Goal: Task Accomplishment & Management: Manage account settings

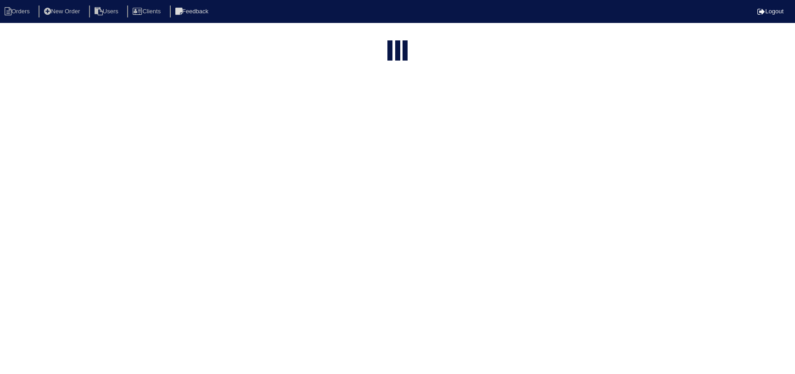
select select "15"
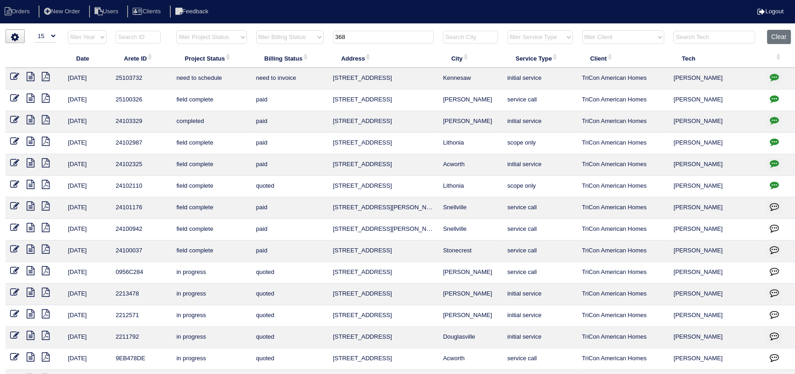
click at [367, 37] on input "368" at bounding box center [383, 37] width 101 height 13
type input "1475"
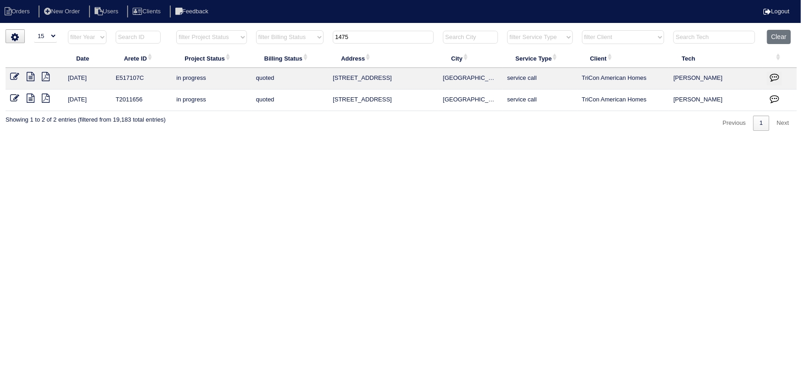
drag, startPoint x: 303, startPoint y: 38, endPoint x: 292, endPoint y: 39, distance: 10.6
click at [292, 39] on tr "filter Year -- Any Year -- 2025 2024 2023 2022 2021 2020 2019 filter Project St…" at bounding box center [402, 39] width 792 height 19
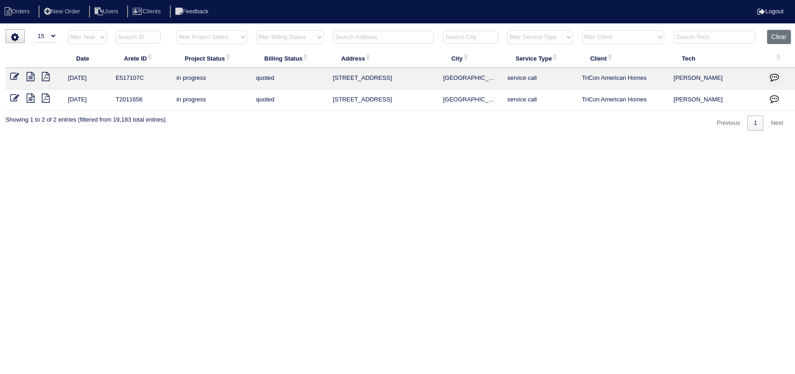
click at [347, 39] on input "text" at bounding box center [383, 37] width 101 height 13
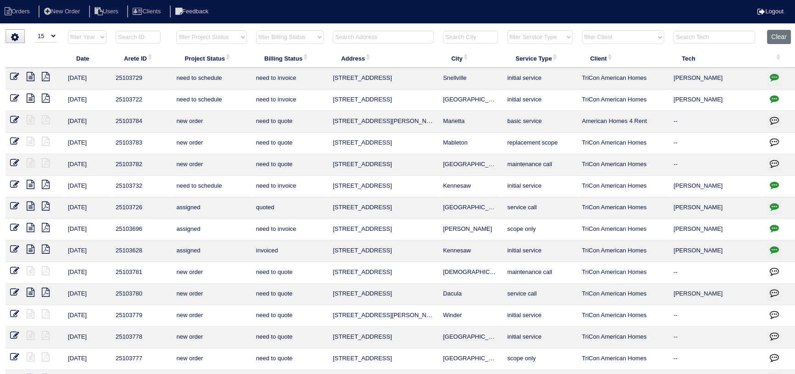
click at [388, 37] on input "text" at bounding box center [383, 37] width 101 height 13
click at [348, 36] on input "text" at bounding box center [383, 37] width 101 height 13
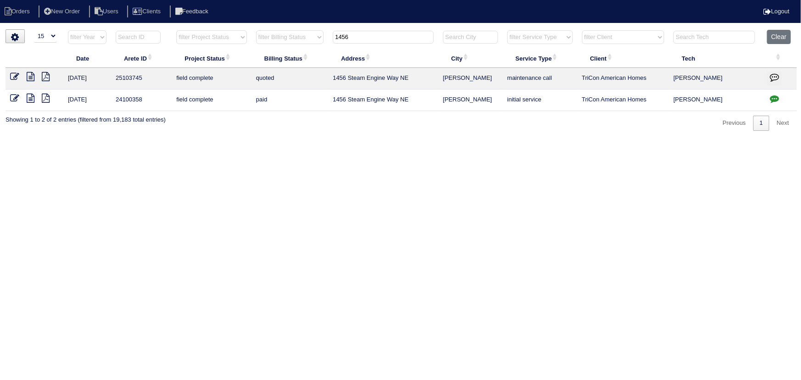
type input "1456"
click at [32, 75] on icon at bounding box center [31, 76] width 8 height 9
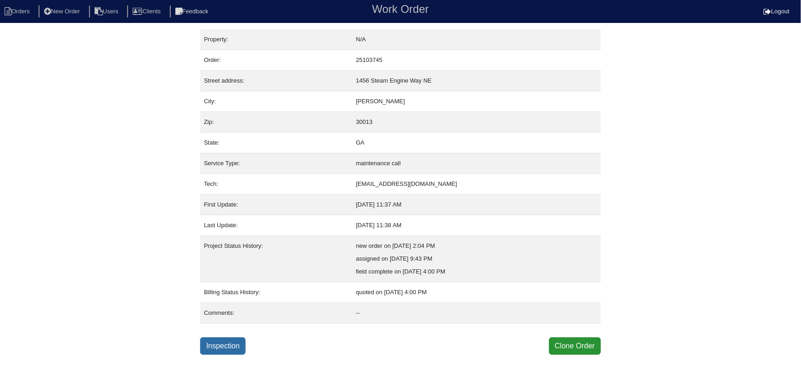
click at [225, 341] on link "Inspection" at bounding box center [222, 346] width 45 height 17
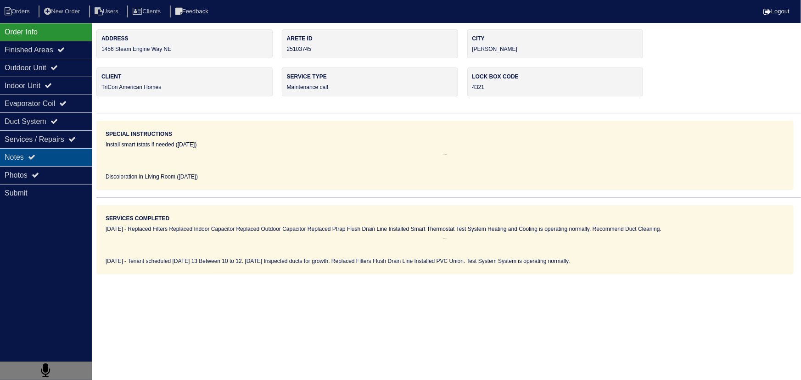
click at [74, 168] on div "Photos" at bounding box center [46, 175] width 92 height 18
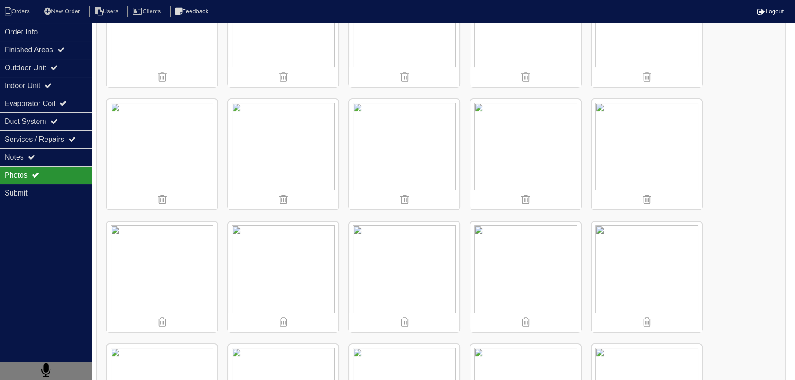
scroll to position [334, 0]
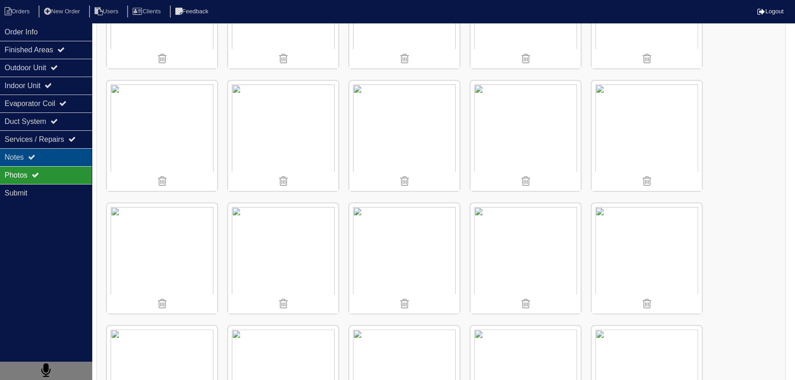
click at [53, 152] on div "Notes" at bounding box center [46, 157] width 92 height 18
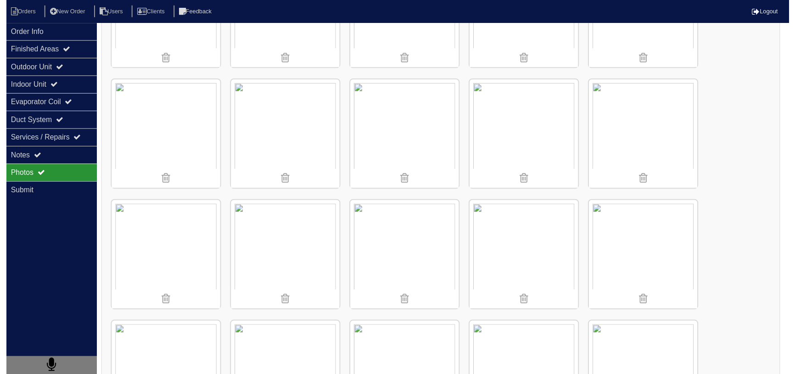
scroll to position [0, 0]
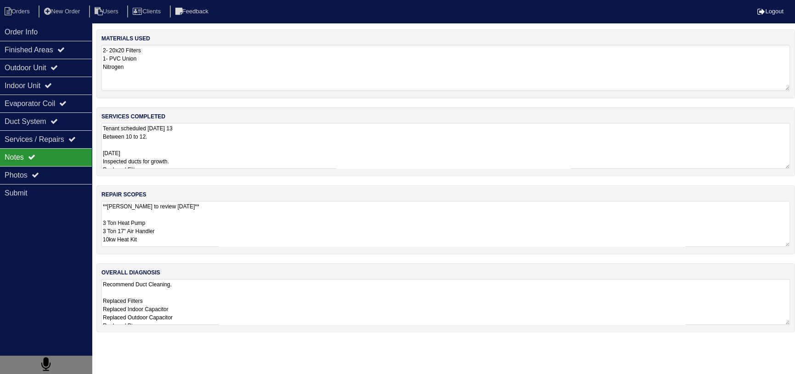
click at [197, 235] on textarea "**Dan to review 10.13.2025** 3 Ton Heat Pump 3 Ton 17" Air Handler 10kw Heat Ki…" at bounding box center [445, 224] width 689 height 46
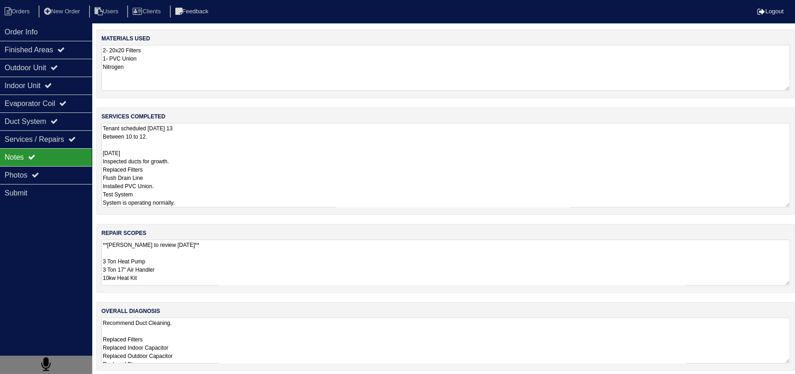
click at [183, 163] on textarea "Tenant scheduled Monday 13 Between 10 to 12. 10/13/25 Inspected ducts for growt…" at bounding box center [445, 165] width 689 height 85
click at [188, 249] on textarea "**Dan to review 10.13.2025** 3 Ton Heat Pump 3 Ton 17" Air Handler 10kw Heat Ki…" at bounding box center [445, 263] width 689 height 46
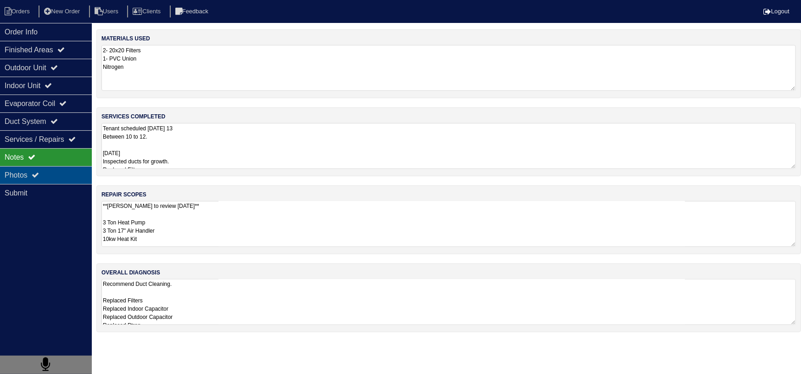
click at [53, 179] on div "Photos" at bounding box center [46, 175] width 92 height 18
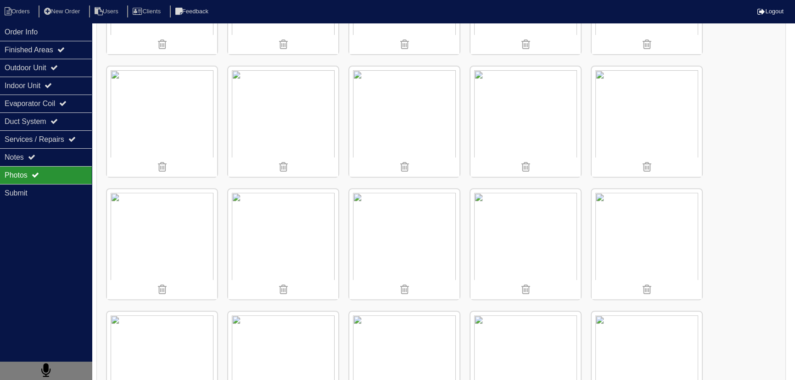
scroll to position [501, 0]
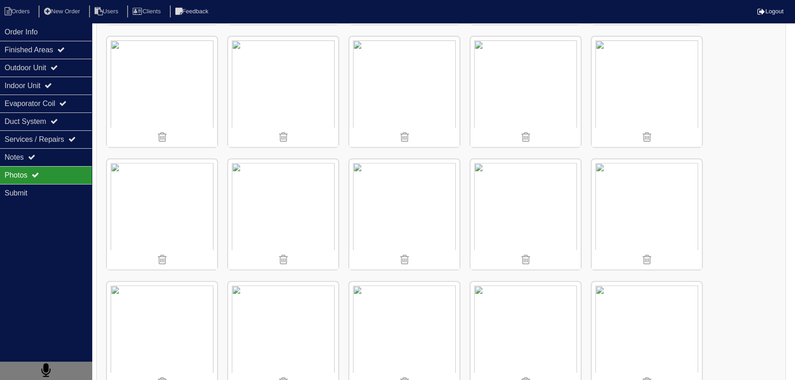
click at [402, 74] on img at bounding box center [404, 92] width 110 height 110
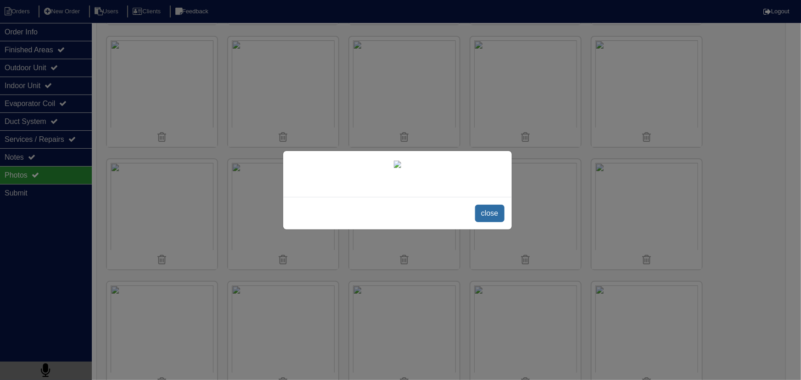
click at [492, 222] on span "close" at bounding box center [489, 213] width 29 height 17
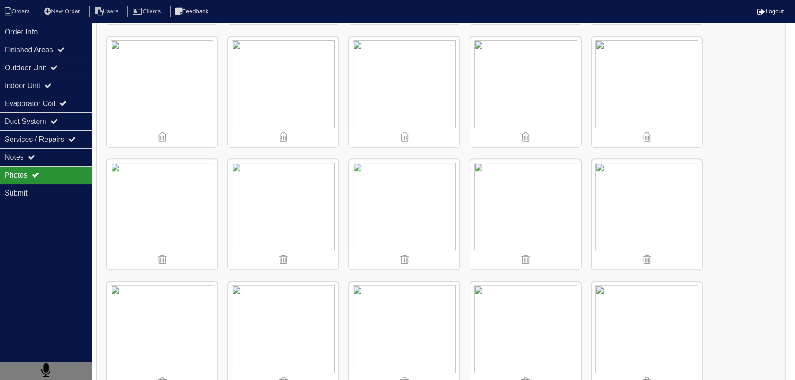
click at [514, 205] on img at bounding box center [526, 214] width 110 height 110
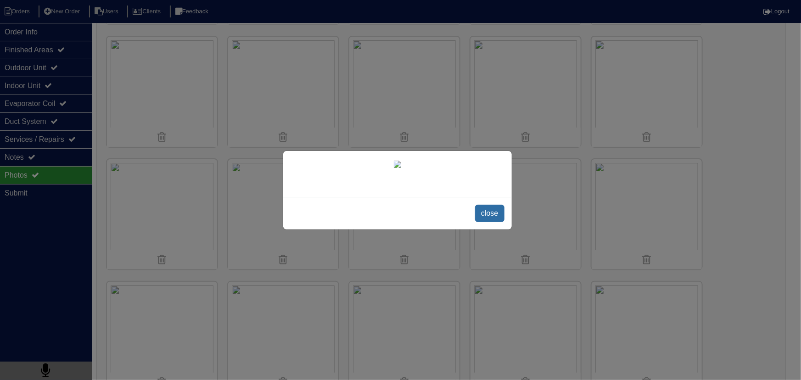
click at [489, 222] on span "close" at bounding box center [489, 213] width 29 height 17
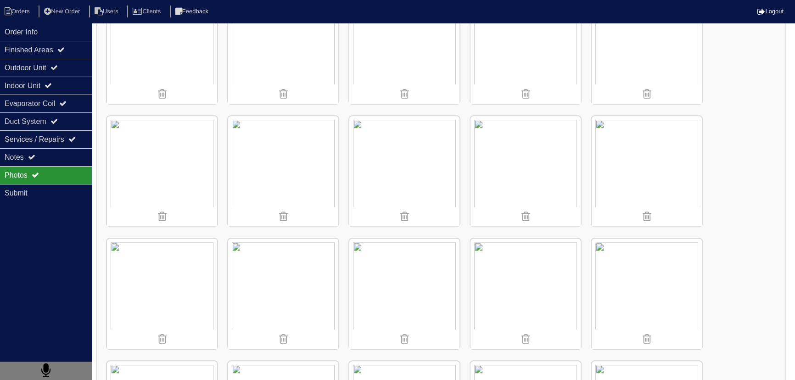
scroll to position [668, 0]
click at [401, 294] on img at bounding box center [404, 292] width 110 height 110
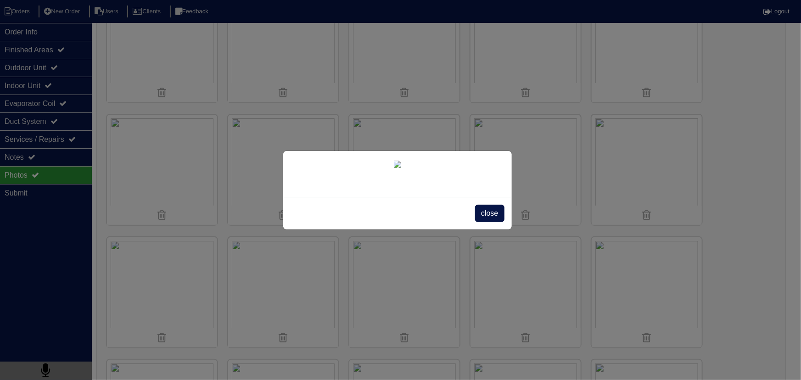
drag, startPoint x: 496, startPoint y: 276, endPoint x: 479, endPoint y: 280, distance: 17.3
click at [495, 222] on span "close" at bounding box center [489, 213] width 29 height 17
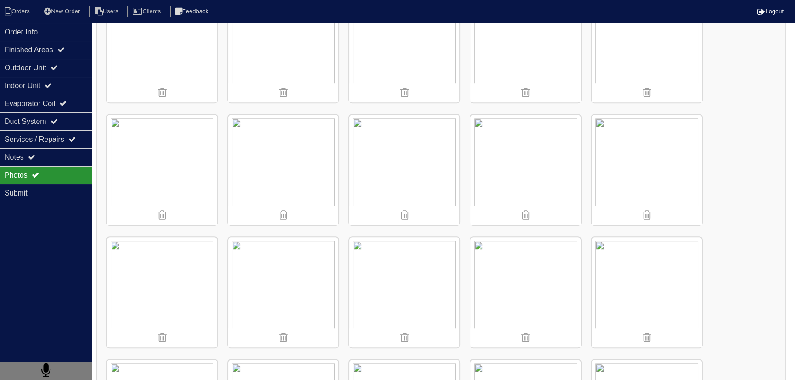
click at [169, 275] on img at bounding box center [162, 292] width 110 height 110
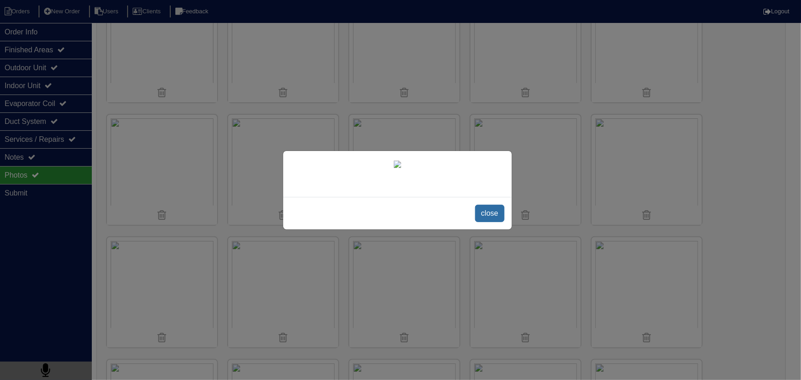
click at [487, 222] on span "close" at bounding box center [489, 213] width 29 height 17
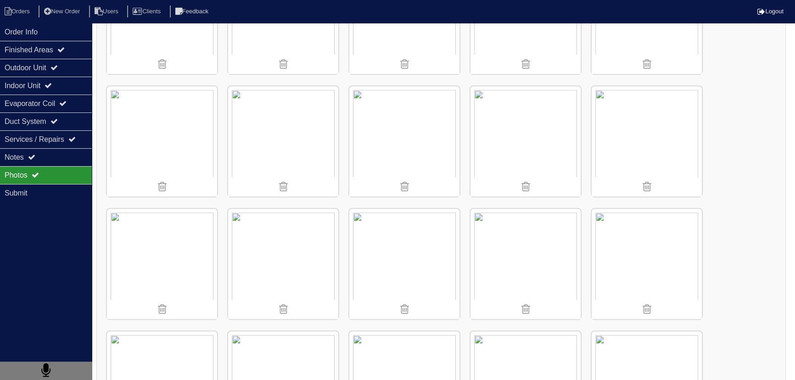
scroll to position [835, 0]
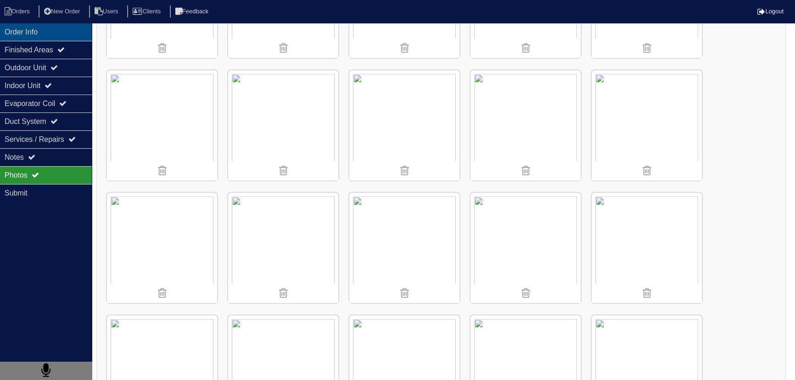
click at [46, 39] on div "Order Info" at bounding box center [46, 32] width 92 height 18
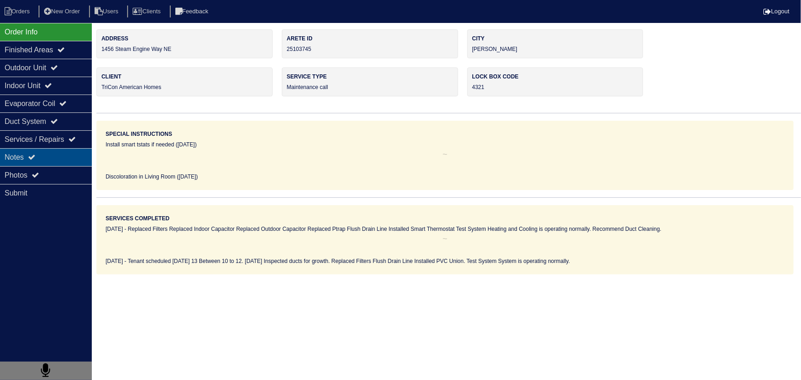
click at [40, 164] on div "Notes" at bounding box center [46, 157] width 92 height 18
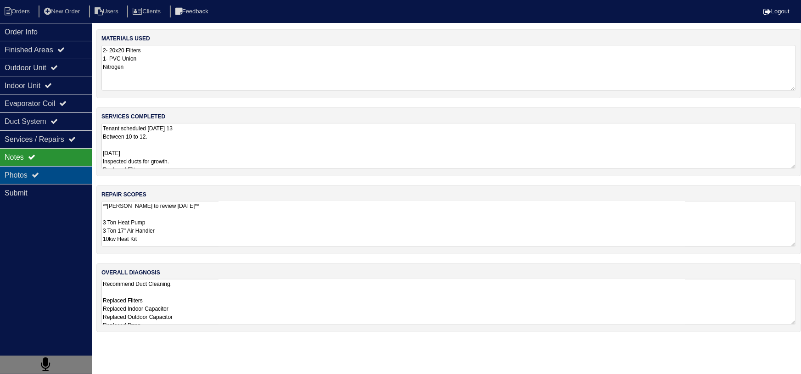
click at [39, 175] on icon at bounding box center [35, 174] width 7 height 7
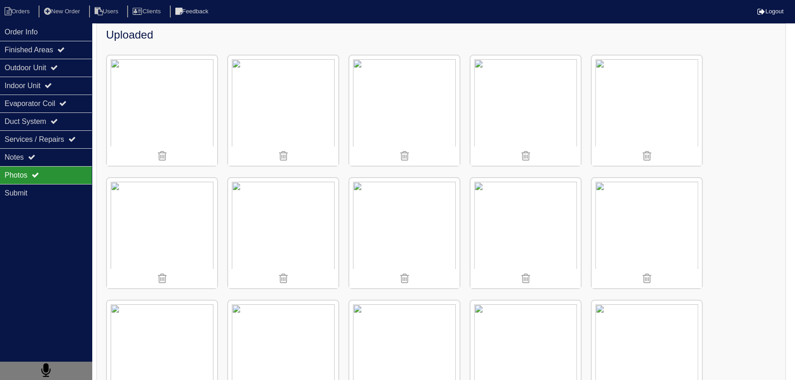
scroll to position [167, 0]
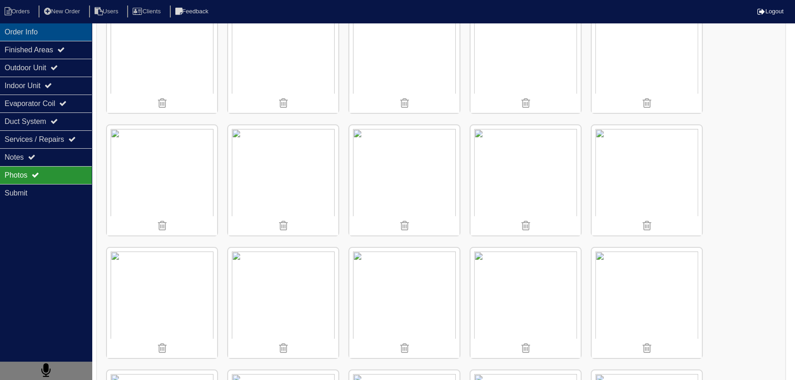
click at [72, 28] on div "Order Info" at bounding box center [46, 32] width 92 height 18
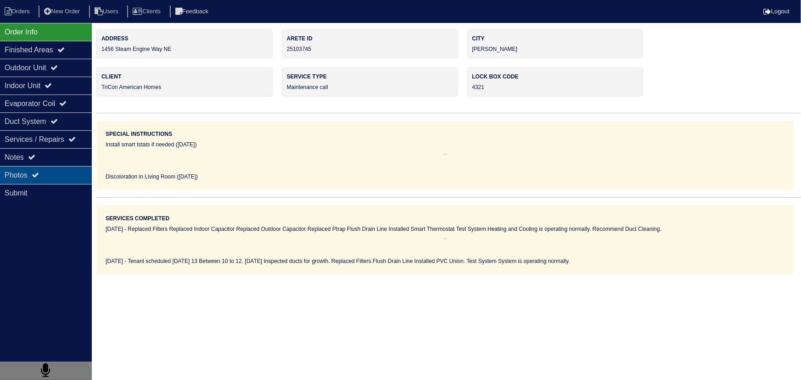
click at [42, 182] on div "Photos" at bounding box center [46, 175] width 92 height 18
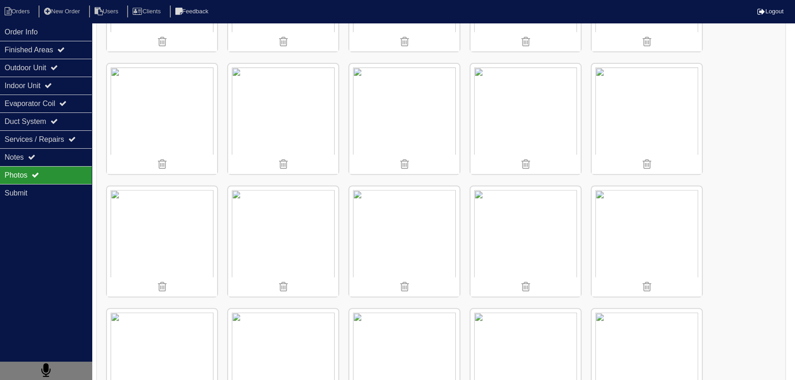
scroll to position [501, 0]
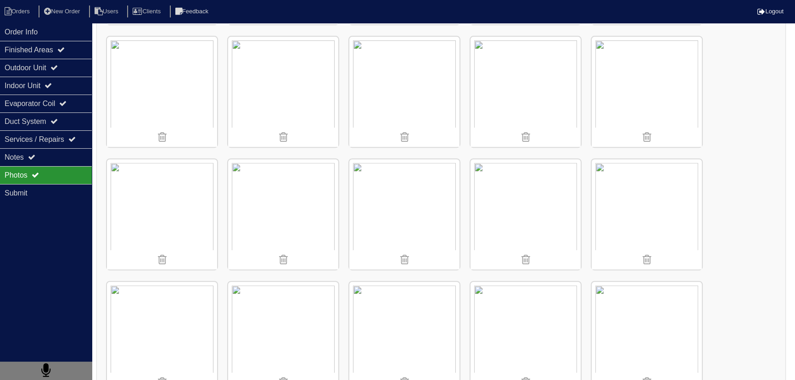
click at [536, 182] on img at bounding box center [526, 214] width 110 height 110
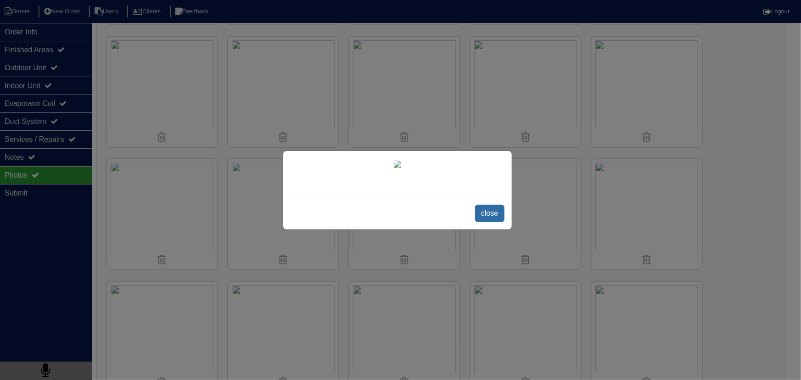
click at [491, 222] on span "close" at bounding box center [489, 213] width 29 height 17
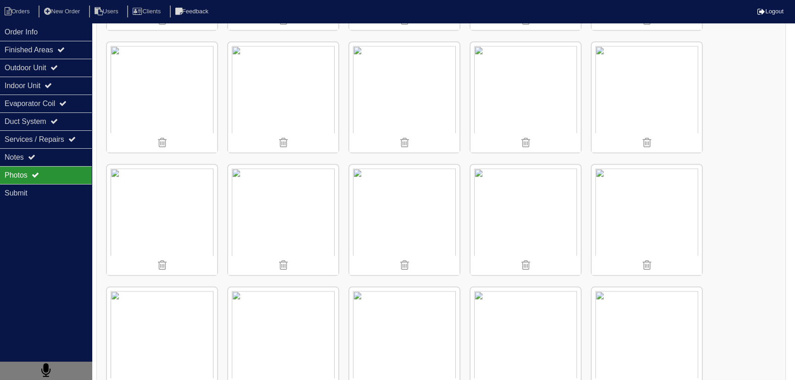
scroll to position [1002, 0]
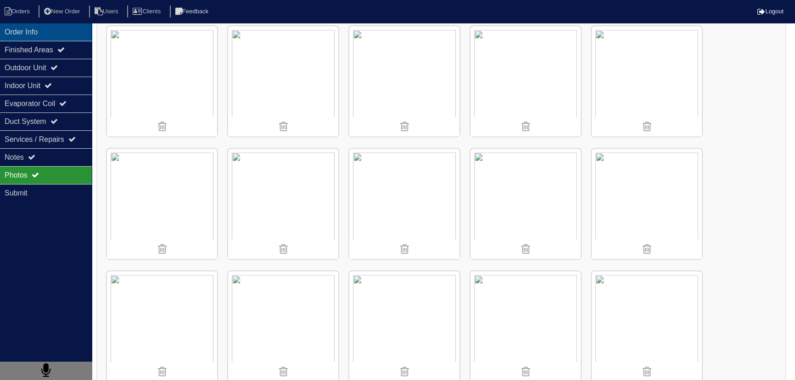
click at [57, 26] on div "Order Info" at bounding box center [46, 32] width 92 height 18
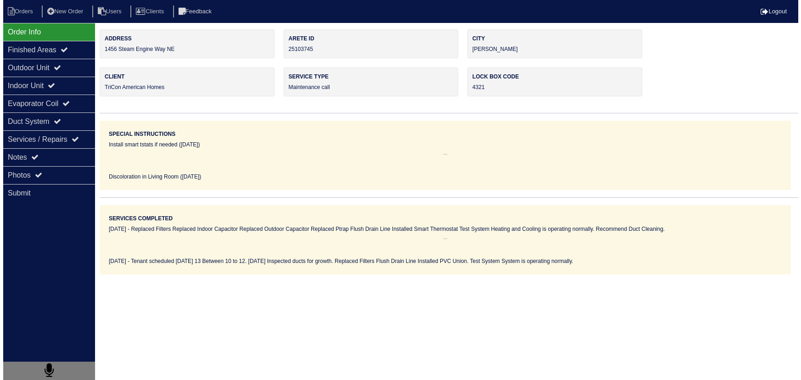
scroll to position [0, 0]
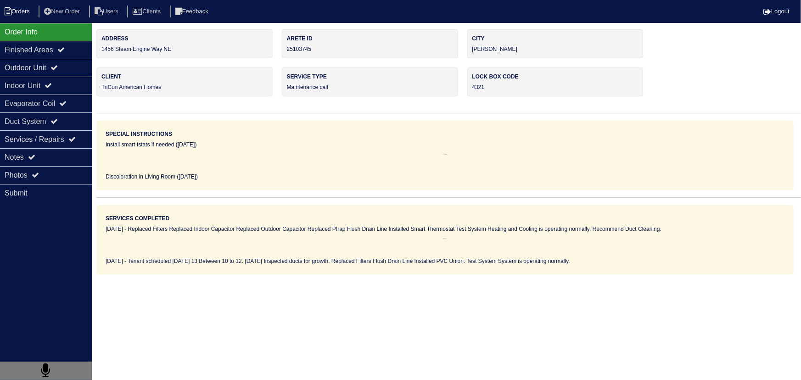
click at [15, 13] on li "Orders" at bounding box center [18, 12] width 37 height 12
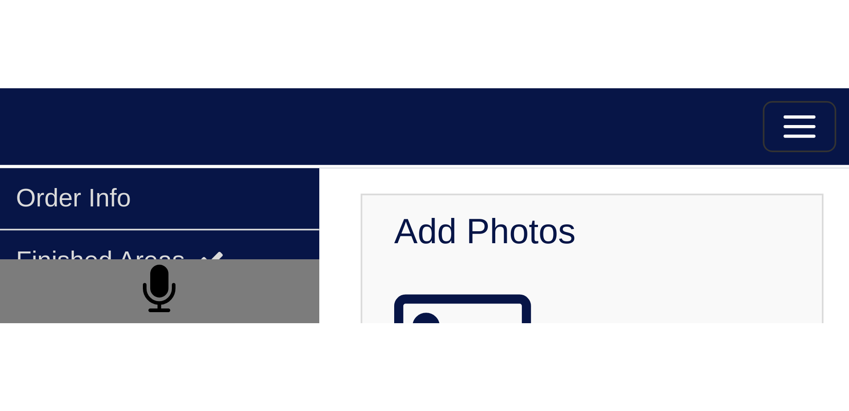
scroll to position [668, 0]
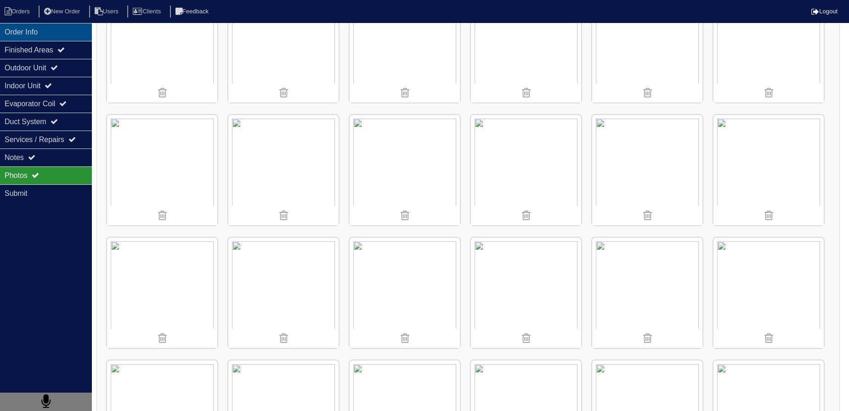
click at [51, 35] on div "Order Info" at bounding box center [46, 32] width 92 height 18
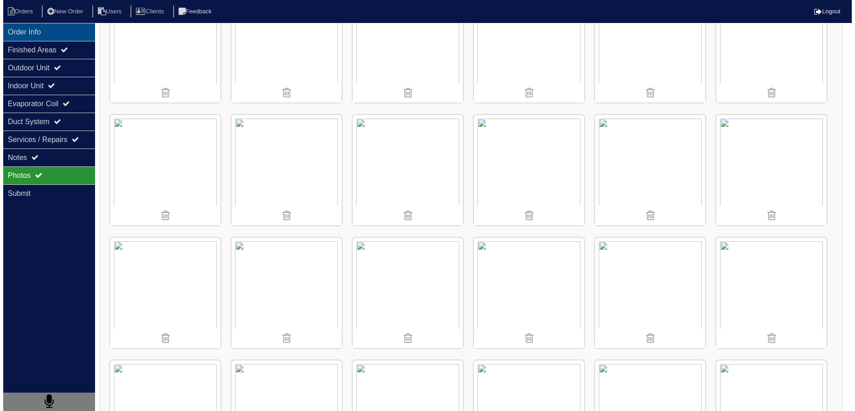
scroll to position [0, 0]
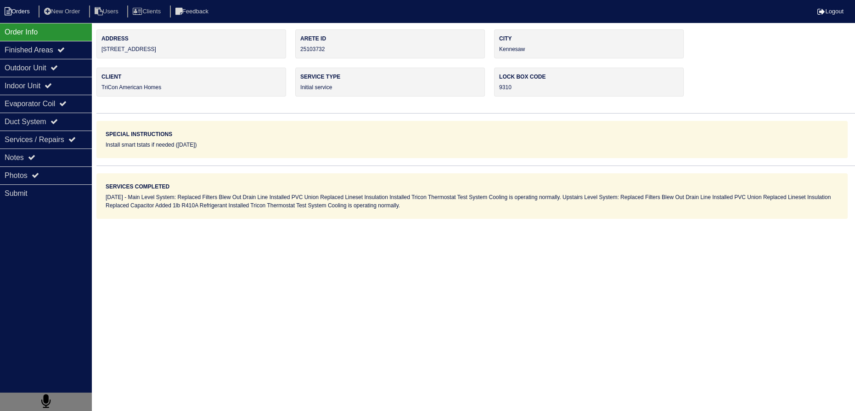
click at [7, 12] on icon at bounding box center [8, 11] width 7 height 8
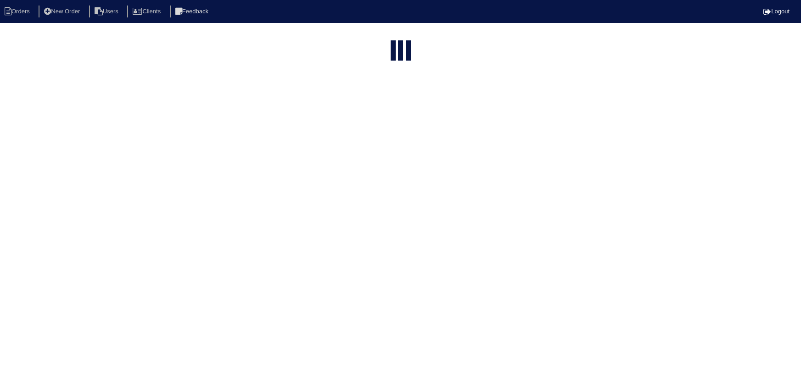
select select "15"
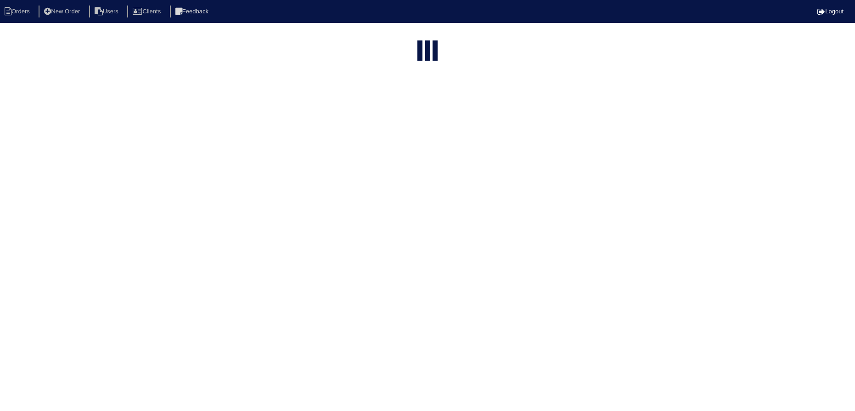
select select "15"
click at [403, 33] on input "1456" at bounding box center [407, 37] width 101 height 13
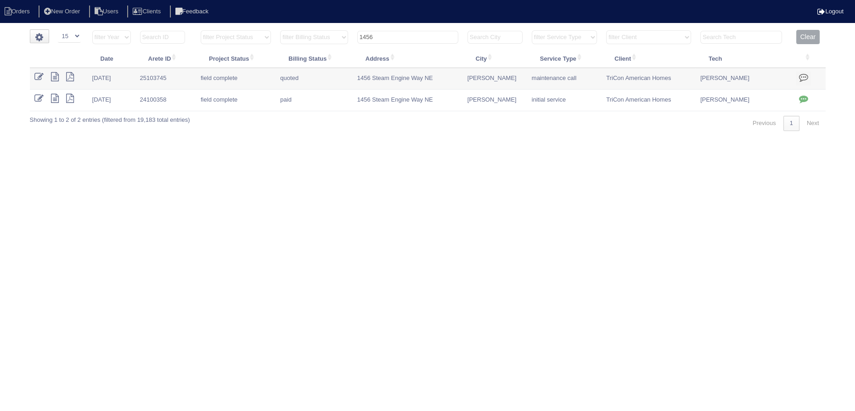
click at [403, 33] on input "1456" at bounding box center [407, 37] width 101 height 13
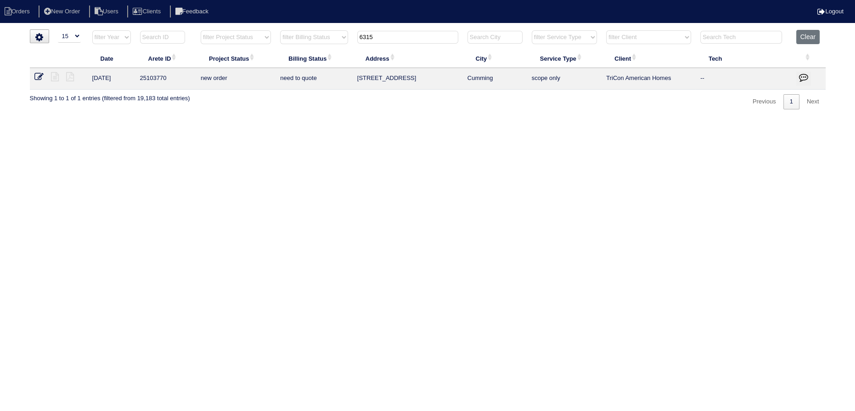
type input "6315"
click at [38, 76] on icon at bounding box center [38, 76] width 9 height 9
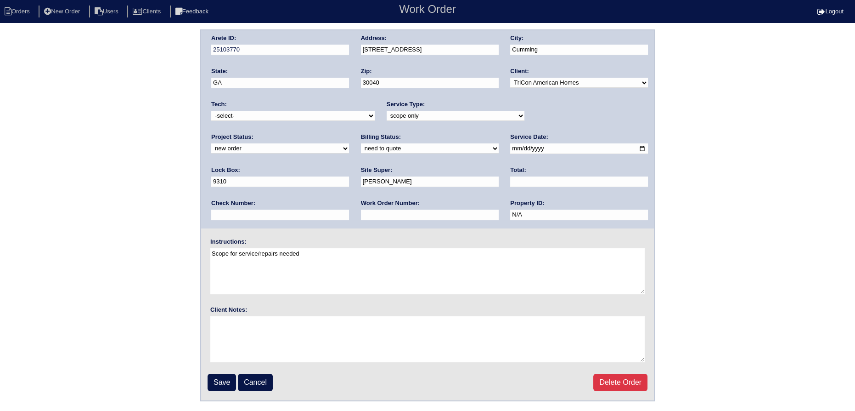
click at [349, 143] on select "new order assigned in progress field complete need to schedule admin review arc…" at bounding box center [280, 148] width 138 height 10
select select "assigned"
click at [349, 143] on select "new order assigned in progress field complete need to schedule admin review arc…" at bounding box center [280, 148] width 138 height 10
click at [510, 149] on input "2025-10-13" at bounding box center [579, 148] width 138 height 11
type input "2025-10-14"
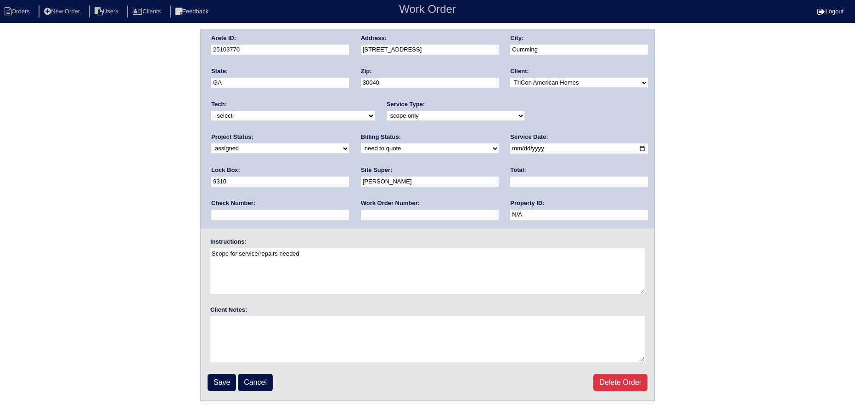
click at [326, 108] on div "Tech: -select- aretesmg+backup-tech@gmail.com benjohnholt88@gmail.com callisonh…" at bounding box center [292, 112] width 163 height 25
click at [325, 115] on select "-select- aretesmg+backup-tech@gmail.com benjohnholt88@gmail.com callisonhvac@ya…" at bounding box center [292, 116] width 163 height 10
select select "80"
click at [211, 111] on select "-select- [EMAIL_ADDRESS][DOMAIN_NAME] [EMAIL_ADDRESS][DOMAIN_NAME] [EMAIL_ADDRE…" at bounding box center [292, 116] width 163 height 10
click at [214, 382] on input "Save" at bounding box center [222, 381] width 28 height 17
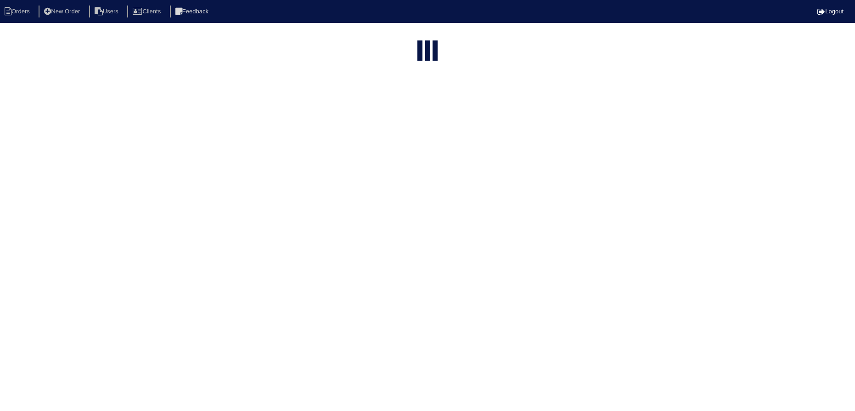
select select "15"
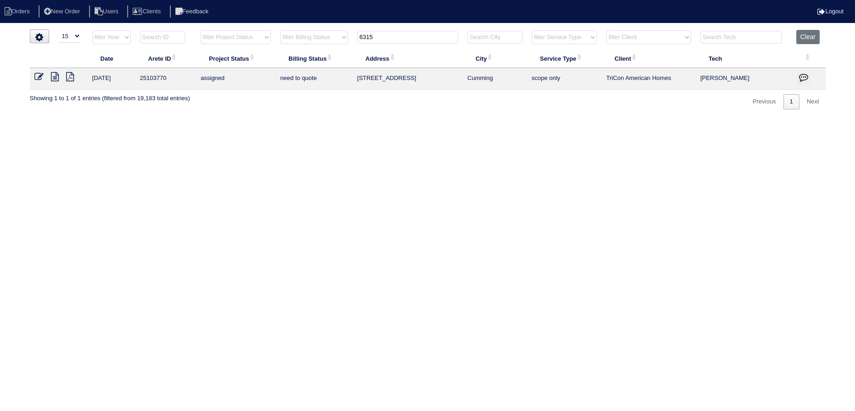
drag, startPoint x: 382, startPoint y: 34, endPoint x: 334, endPoint y: 37, distance: 48.4
click at [334, 37] on tr "filter Year -- Any Year -- 2025 2024 2023 2022 2021 2020 2019 filter Project St…" at bounding box center [428, 39] width 796 height 19
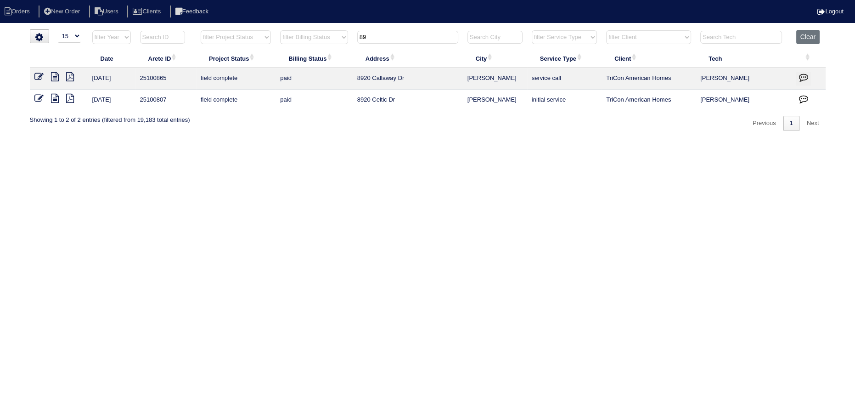
type input "8"
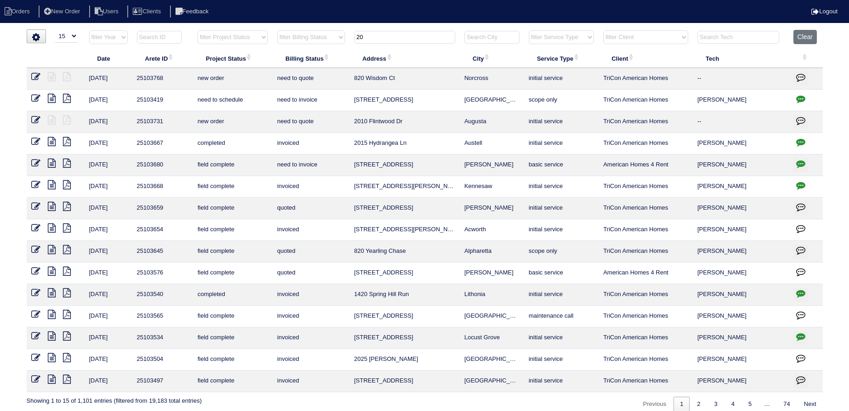
type input "2"
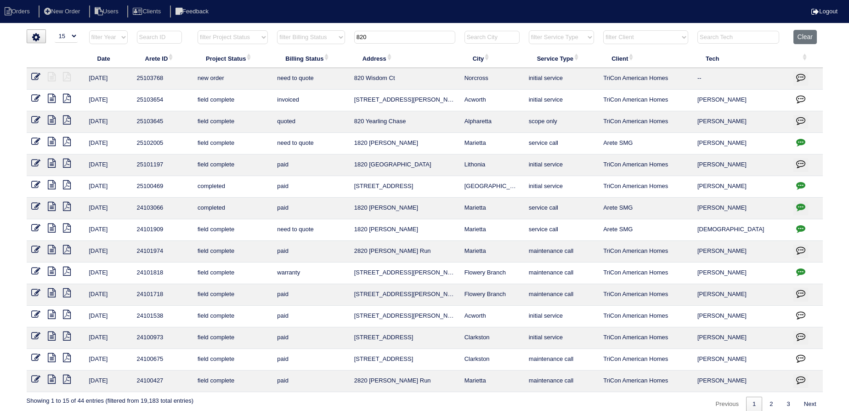
type input "820"
click at [34, 74] on icon at bounding box center [35, 76] width 9 height 9
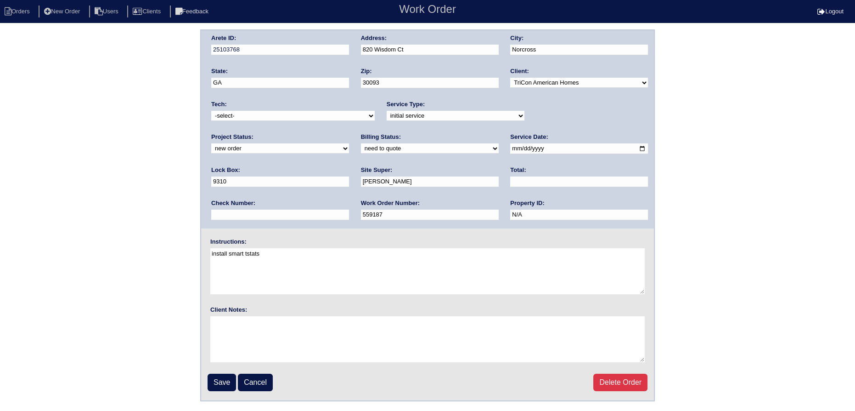
click at [349, 133] on div "Project Status: new order assigned in progress field complete need to schedule …" at bounding box center [280, 145] width 138 height 25
click at [349, 143] on select "new order assigned in progress field complete need to schedule admin review arc…" at bounding box center [280, 148] width 138 height 10
select select "assigned"
click at [349, 143] on select "new order assigned in progress field complete need to schedule admin review arc…" at bounding box center [280, 148] width 138 height 10
click at [510, 149] on input "2025-10-13" at bounding box center [579, 148] width 138 height 11
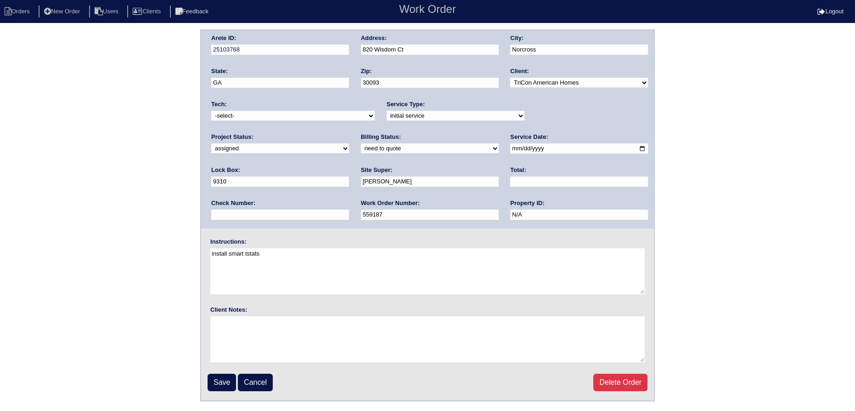
type input "[DATE]"
click at [293, 121] on div "Tech: -select- aretesmg+backup-tech@gmail.com benjohnholt88@gmail.com callisonh…" at bounding box center [292, 112] width 163 height 25
click at [290, 118] on select "-select- aretesmg+backup-tech@gmail.com benjohnholt88@gmail.com callisonhvac@ya…" at bounding box center [292, 116] width 163 height 10
select select "80"
click at [211, 111] on select "-select- aretesmg+backup-tech@gmail.com benjohnholt88@gmail.com callisonhvac@ya…" at bounding box center [292, 116] width 163 height 10
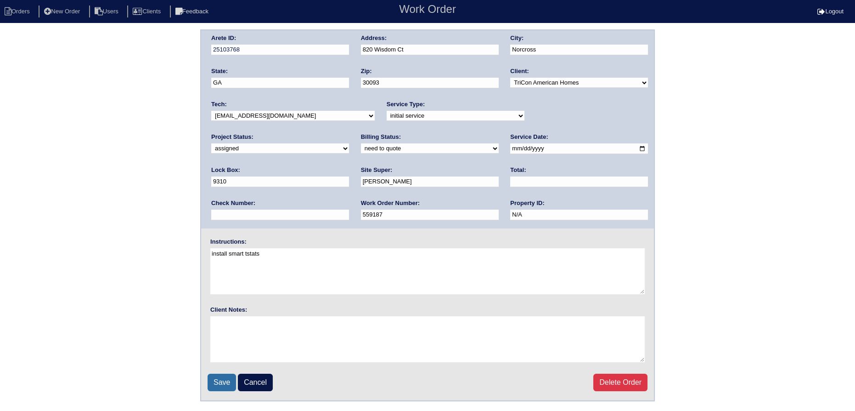
click at [221, 383] on input "Save" at bounding box center [222, 381] width 28 height 17
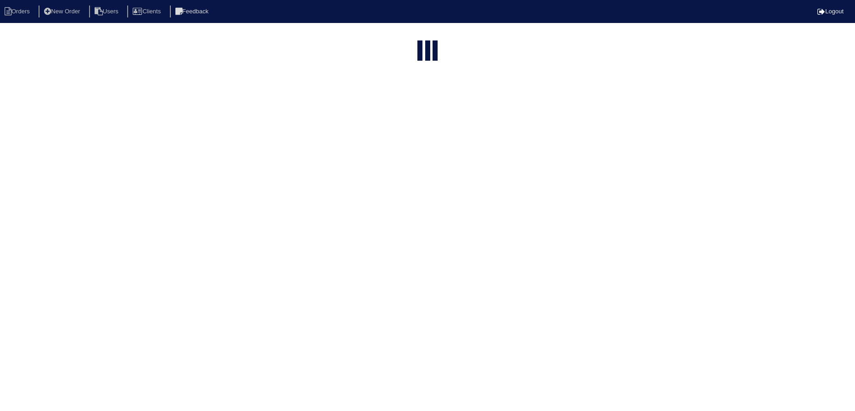
select select "15"
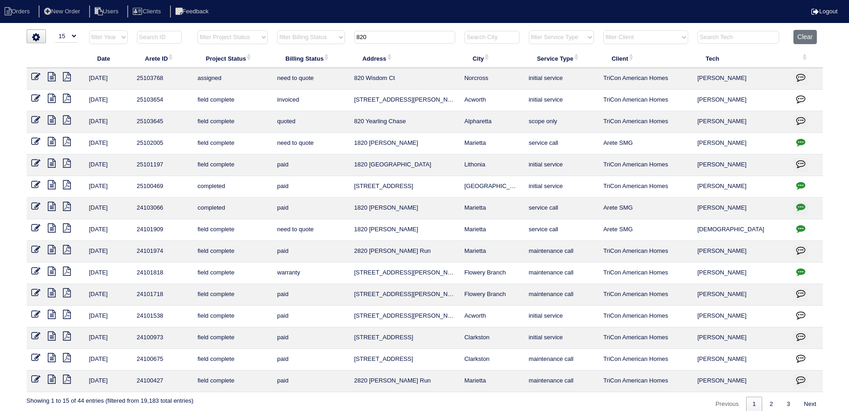
click at [397, 33] on input "820" at bounding box center [404, 37] width 101 height 13
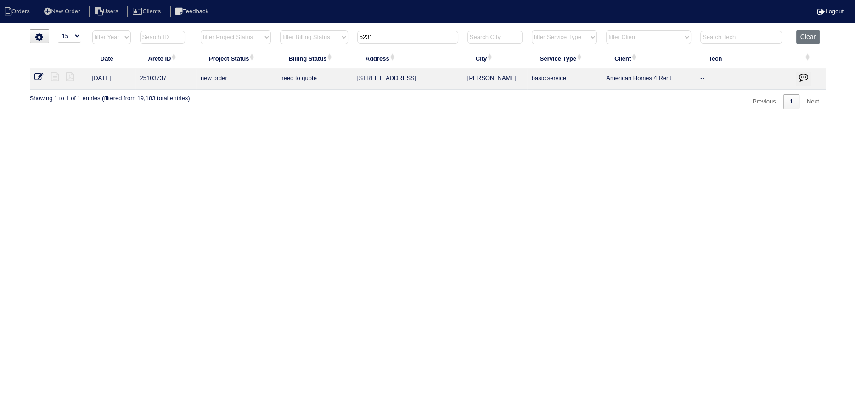
type input "5231"
click at [36, 77] on icon at bounding box center [38, 76] width 9 height 9
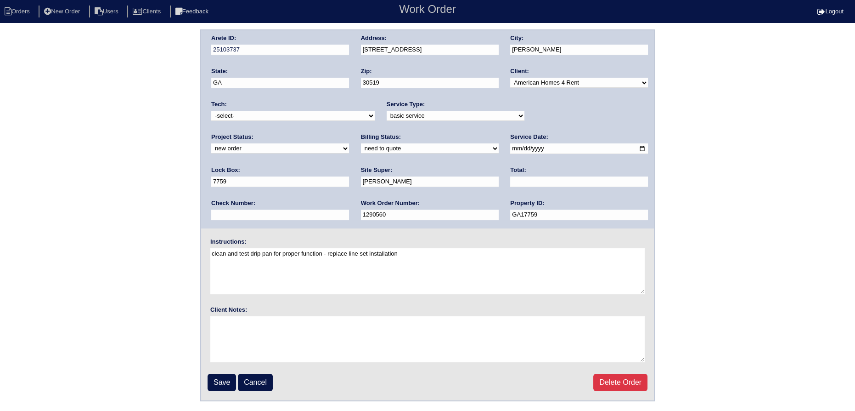
click at [315, 117] on select "-select- [EMAIL_ADDRESS][DOMAIN_NAME] [EMAIL_ADDRESS][DOMAIN_NAME] [EMAIL_ADDRE…" at bounding box center [292, 116] width 163 height 10
select select "80"
click at [211, 111] on select "-select- [EMAIL_ADDRESS][DOMAIN_NAME] [EMAIL_ADDRESS][DOMAIN_NAME] [EMAIL_ADDRE…" at bounding box center [292, 116] width 163 height 10
click at [349, 143] on select "new order assigned in progress field complete need to schedule admin review arc…" at bounding box center [280, 148] width 138 height 10
select select "assigned"
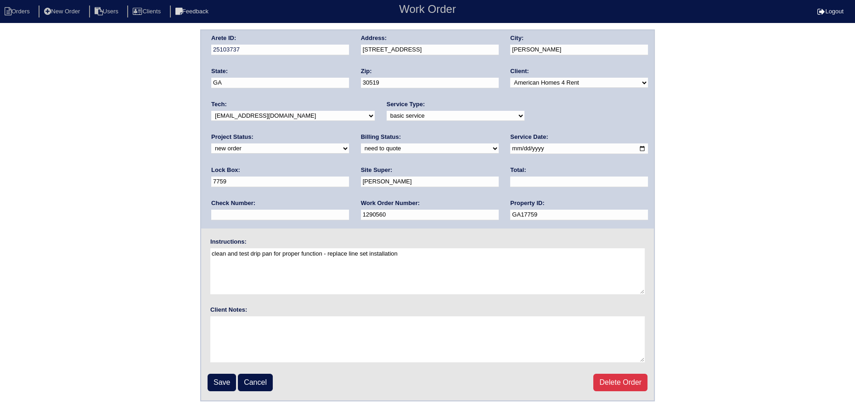
click at [349, 143] on select "new order assigned in progress field complete need to schedule admin review arc…" at bounding box center [280, 148] width 138 height 10
click at [510, 147] on input "[DATE]" at bounding box center [579, 148] width 138 height 11
type input "[DATE]"
click at [276, 113] on select "-select- aretesmg+backup-tech@gmail.com benjohnholt88@gmail.com callisonhvac@ya…" at bounding box center [292, 116] width 163 height 10
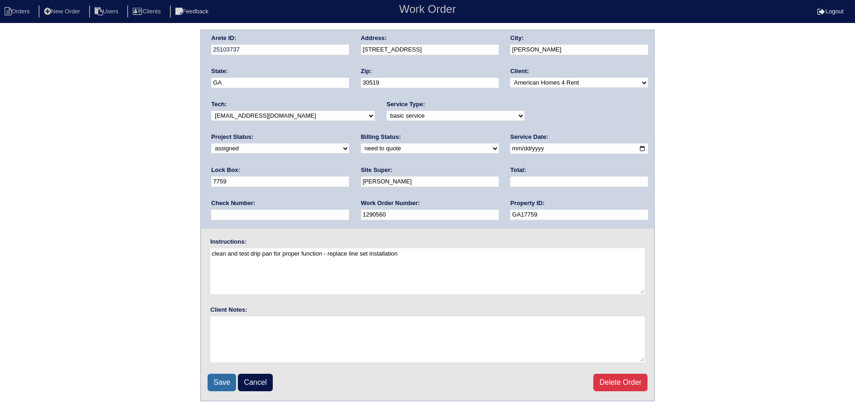
click at [221, 386] on input "Save" at bounding box center [222, 381] width 28 height 17
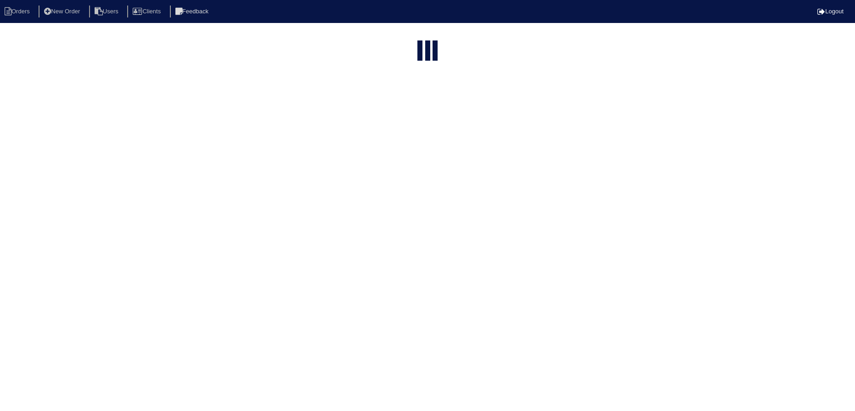
select select "15"
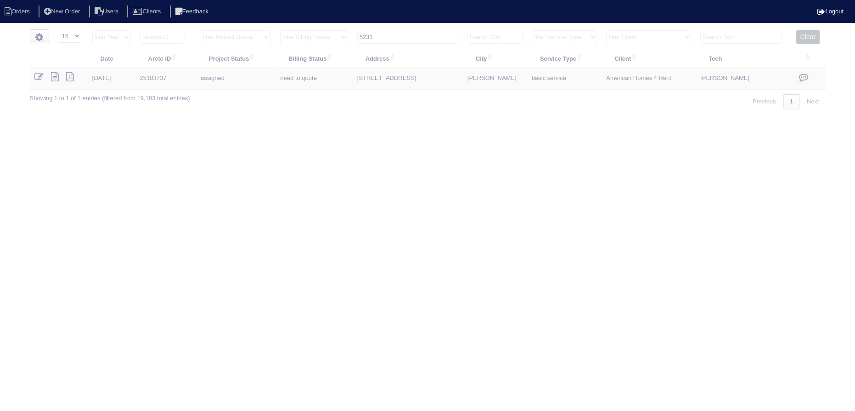
click at [422, 31] on input "5231" at bounding box center [407, 37] width 101 height 13
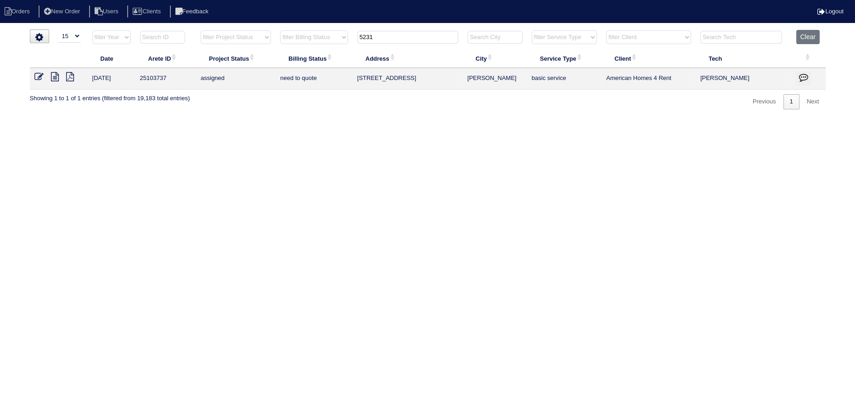
click at [422, 31] on input "5231" at bounding box center [407, 37] width 101 height 13
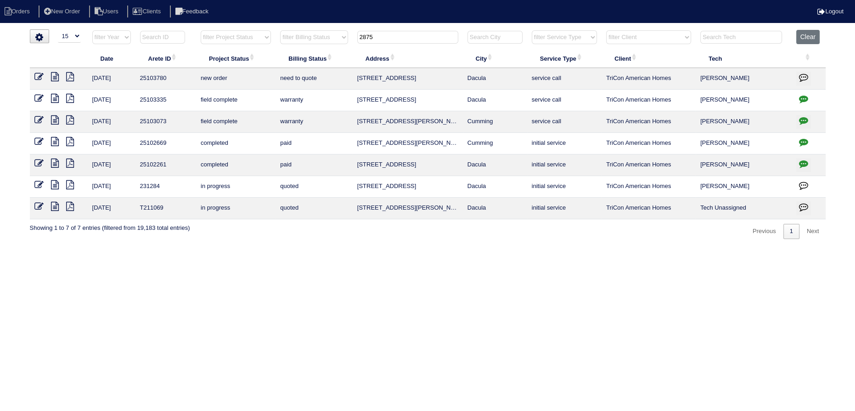
type input "2875"
click at [40, 72] on icon at bounding box center [38, 76] width 9 height 9
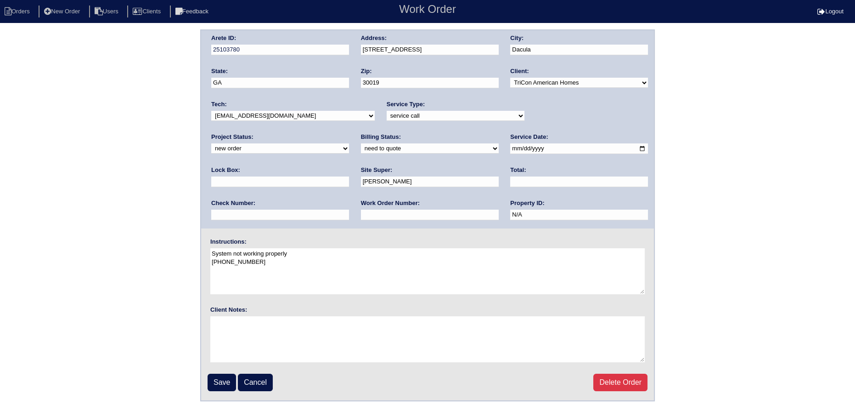
click at [349, 133] on div "Project Status: new order assigned in progress field complete need to schedule …" at bounding box center [280, 145] width 138 height 25
click at [349, 143] on select "new order assigned in progress field complete need to schedule admin review arc…" at bounding box center [280, 148] width 138 height 10
select select "assigned"
click at [349, 143] on select "new order assigned in progress field complete need to schedule admin review arc…" at bounding box center [280, 148] width 138 height 10
click at [510, 152] on input "[DATE]" at bounding box center [579, 148] width 138 height 11
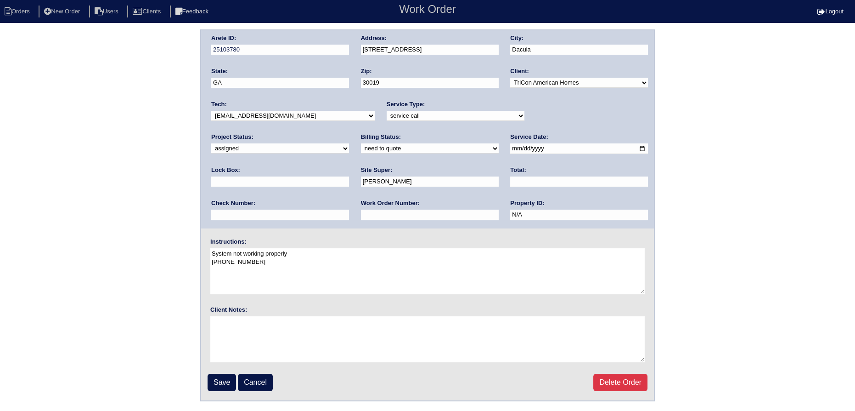
type input "[DATE]"
click at [310, 111] on select "-select- aretesmg+backup-tech@gmail.com benjohnholt88@gmail.com callisonhvac@ya…" at bounding box center [292, 116] width 163 height 10
click at [211, 111] on select "-select- aretesmg+backup-tech@gmail.com benjohnholt88@gmail.com callisonhvac@ya…" at bounding box center [292, 116] width 163 height 10
click at [294, 115] on select "-select- aretesmg+backup-tech@gmail.com benjohnholt88@gmail.com callisonhvac@ya…" at bounding box center [292, 116] width 163 height 10
select select "80"
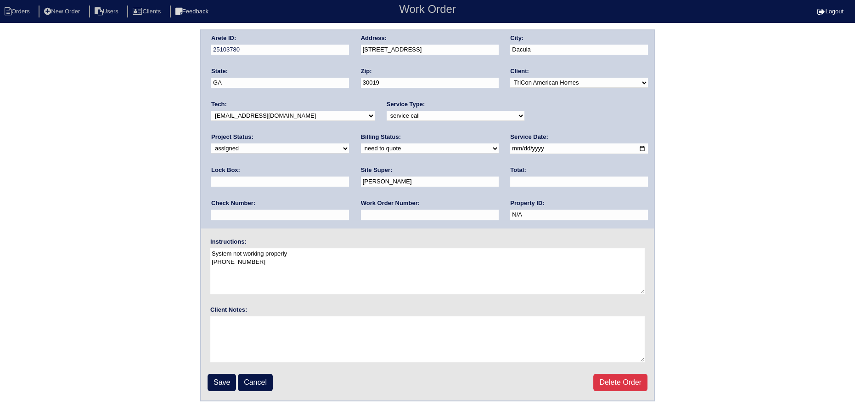
click at [211, 111] on select "-select- aretesmg+backup-tech@gmail.com benjohnholt88@gmail.com callisonhvac@ya…" at bounding box center [292, 116] width 163 height 10
click at [226, 376] on input "Save" at bounding box center [222, 381] width 28 height 17
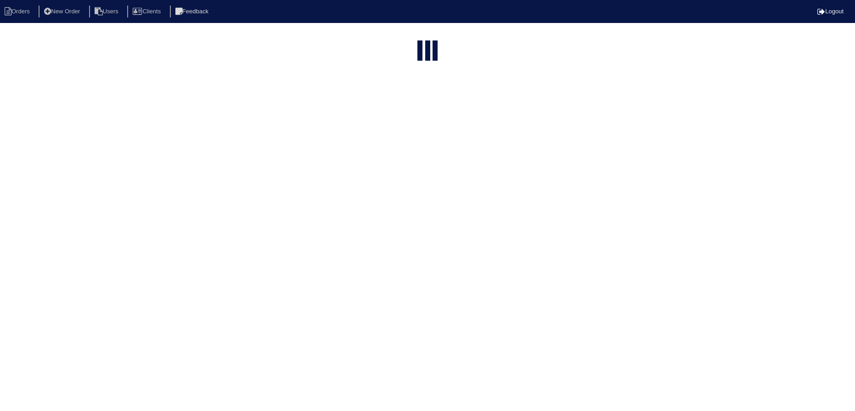
select select "15"
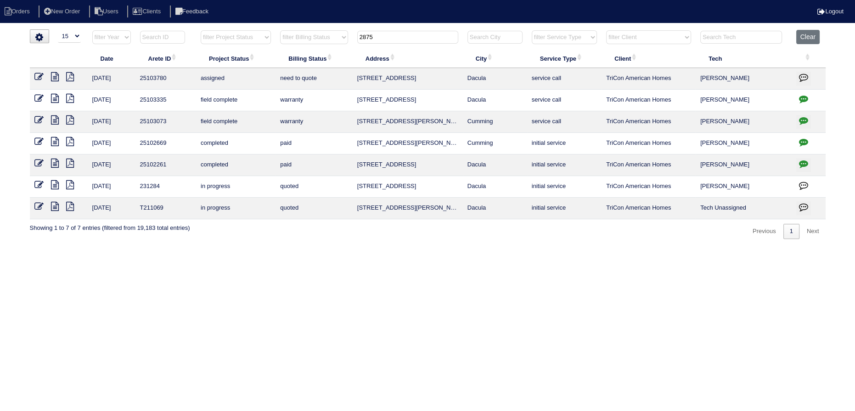
drag, startPoint x: 404, startPoint y: 36, endPoint x: 320, endPoint y: 42, distance: 84.3
click at [320, 42] on tr "filter Year -- Any Year -- 2025 2024 2023 2022 2021 2020 2019 filter Project St…" at bounding box center [428, 39] width 796 height 19
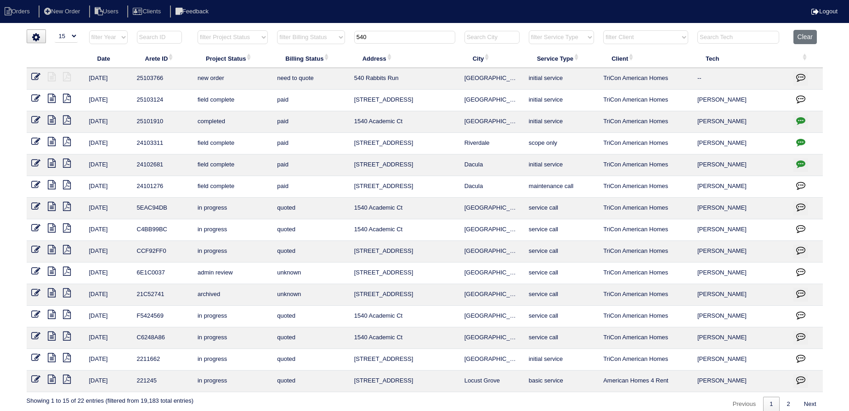
type input "540"
click at [39, 73] on icon at bounding box center [35, 76] width 9 height 9
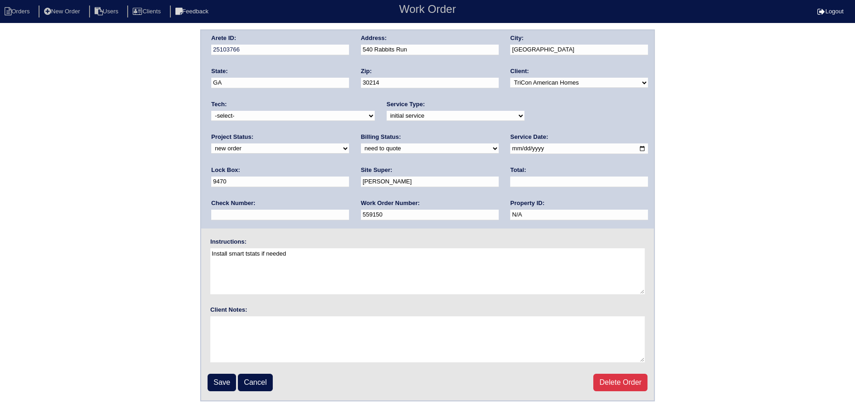
drag, startPoint x: 565, startPoint y: 115, endPoint x: 564, endPoint y: 119, distance: 4.7
click at [349, 143] on select "new order assigned in progress field complete need to schedule admin review arc…" at bounding box center [280, 148] width 138 height 10
select select "assigned"
click at [349, 143] on select "new order assigned in progress field complete need to schedule admin review arc…" at bounding box center [280, 148] width 138 height 10
click at [510, 147] on input "[DATE]" at bounding box center [579, 148] width 138 height 11
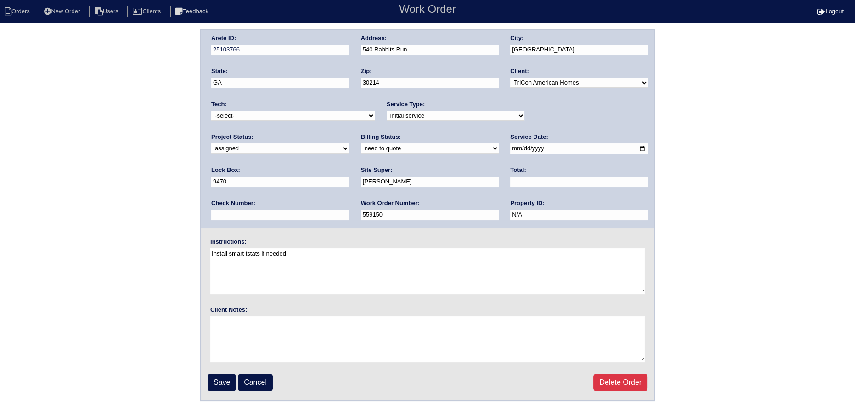
type input "[DATE]"
click at [329, 113] on select "-select- [EMAIL_ADDRESS][DOMAIN_NAME] [EMAIL_ADDRESS][DOMAIN_NAME] [EMAIL_ADDRE…" at bounding box center [292, 116] width 163 height 10
select select "77"
click at [211, 111] on select "-select- [EMAIL_ADDRESS][DOMAIN_NAME] [EMAIL_ADDRESS][DOMAIN_NAME] [EMAIL_ADDRE…" at bounding box center [292, 116] width 163 height 10
click at [225, 376] on input "Save" at bounding box center [222, 381] width 28 height 17
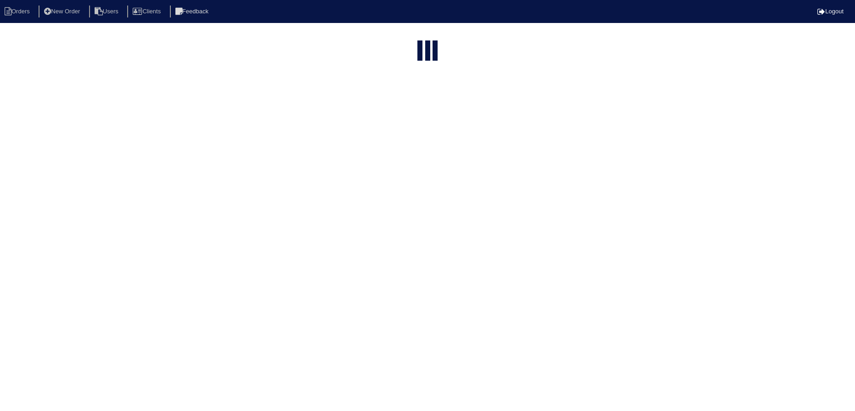
select select "15"
click at [404, 35] on input "540" at bounding box center [404, 37] width 101 height 13
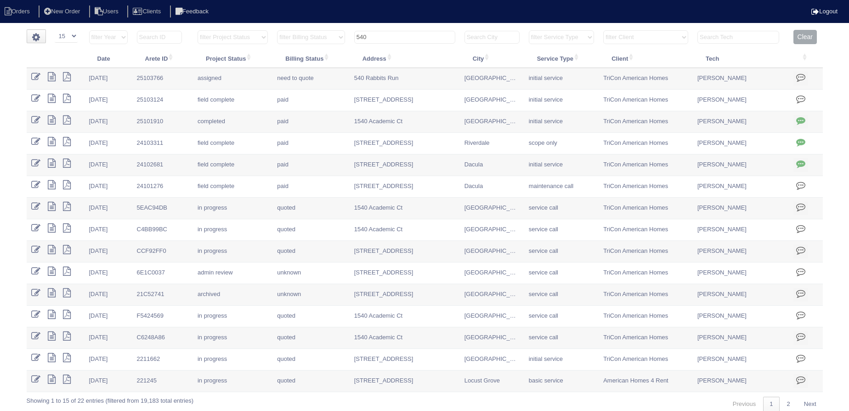
click at [404, 35] on input "540" at bounding box center [404, 37] width 101 height 13
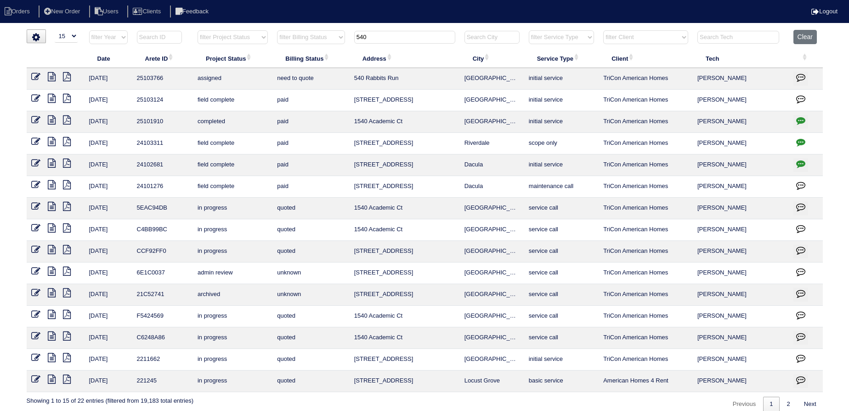
click at [404, 35] on input "540" at bounding box center [404, 37] width 101 height 13
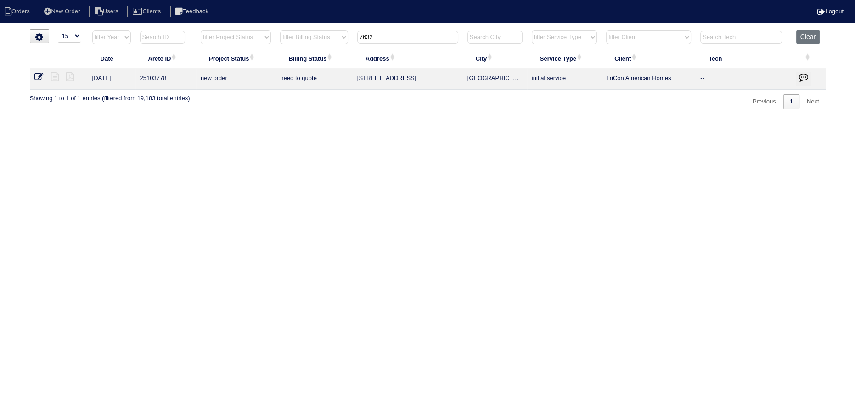
type input "7632"
drag, startPoint x: 37, startPoint y: 76, endPoint x: 51, endPoint y: 78, distance: 14.8
click at [37, 76] on icon at bounding box center [38, 76] width 9 height 9
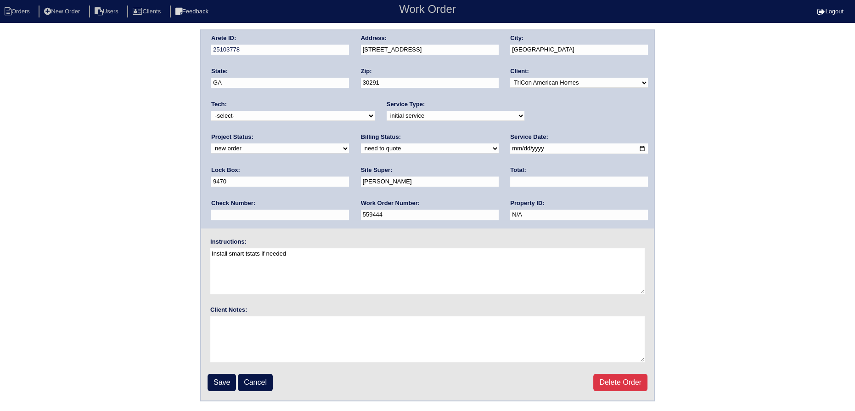
drag, startPoint x: 0, startPoint y: 0, endPoint x: 554, endPoint y: 114, distance: 565.4
click at [349, 133] on div "Project Status: new order assigned in progress field complete need to schedule …" at bounding box center [280, 145] width 138 height 25
click at [349, 143] on select "new order assigned in progress field complete need to schedule admin review arc…" at bounding box center [280, 148] width 138 height 10
select select "assigned"
click at [349, 143] on select "new order assigned in progress field complete need to schedule admin review arc…" at bounding box center [280, 148] width 138 height 10
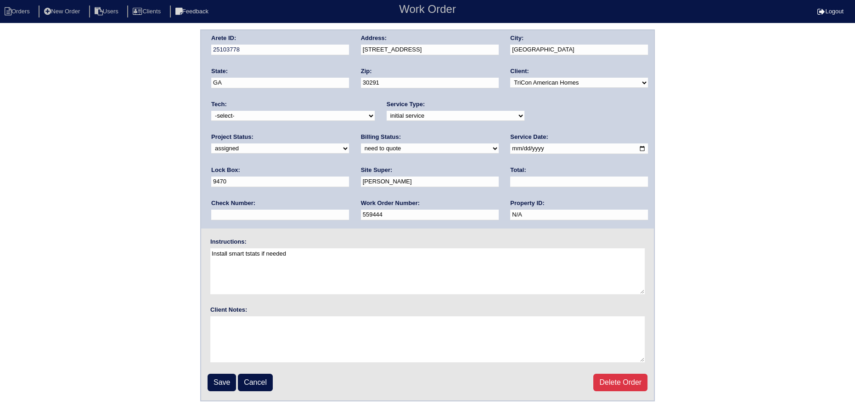
click at [510, 147] on input "[DATE]" at bounding box center [579, 148] width 138 height 11
type input "[DATE]"
click at [327, 120] on div "Tech: -select- [EMAIL_ADDRESS][DOMAIN_NAME] [EMAIL_ADDRESS][DOMAIN_NAME] [EMAIL…" at bounding box center [292, 112] width 163 height 25
select select "77"
click at [211, 111] on select "-select- [EMAIL_ADDRESS][DOMAIN_NAME] [EMAIL_ADDRESS][DOMAIN_NAME] [EMAIL_ADDRE…" at bounding box center [292, 116] width 163 height 10
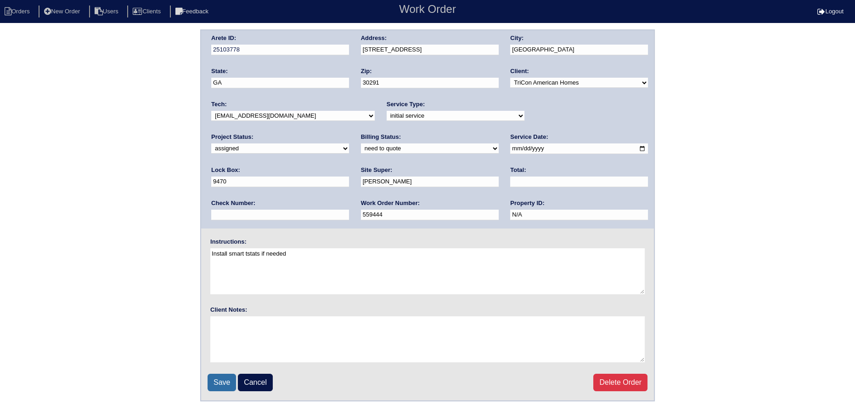
click at [222, 385] on input "Save" at bounding box center [222, 381] width 28 height 17
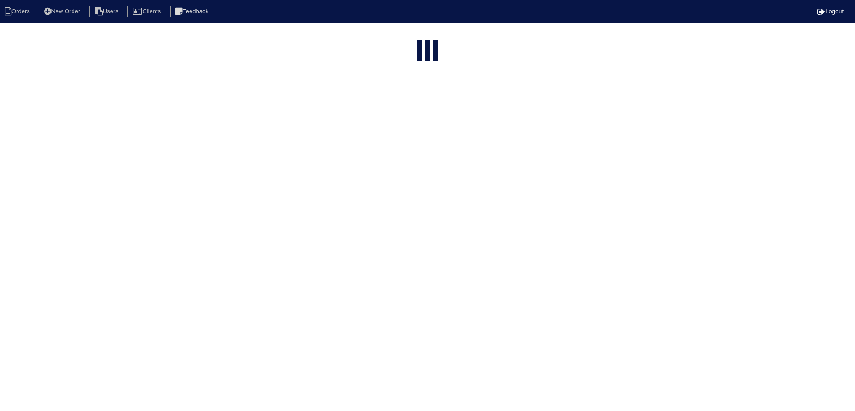
select select "15"
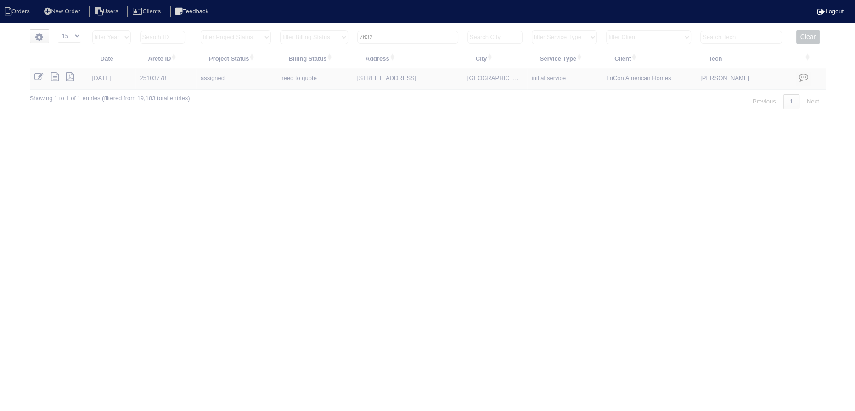
click at [403, 44] on th "7632" at bounding box center [408, 39] width 110 height 19
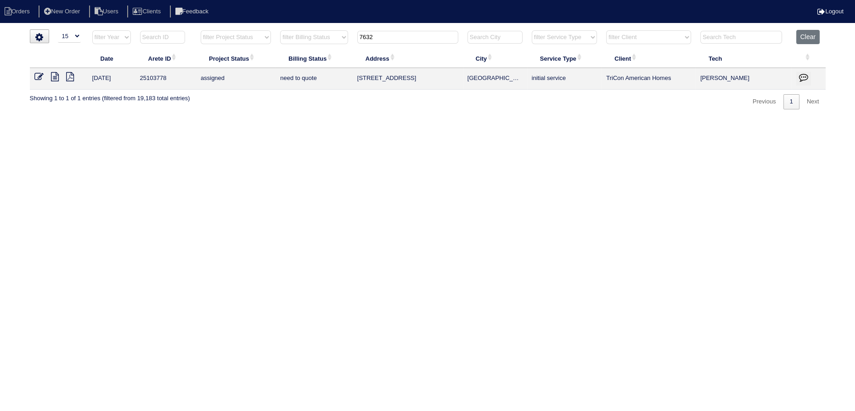
click at [402, 41] on input "7632" at bounding box center [407, 37] width 101 height 13
type input "1316"
click at [39, 73] on icon at bounding box center [38, 76] width 9 height 9
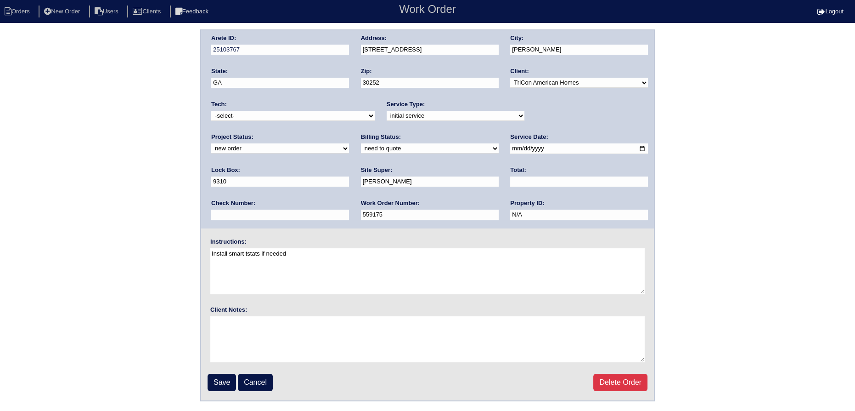
click at [349, 143] on select "new order assigned in progress field complete need to schedule admin review arc…" at bounding box center [280, 148] width 138 height 10
select select "assigned"
click at [349, 143] on select "new order assigned in progress field complete need to schedule admin review arc…" at bounding box center [280, 148] width 138 height 10
click at [510, 149] on input "[DATE]" at bounding box center [579, 148] width 138 height 11
type input "[DATE]"
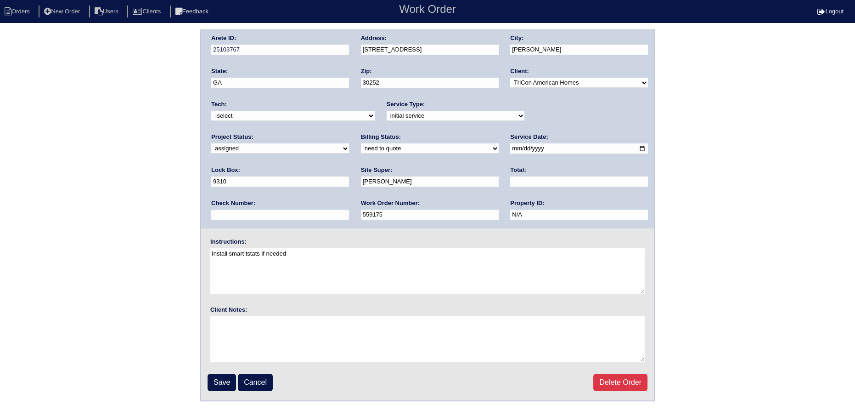
click at [322, 105] on div "Tech: -select- [EMAIL_ADDRESS][DOMAIN_NAME] [EMAIL_ADDRESS][DOMAIN_NAME] [EMAIL…" at bounding box center [292, 112] width 163 height 25
click at [320, 117] on select "-select- [EMAIL_ADDRESS][DOMAIN_NAME] [EMAIL_ADDRESS][DOMAIN_NAME] [EMAIL_ADDRE…" at bounding box center [292, 116] width 163 height 10
select select "77"
click at [211, 111] on select "-select- aretesmg+backup-tech@gmail.com benjohnholt88@gmail.com callisonhvac@ya…" at bounding box center [292, 116] width 163 height 10
click at [212, 386] on input "Save" at bounding box center [222, 381] width 28 height 17
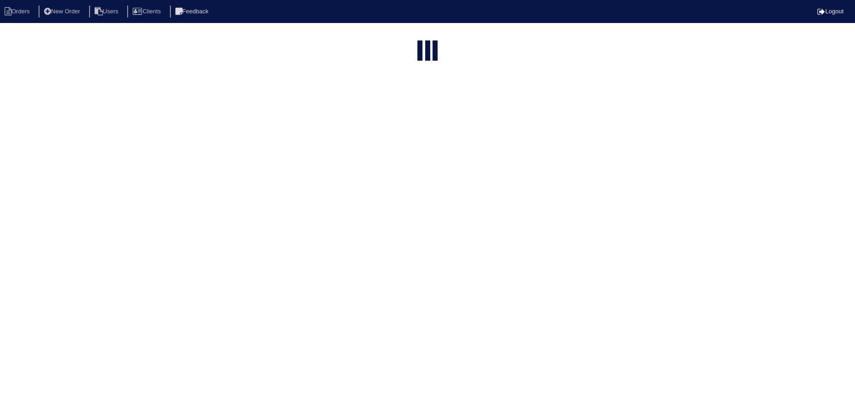
select select "15"
click at [414, 35] on input "1316" at bounding box center [407, 37] width 101 height 13
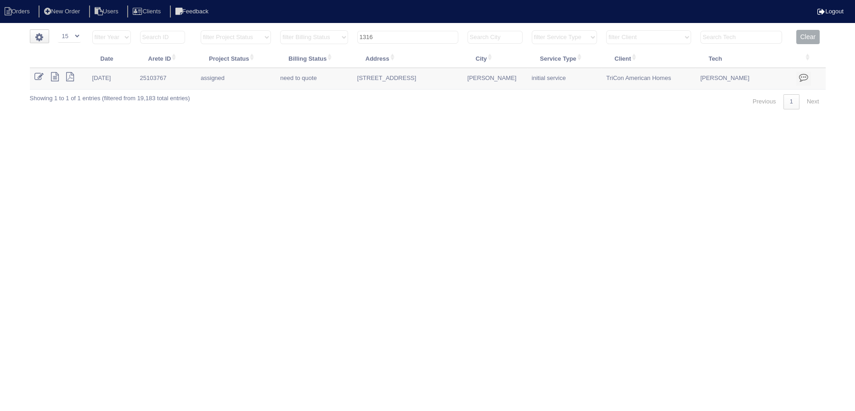
click at [414, 35] on input "1316" at bounding box center [407, 37] width 101 height 13
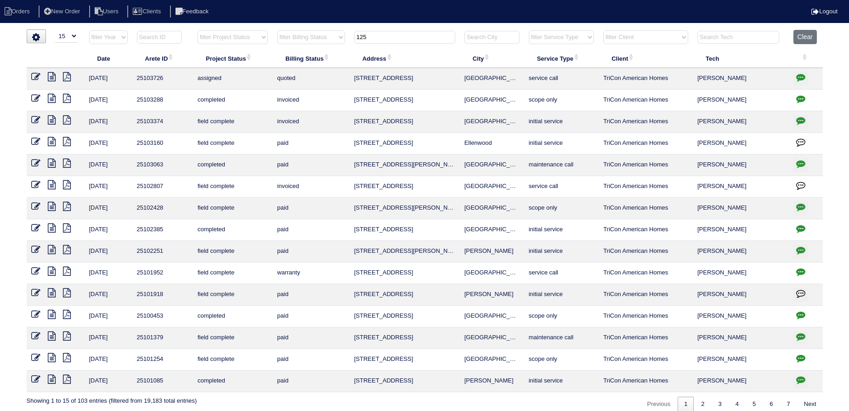
type input "125"
click at [33, 78] on icon at bounding box center [35, 76] width 9 height 9
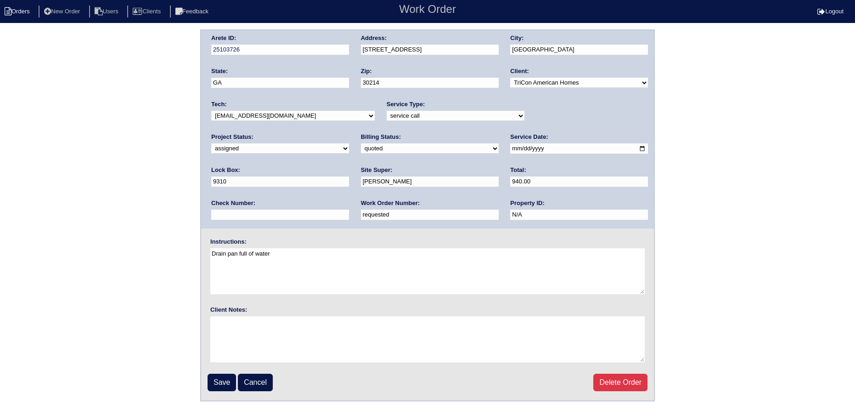
click at [37, 9] on li "Orders" at bounding box center [18, 12] width 37 height 12
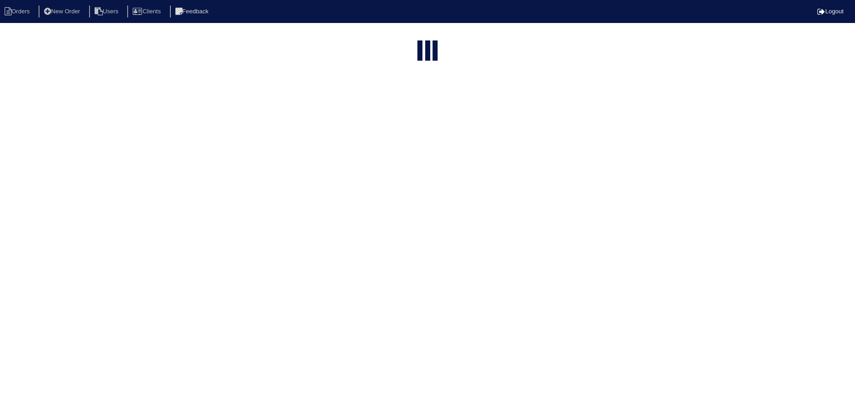
select select "15"
click at [381, 39] on html "Orders New Order Users Clients Feedback Logout Orders New Order Users Clients M…" at bounding box center [427, 76] width 855 height 153
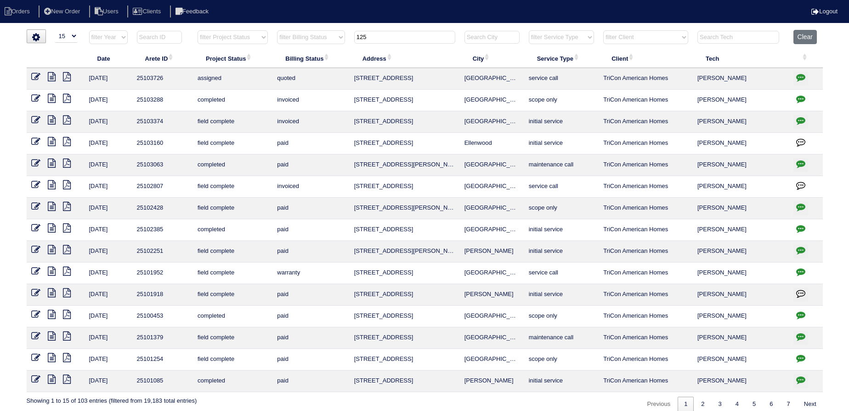
click at [388, 36] on input "125" at bounding box center [404, 37] width 101 height 13
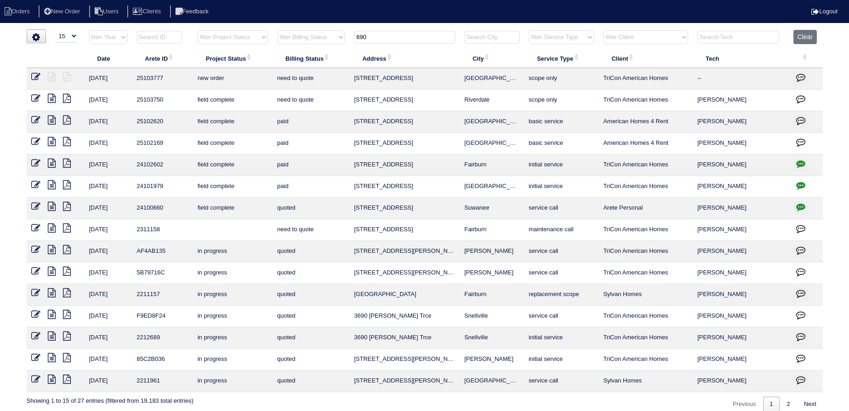
type input "690"
click at [36, 75] on icon at bounding box center [35, 76] width 9 height 9
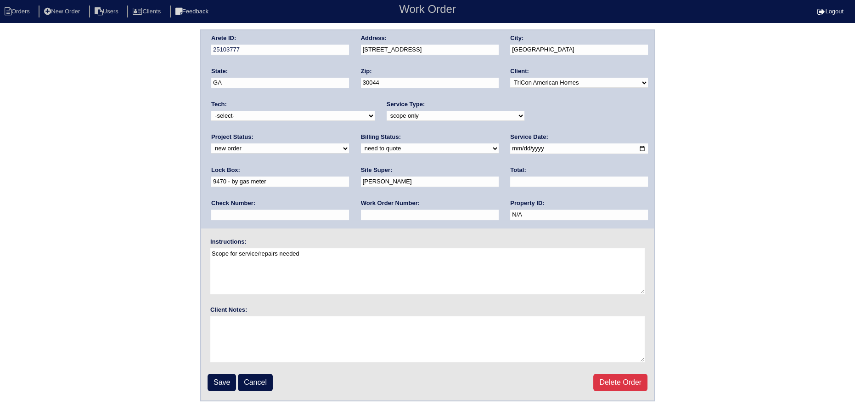
click at [349, 143] on select "new order assigned in progress field complete need to schedule admin review arc…" at bounding box center [280, 148] width 138 height 10
select select "assigned"
click at [349, 143] on select "new order assigned in progress field complete need to schedule admin review arc…" at bounding box center [280, 148] width 138 height 10
click at [510, 145] on input "2025-10-13" at bounding box center [579, 148] width 138 height 11
type input "2025-10-14"
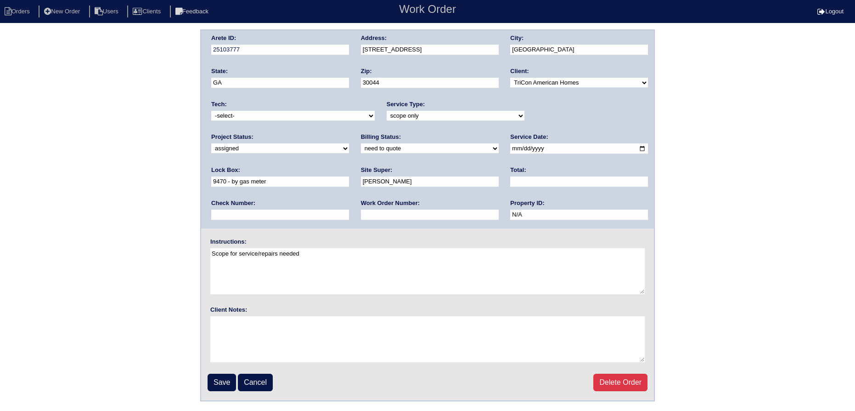
drag, startPoint x: 307, startPoint y: 109, endPoint x: 304, endPoint y: 121, distance: 12.9
click at [306, 109] on div "Tech: -select- aretesmg+backup-tech@gmail.com benjohnholt88@gmail.com callisonh…" at bounding box center [292, 112] width 163 height 25
click at [304, 123] on div "Tech: -select- aretesmg+backup-tech@gmail.com benjohnholt88@gmail.com callisonh…" at bounding box center [292, 112] width 163 height 25
click at [302, 119] on select "-select- aretesmg+backup-tech@gmail.com benjohnholt88@gmail.com callisonhvac@ya…" at bounding box center [292, 116] width 163 height 10
select select "75"
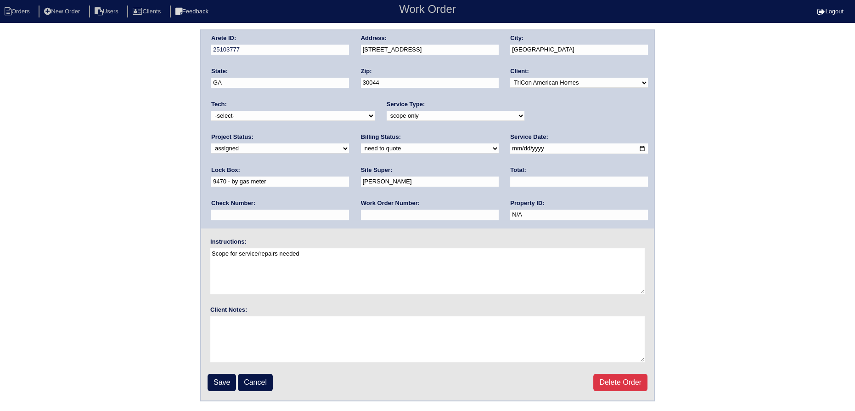
click at [211, 111] on select "-select- aretesmg+backup-tech@gmail.com benjohnholt88@gmail.com callisonhvac@ya…" at bounding box center [292, 116] width 163 height 10
click at [228, 377] on input "Save" at bounding box center [222, 381] width 28 height 17
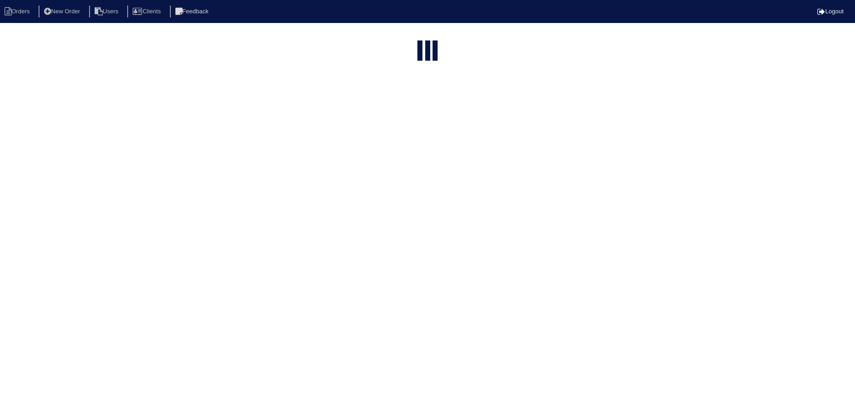
select select "15"
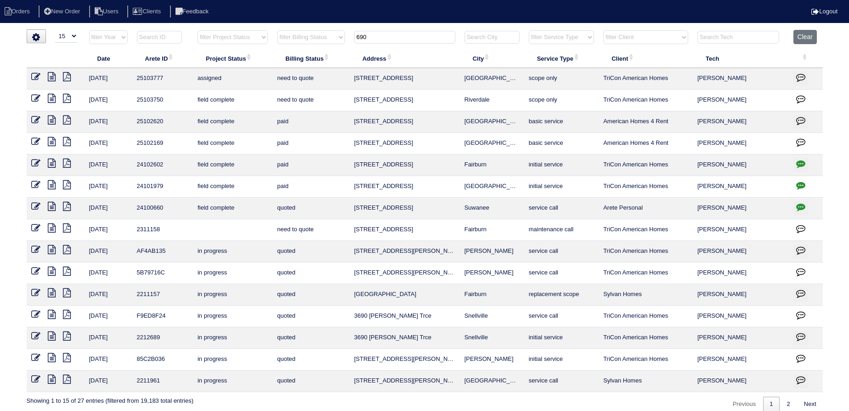
drag, startPoint x: 377, startPoint y: 32, endPoint x: 323, endPoint y: 34, distance: 53.3
click at [323, 34] on tr "filter Year -- Any Year -- 2025 2024 2023 2022 2021 2020 2019 filter Project St…" at bounding box center [425, 39] width 796 height 19
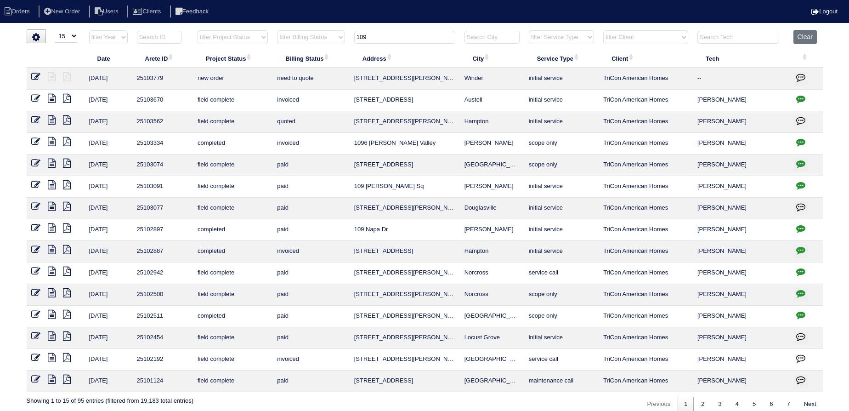
type input "109"
click at [33, 79] on icon at bounding box center [35, 76] width 9 height 9
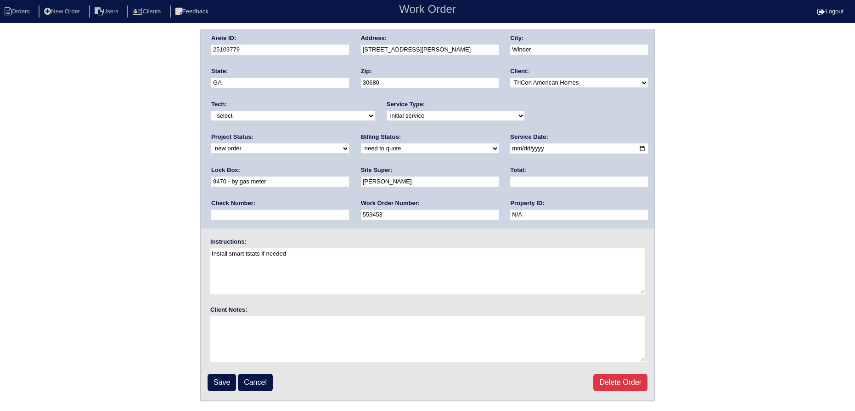
click at [349, 133] on div "Project Status: new order assigned in progress field complete need to schedule …" at bounding box center [280, 145] width 138 height 25
select select "assigned"
click at [349, 143] on select "new order assigned in progress field complete need to schedule admin review arc…" at bounding box center [280, 148] width 138 height 10
click at [510, 145] on input "2025-10-13" at bounding box center [579, 148] width 138 height 11
click at [510, 148] on input "2025-10-13" at bounding box center [579, 148] width 138 height 11
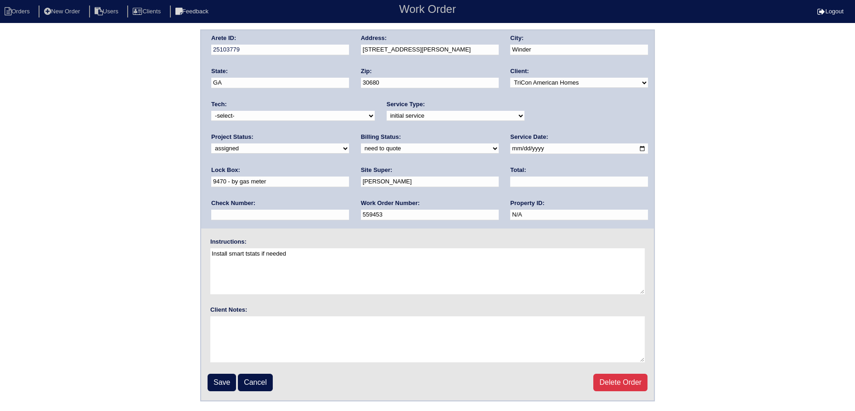
type input "2025-10-14"
click at [313, 113] on select "-select- aretesmg+backup-tech@gmail.com benjohnholt88@gmail.com callisonhvac@ya…" at bounding box center [292, 116] width 163 height 10
select select "75"
click at [211, 111] on select "-select- aretesmg+backup-tech@gmail.com benjohnholt88@gmail.com callisonhvac@ya…" at bounding box center [292, 116] width 163 height 10
drag, startPoint x: 221, startPoint y: 377, endPoint x: 217, endPoint y: 372, distance: 6.2
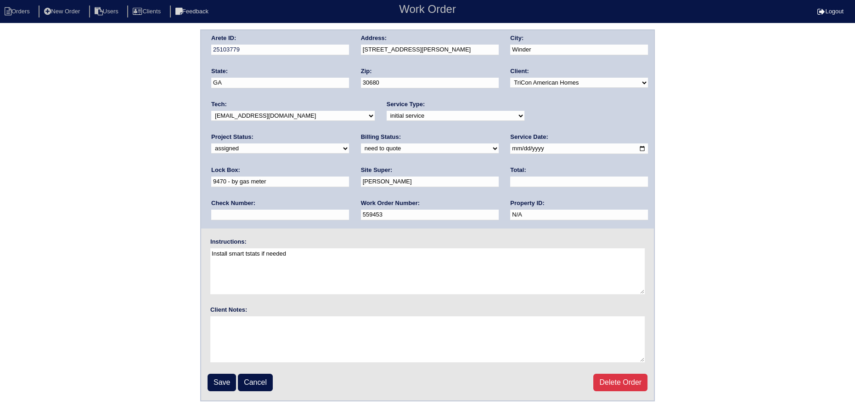
click at [221, 377] on input "Save" at bounding box center [222, 381] width 28 height 17
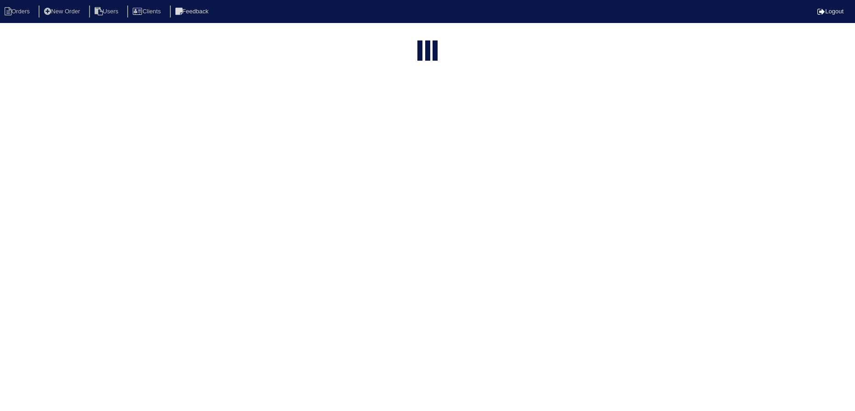
select select "15"
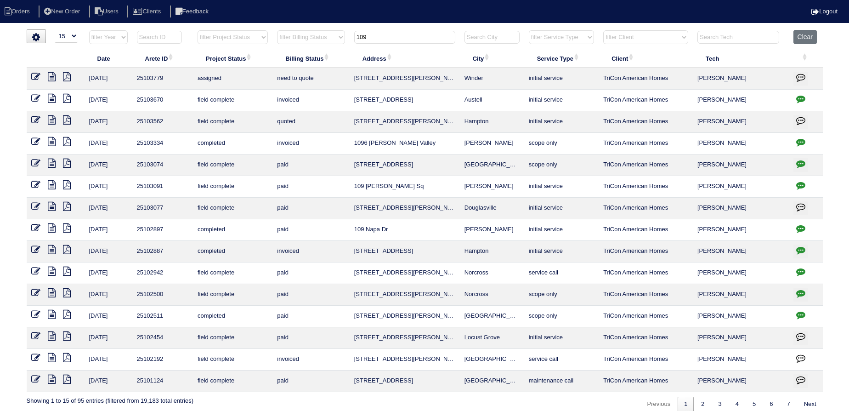
click at [394, 36] on input "109" at bounding box center [404, 37] width 101 height 13
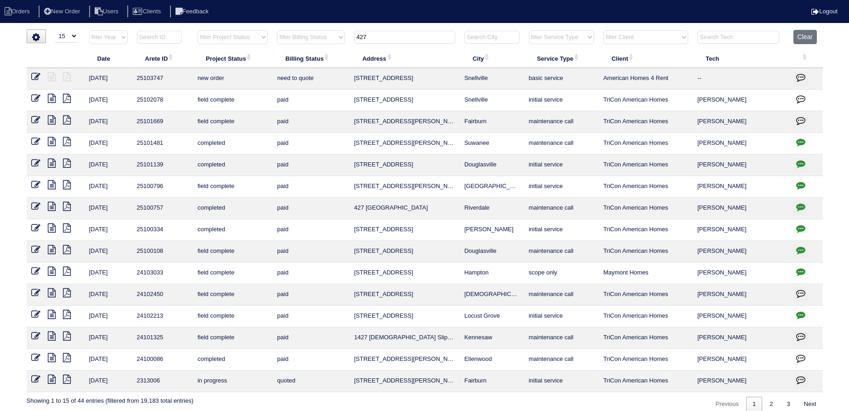
type input "427"
click at [38, 75] on icon at bounding box center [35, 76] width 9 height 9
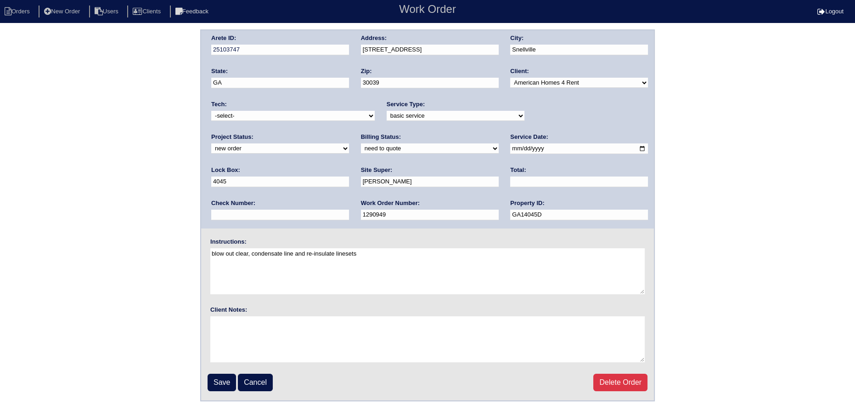
click at [254, 113] on select "-select- [EMAIL_ADDRESS][DOMAIN_NAME] [EMAIL_ADDRESS][DOMAIN_NAME] [EMAIL_ADDRE…" at bounding box center [292, 116] width 163 height 10
select select "75"
click at [211, 111] on select "-select- [EMAIL_ADDRESS][DOMAIN_NAME] [EMAIL_ADDRESS][DOMAIN_NAME] [EMAIL_ADDRE…" at bounding box center [292, 116] width 163 height 10
click at [349, 143] on select "new order assigned in progress field complete need to schedule admin review arc…" at bounding box center [280, 148] width 138 height 10
select select "assigned"
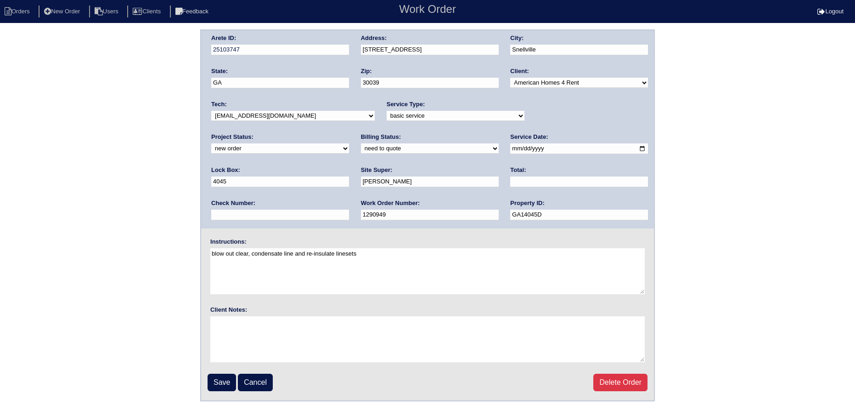
click at [349, 143] on select "new order assigned in progress field complete need to schedule admin review arc…" at bounding box center [280, 148] width 138 height 10
click at [510, 145] on input "2025-10-10" at bounding box center [579, 148] width 138 height 11
type input "[DATE]"
click at [218, 376] on input "Save" at bounding box center [222, 381] width 28 height 17
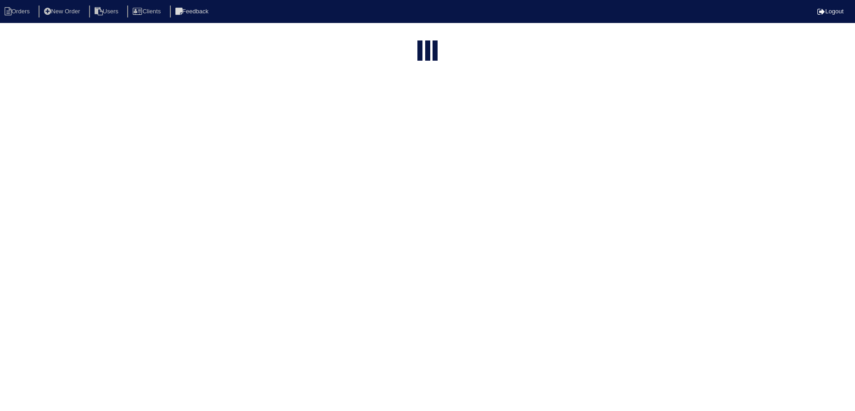
select select "15"
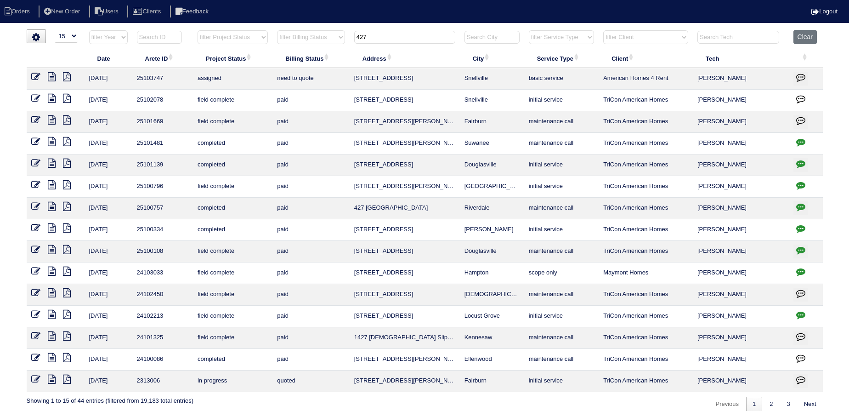
drag, startPoint x: 399, startPoint y: 34, endPoint x: 324, endPoint y: 35, distance: 74.4
click at [321, 36] on tr "filter Year -- Any Year -- 2025 2024 2023 2022 2021 2020 2019 filter Project St…" at bounding box center [425, 39] width 796 height 19
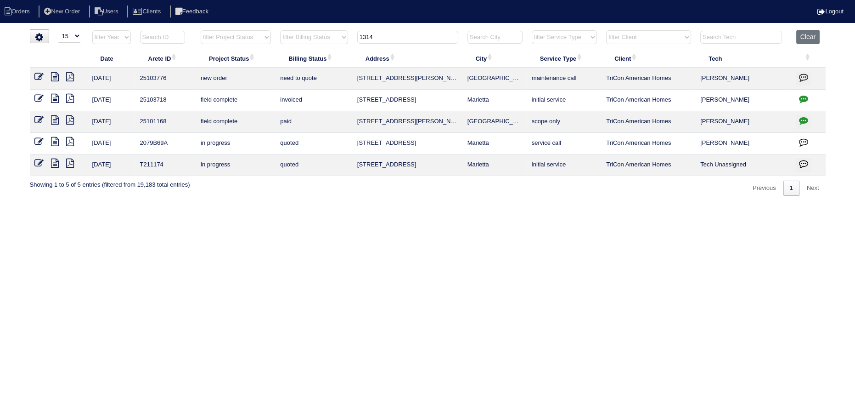
type input "1314"
click at [39, 77] on icon at bounding box center [38, 76] width 9 height 9
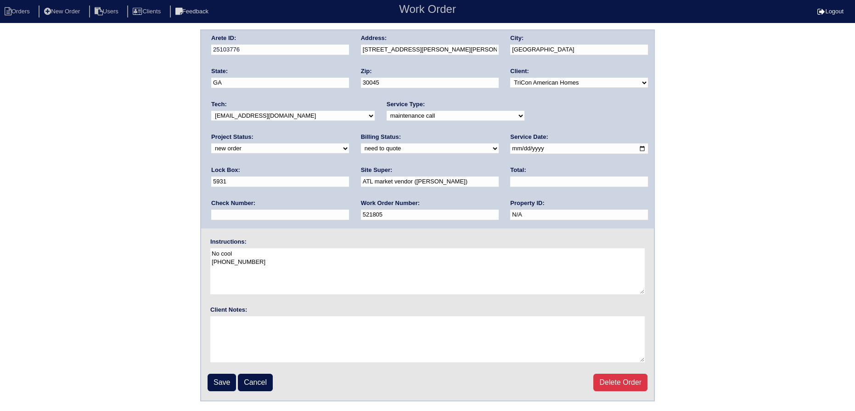
click at [349, 143] on select "new order assigned in progress field complete need to schedule admin review arc…" at bounding box center [280, 148] width 138 height 10
select select "assigned"
click at [349, 143] on select "new order assigned in progress field complete need to schedule admin review arc…" at bounding box center [280, 148] width 138 height 10
click at [510, 150] on input "[DATE]" at bounding box center [579, 148] width 138 height 11
type input "[DATE]"
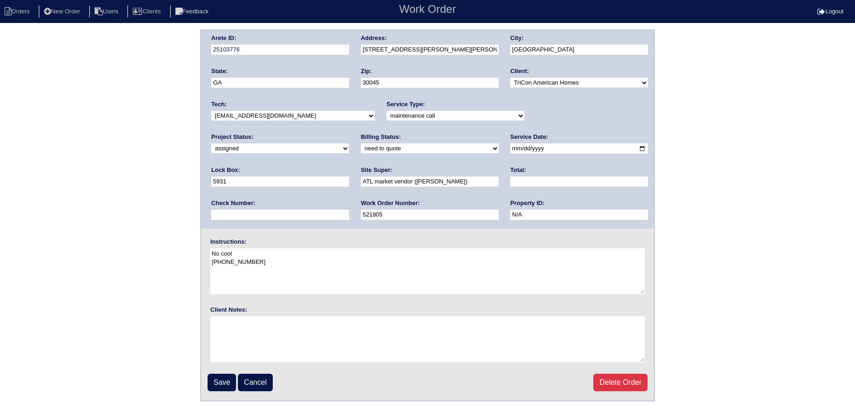
click at [291, 113] on select "-select- [EMAIL_ADDRESS][DOMAIN_NAME] [EMAIL_ADDRESS][DOMAIN_NAME] [EMAIL_ADDRE…" at bounding box center [292, 116] width 163 height 10
click at [211, 111] on select "-select- aretesmg+backup-tech@gmail.com benjohnholt88@gmail.com callisonhvac@ya…" at bounding box center [292, 116] width 163 height 10
click at [220, 383] on input "Save" at bounding box center [222, 381] width 28 height 17
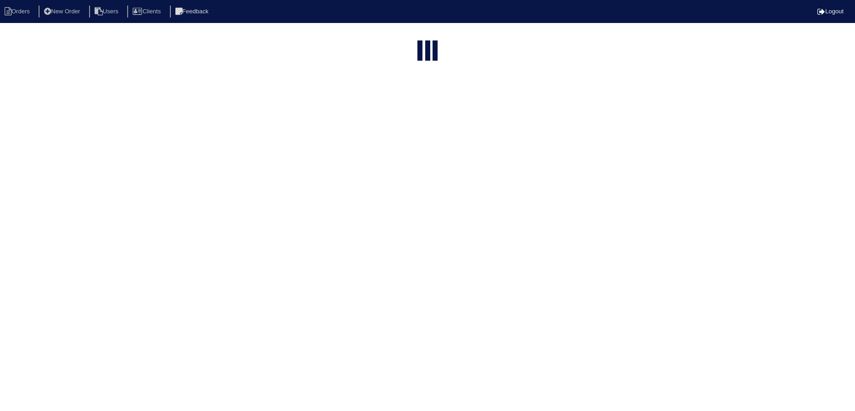
select select "15"
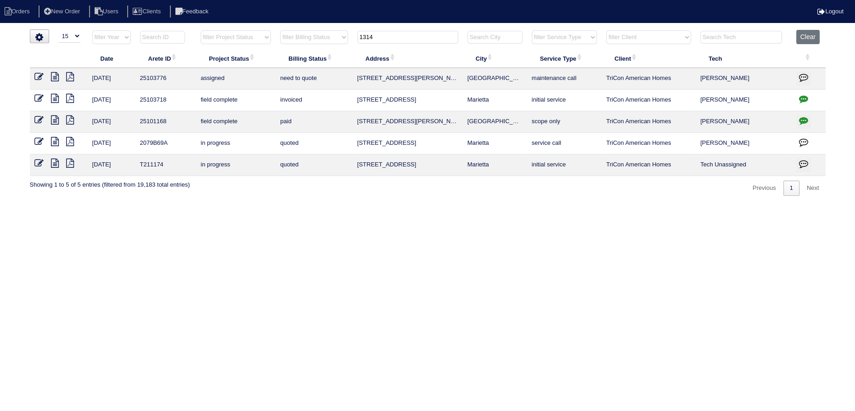
click at [416, 41] on input "1314" at bounding box center [407, 37] width 101 height 13
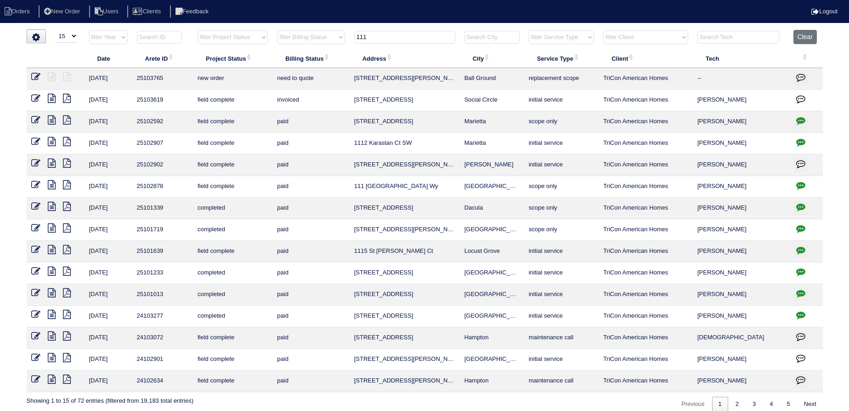
type input "111"
click at [39, 81] on td at bounding box center [56, 79] width 58 height 22
click at [39, 79] on icon at bounding box center [35, 76] width 9 height 9
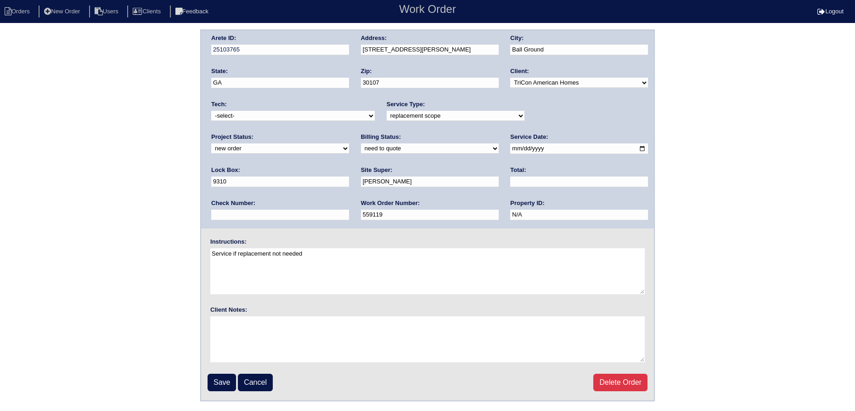
click at [265, 117] on select "-select- [EMAIL_ADDRESS][DOMAIN_NAME] [EMAIL_ADDRESS][DOMAIN_NAME] [EMAIL_ADDRE…" at bounding box center [292, 116] width 163 height 10
select select "27"
click at [211, 111] on select "-select- aretesmg+backup-tech@gmail.com benjohnholt88@gmail.com callisonhvac@ya…" at bounding box center [292, 116] width 163 height 10
click at [349, 143] on select "new order assigned in progress field complete need to schedule admin review arc…" at bounding box center [280, 148] width 138 height 10
select select "assigned"
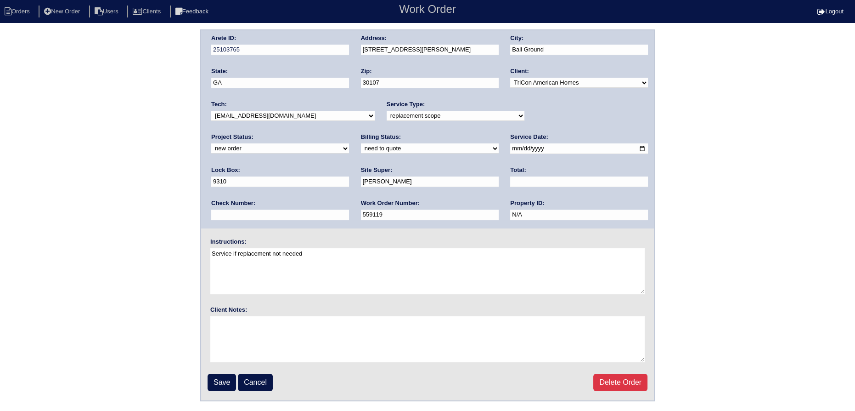
click at [349, 143] on select "new order assigned in progress field complete need to schedule admin review arc…" at bounding box center [280, 148] width 138 height 10
click at [510, 148] on input "2025-10-13" at bounding box center [579, 148] width 138 height 11
click at [510, 149] on input "2025-10-13" at bounding box center [579, 148] width 138 height 11
type input "[DATE]"
click at [230, 387] on input "Save" at bounding box center [222, 381] width 28 height 17
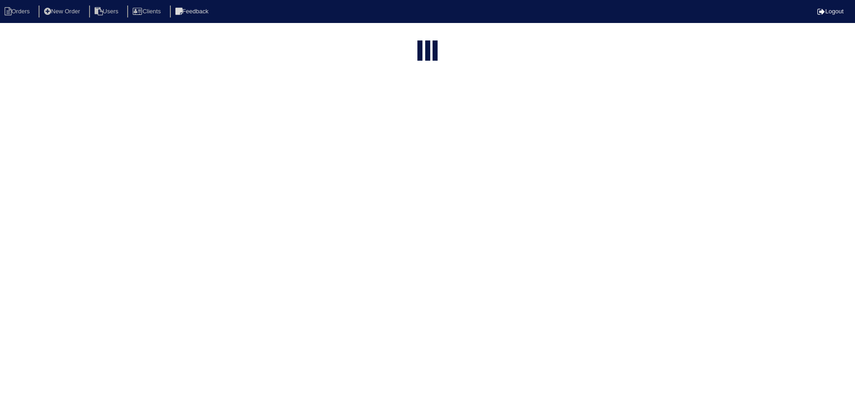
select select "15"
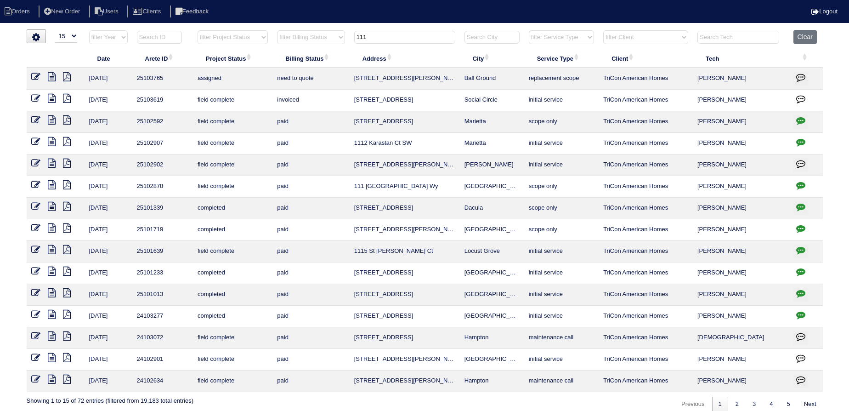
drag, startPoint x: 331, startPoint y: 42, endPoint x: 344, endPoint y: 34, distance: 15.4
click at [327, 41] on tr "filter Year -- Any Year -- 2025 2024 2023 2022 2021 2020 2019 filter Project St…" at bounding box center [425, 39] width 796 height 19
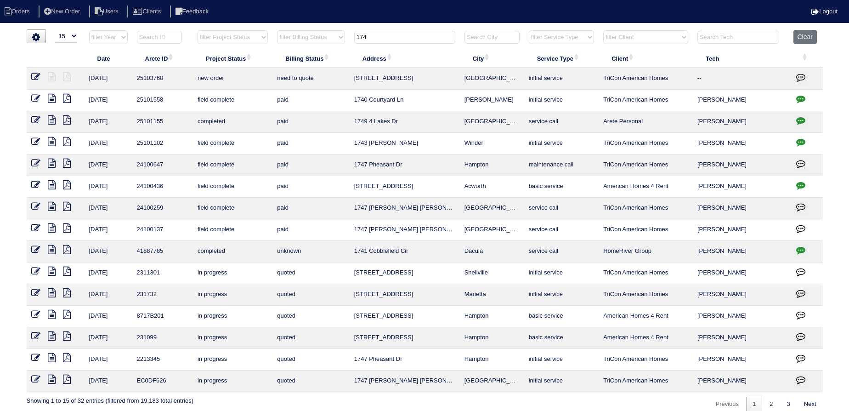
type input "174"
click at [38, 76] on icon at bounding box center [35, 76] width 9 height 9
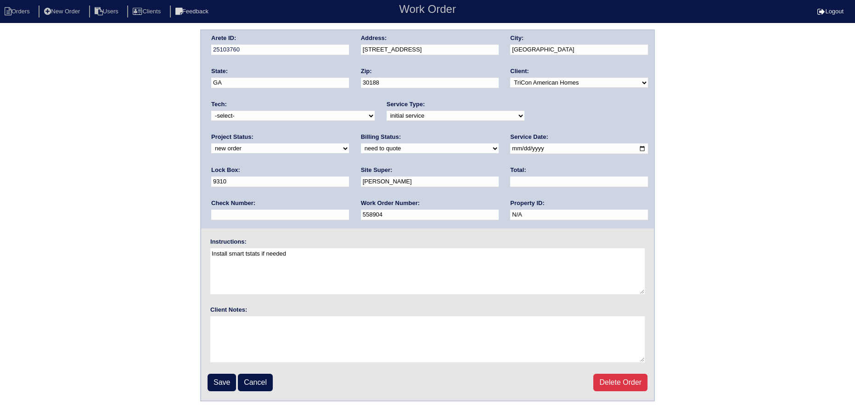
click at [349, 133] on div "Project Status: new order assigned in progress field complete need to schedule …" at bounding box center [280, 145] width 138 height 25
click at [349, 143] on select "new order assigned in progress field complete need to schedule admin review arc…" at bounding box center [280, 148] width 138 height 10
select select "assigned"
click at [349, 143] on select "new order assigned in progress field complete need to schedule admin review arc…" at bounding box center [280, 148] width 138 height 10
click at [510, 145] on input "[DATE]" at bounding box center [579, 148] width 138 height 11
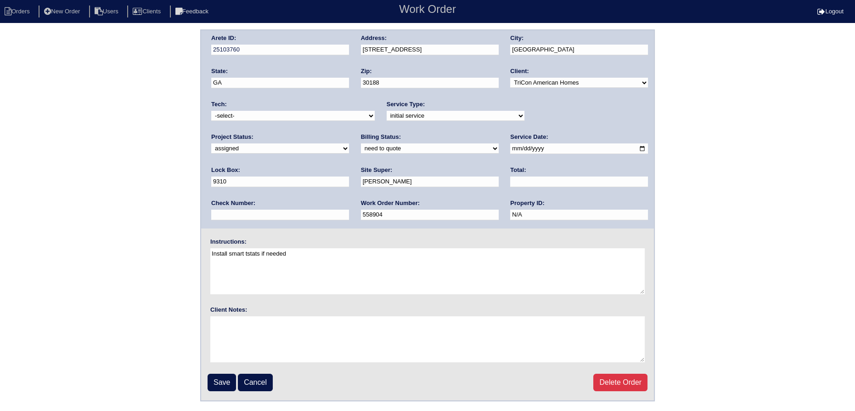
type input "[DATE]"
click at [293, 105] on div "Tech: -select- [EMAIL_ADDRESS][DOMAIN_NAME] [EMAIL_ADDRESS][DOMAIN_NAME] [EMAIL…" at bounding box center [292, 112] width 163 height 25
click at [296, 113] on select "-select- aretesmg+backup-tech@gmail.com benjohnholt88@gmail.com callisonhvac@ya…" at bounding box center [292, 116] width 163 height 10
select select "27"
click at [211, 111] on select "-select- aretesmg+backup-tech@gmail.com benjohnholt88@gmail.com callisonhvac@ya…" at bounding box center [292, 116] width 163 height 10
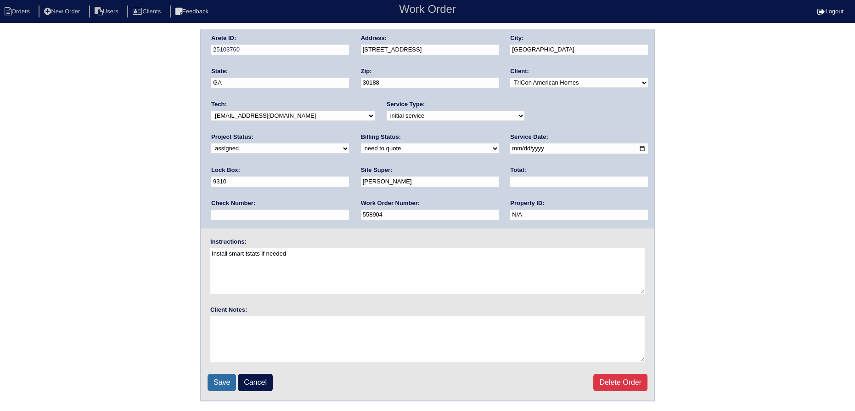
click at [230, 378] on input "Save" at bounding box center [222, 381] width 28 height 17
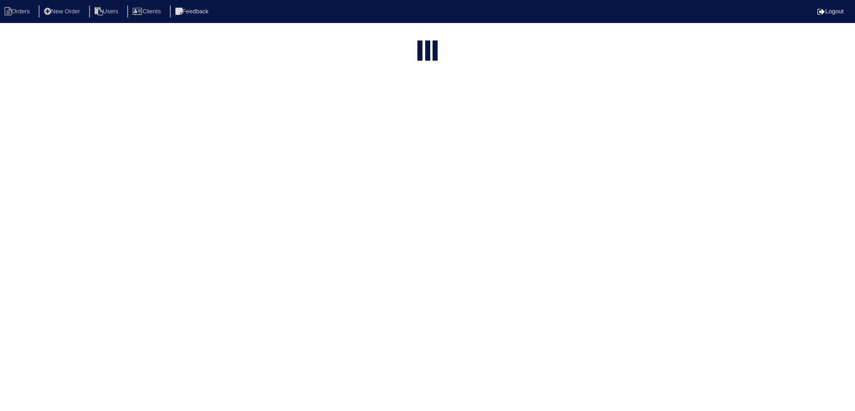
select select "15"
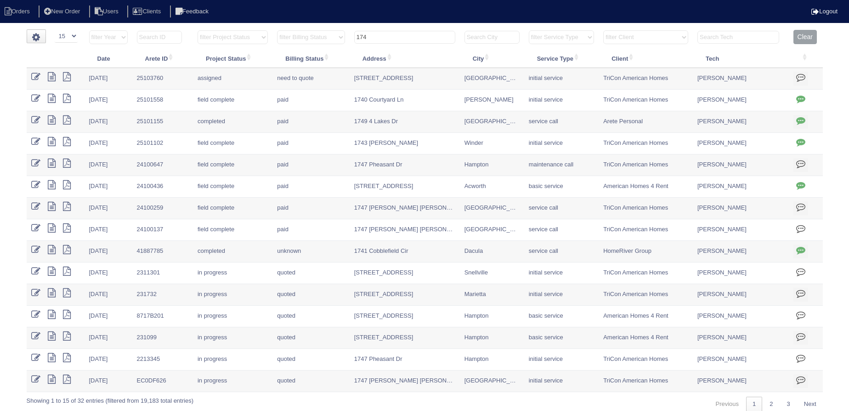
click at [403, 34] on input "174" at bounding box center [404, 37] width 101 height 13
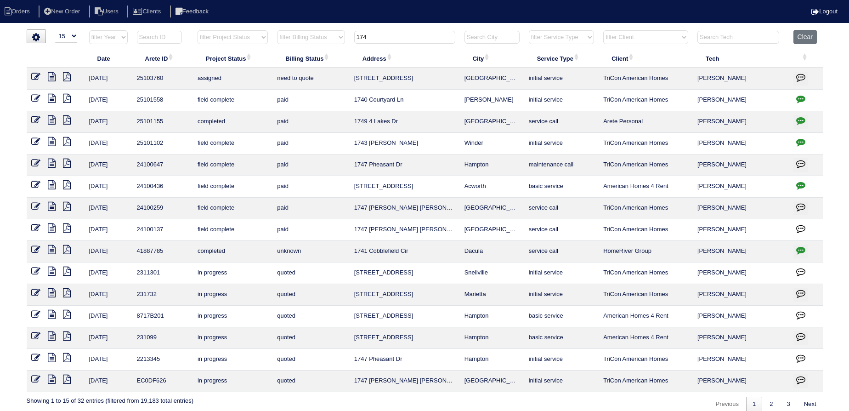
click at [403, 34] on input "174" at bounding box center [404, 37] width 101 height 13
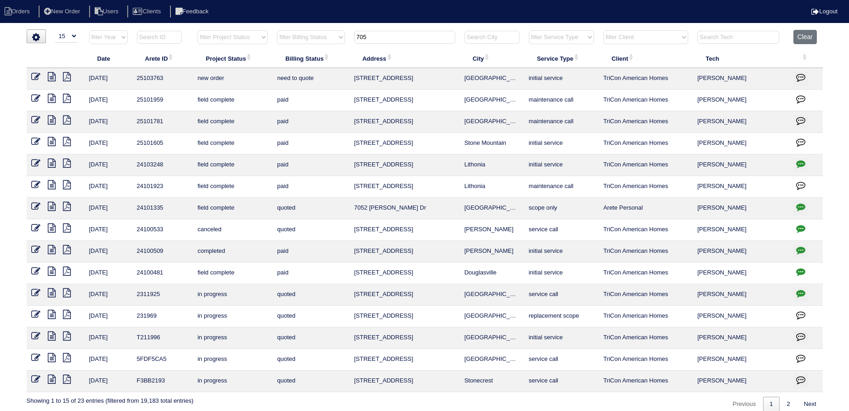
type input "705"
click at [33, 72] on icon at bounding box center [35, 76] width 9 height 9
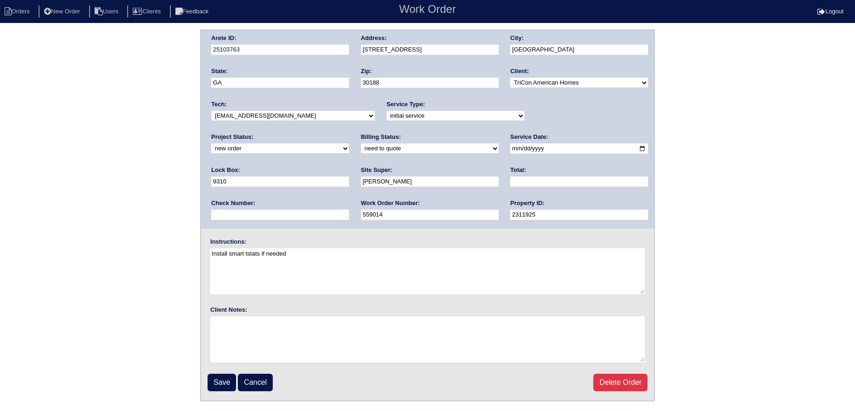
click at [307, 122] on div "Tech: -select- [EMAIL_ADDRESS][DOMAIN_NAME] [EMAIL_ADDRESS][DOMAIN_NAME] [EMAIL…" at bounding box center [292, 112] width 163 height 25
drag, startPoint x: 305, startPoint y: 114, endPoint x: 305, endPoint y: 119, distance: 5.1
click at [304, 114] on select "-select- [EMAIL_ADDRESS][DOMAIN_NAME] [EMAIL_ADDRESS][DOMAIN_NAME] [EMAIL_ADDRE…" at bounding box center [292, 116] width 163 height 10
select select "27"
click at [211, 111] on select "-select- [EMAIL_ADDRESS][DOMAIN_NAME] [EMAIL_ADDRESS][DOMAIN_NAME] [EMAIL_ADDRE…" at bounding box center [292, 116] width 163 height 10
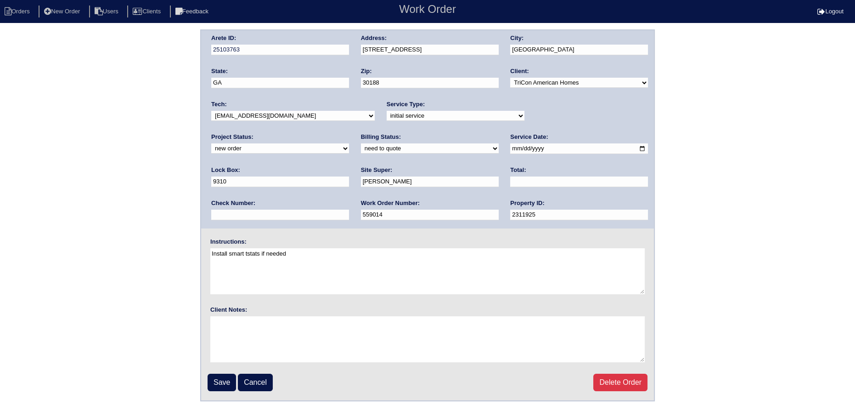
click at [349, 143] on select "new order assigned in progress field complete need to schedule admin review arc…" at bounding box center [280, 148] width 138 height 10
select select "assigned"
click at [349, 143] on select "new order assigned in progress field complete need to schedule admin review arc…" at bounding box center [280, 148] width 138 height 10
click at [510, 148] on input "2025-10-13" at bounding box center [579, 148] width 138 height 11
type input "2025-10-14"
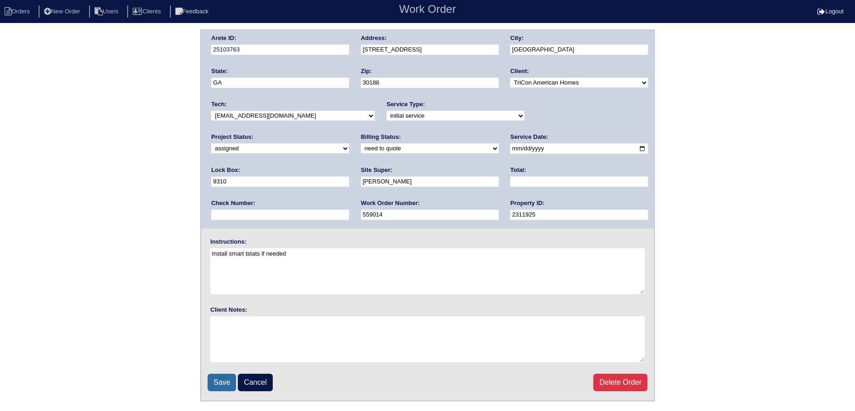
click at [217, 376] on input "Save" at bounding box center [222, 381] width 28 height 17
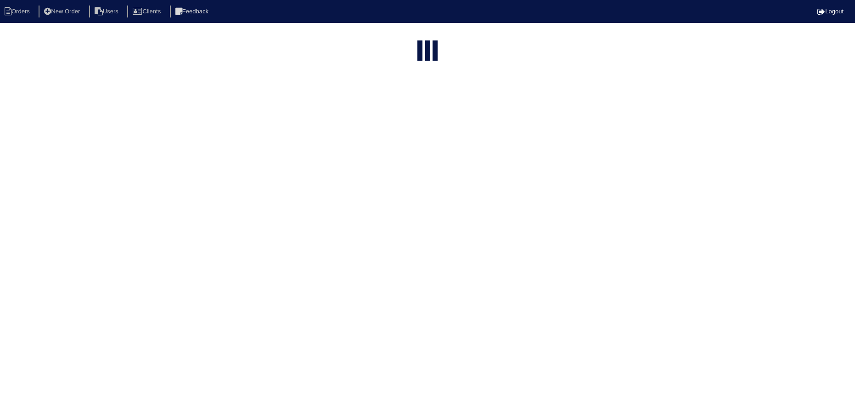
select select "15"
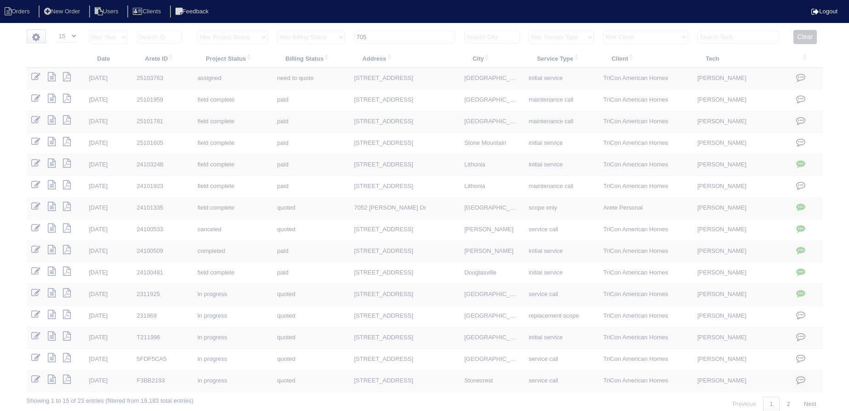
click at [406, 33] on input "705" at bounding box center [404, 37] width 101 height 13
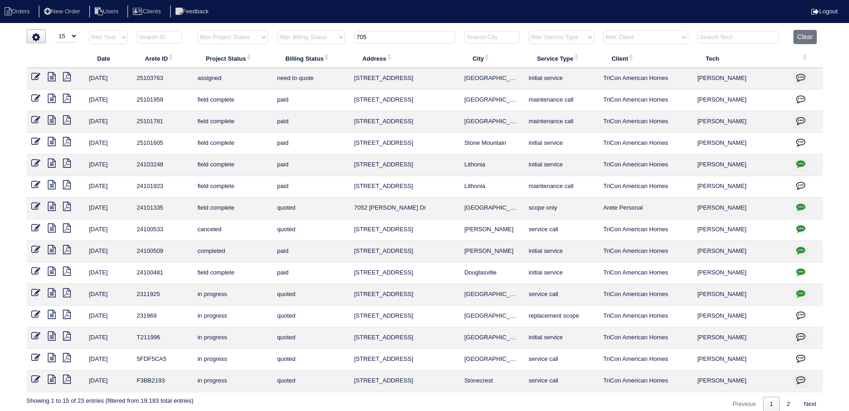
click at [406, 33] on input "705" at bounding box center [404, 37] width 101 height 13
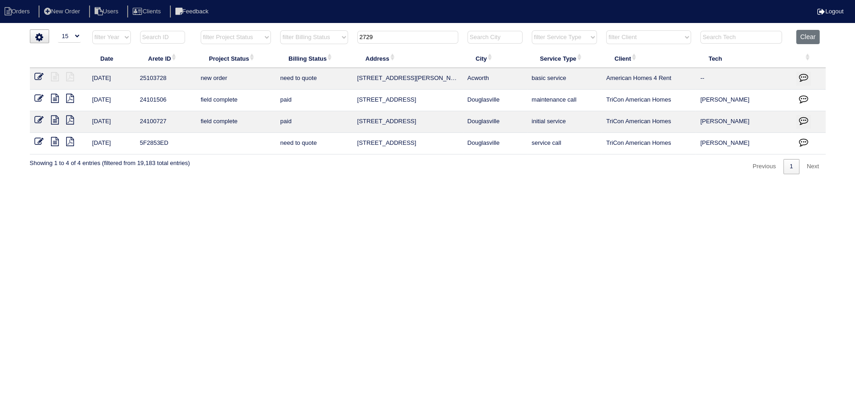
type input "2729"
click at [41, 76] on icon at bounding box center [38, 76] width 9 height 9
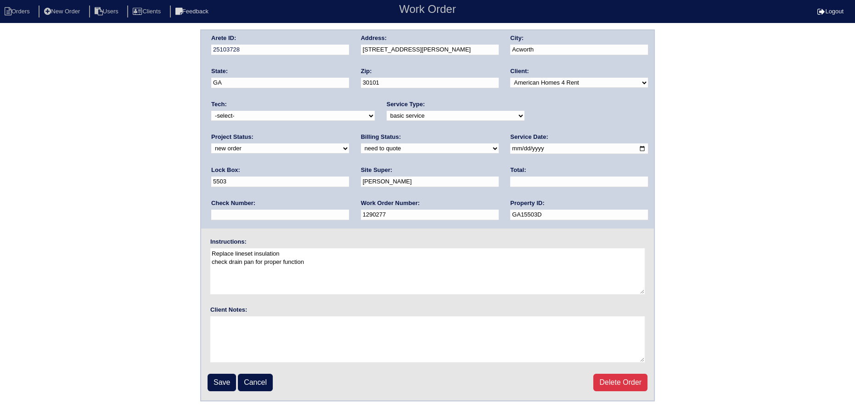
drag, startPoint x: 535, startPoint y: 114, endPoint x: 538, endPoint y: 119, distance: 6.0
click at [349, 143] on select "new order assigned in progress field complete need to schedule admin review arc…" at bounding box center [280, 148] width 138 height 10
select select "assigned"
click at [349, 143] on select "new order assigned in progress field complete need to schedule admin review arc…" at bounding box center [280, 148] width 138 height 10
click at [510, 147] on input "2025-10-09" at bounding box center [579, 148] width 138 height 11
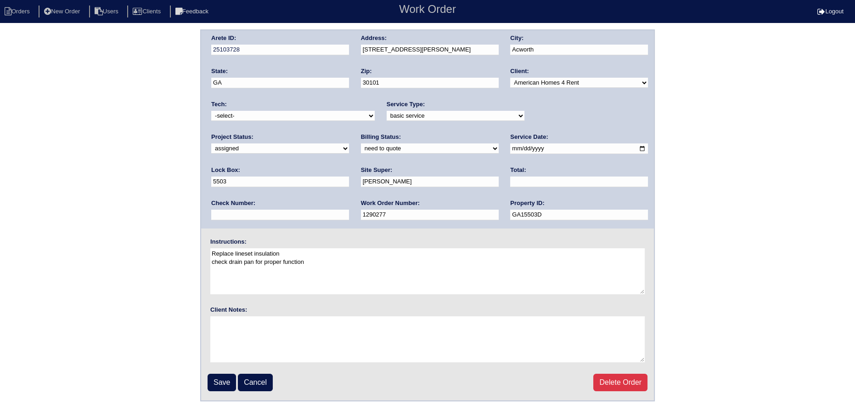
click at [510, 151] on input "2025-10-09" at bounding box center [579, 148] width 138 height 11
type input "2025-10-14"
click at [300, 113] on select "-select- aretesmg+backup-tech@gmail.com benjohnholt88@gmail.com callisonhvac@ya…" at bounding box center [292, 116] width 163 height 10
select select "27"
click at [211, 111] on select "-select- aretesmg+backup-tech@gmail.com benjohnholt88@gmail.com callisonhvac@ya…" at bounding box center [292, 116] width 163 height 10
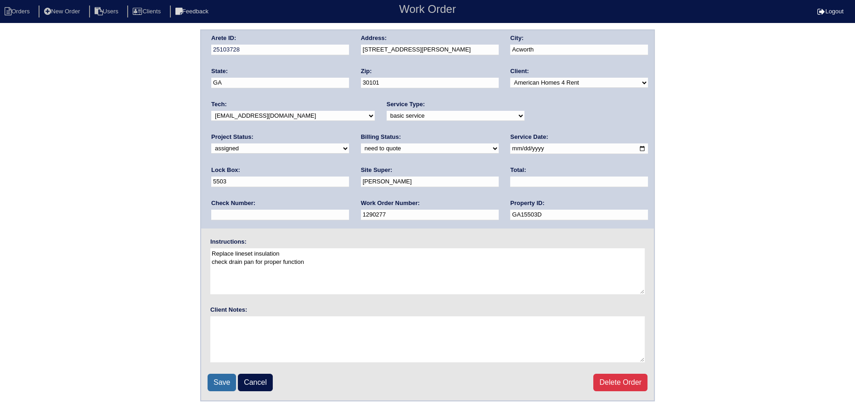
click at [220, 383] on input "Save" at bounding box center [222, 381] width 28 height 17
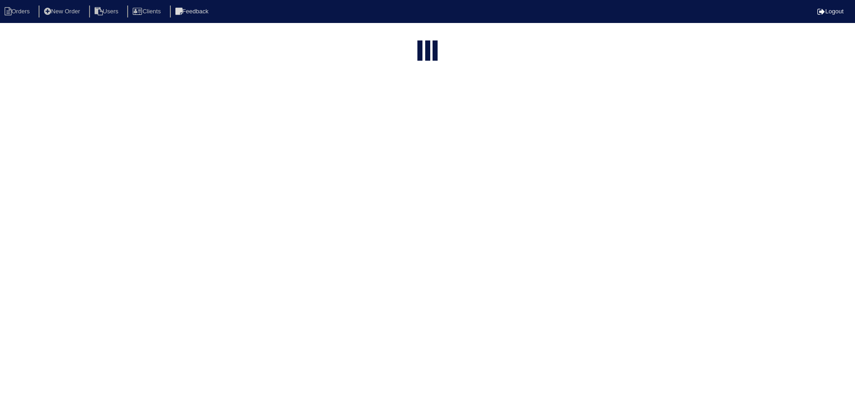
select select "15"
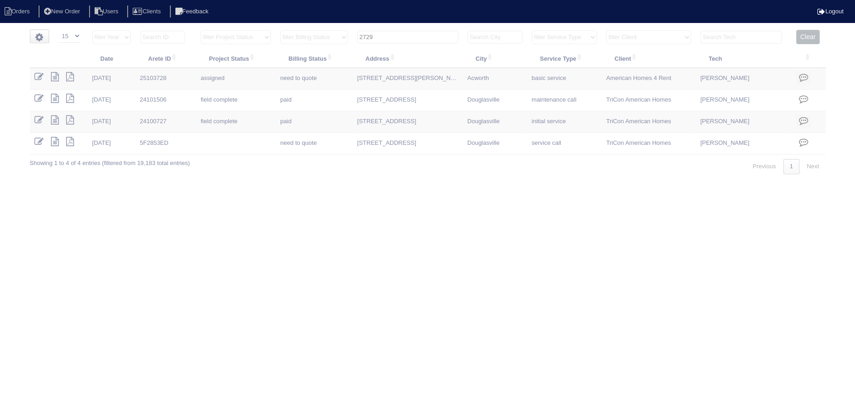
click at [409, 39] on input "2729" at bounding box center [407, 37] width 101 height 13
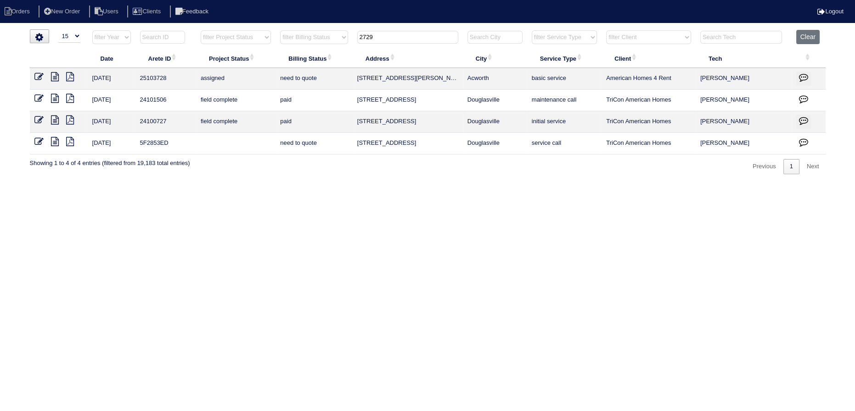
click at [409, 39] on input "2729" at bounding box center [407, 37] width 101 height 13
type input "3319"
click at [38, 77] on icon at bounding box center [38, 76] width 9 height 9
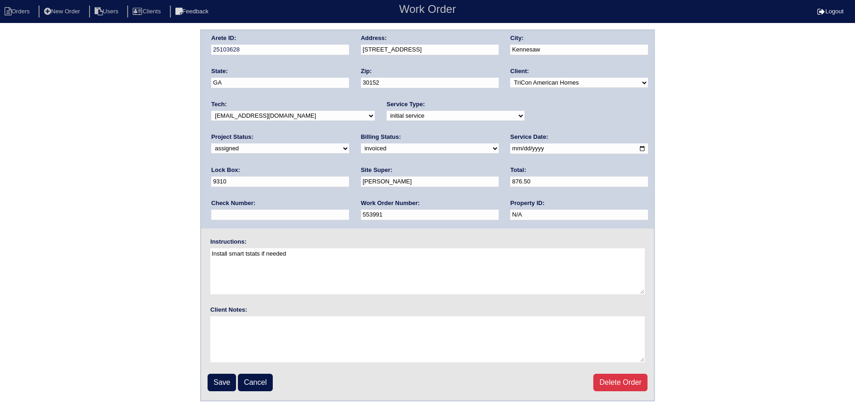
click at [281, 118] on select "-select- aretesmg+backup-tech@gmail.com benjohnholt88@gmail.com callisonhvac@ya…" at bounding box center [292, 116] width 163 height 10
click at [211, 111] on select "-select- aretesmg+backup-tech@gmail.com benjohnholt88@gmail.com callisonhvac@ya…" at bounding box center [292, 116] width 163 height 10
click at [510, 148] on input "[DATE]" at bounding box center [579, 148] width 138 height 11
click at [232, 367] on fieldset "Arete ID: 25103628 Address: 3319 Country Creek Dr NW City: Kennesaw State: GA Z…" at bounding box center [427, 215] width 453 height 370
click at [228, 375] on input "Save" at bounding box center [222, 381] width 28 height 17
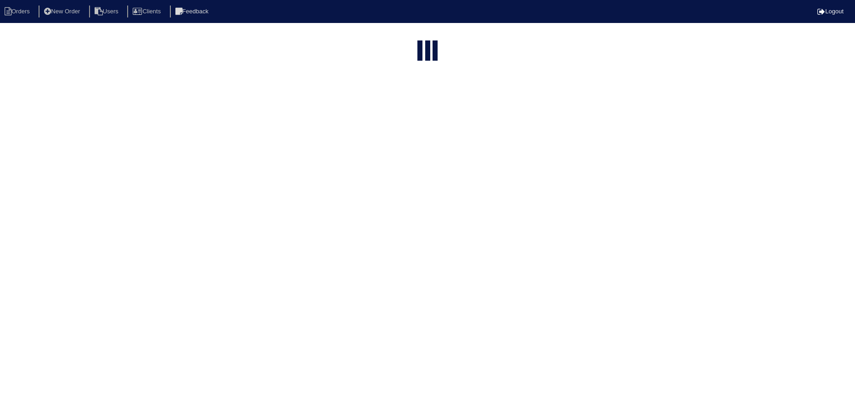
select select "15"
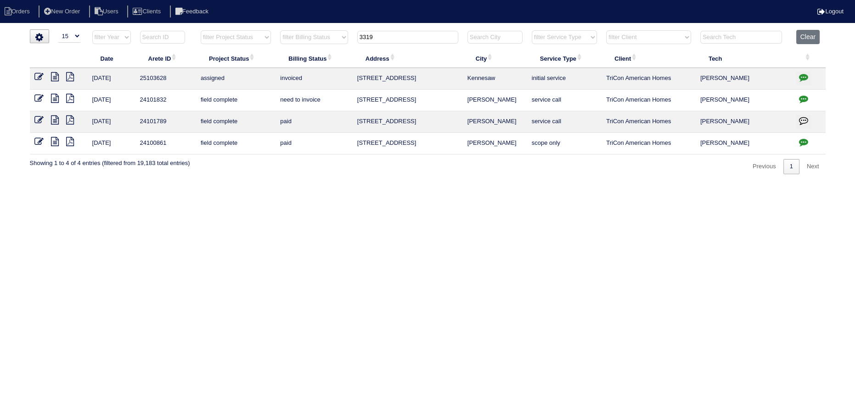
click at [390, 33] on input "3319" at bounding box center [407, 37] width 101 height 13
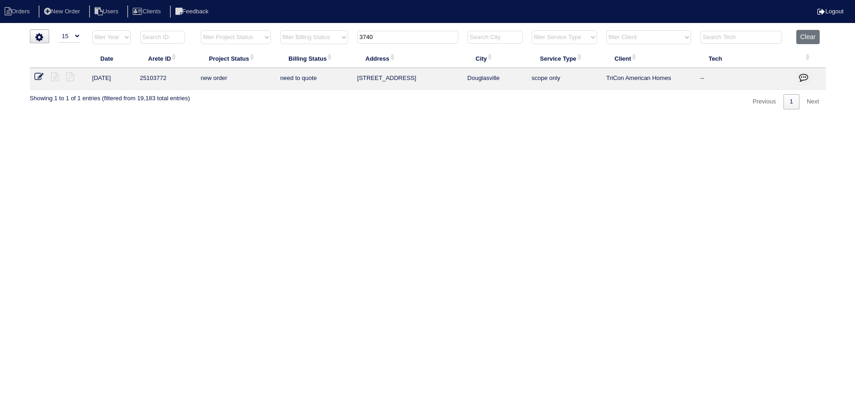
type input "3740"
click at [52, 79] on icon at bounding box center [55, 76] width 8 height 9
click at [44, 79] on link at bounding box center [42, 77] width 17 height 7
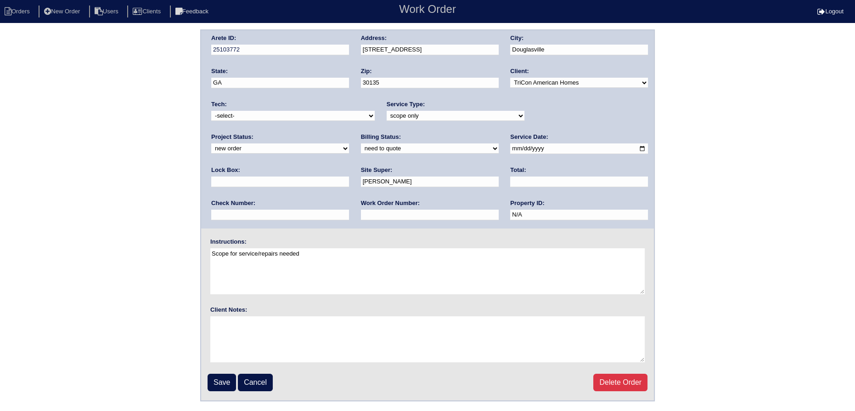
click at [282, 107] on div "Tech: -select- [EMAIL_ADDRESS][DOMAIN_NAME] [EMAIL_ADDRESS][DOMAIN_NAME] [EMAIL…" at bounding box center [292, 112] width 163 height 25
click at [281, 116] on select "-select- [EMAIL_ADDRESS][DOMAIN_NAME] [EMAIL_ADDRESS][DOMAIN_NAME] [EMAIL_ADDRE…" at bounding box center [292, 116] width 163 height 10
select select "31"
click at [211, 111] on select "-select- [EMAIL_ADDRESS][DOMAIN_NAME] [EMAIL_ADDRESS][DOMAIN_NAME] [EMAIL_ADDRE…" at bounding box center [292, 116] width 163 height 10
click at [349, 133] on div "Project Status: new order assigned in progress field complete need to schedule …" at bounding box center [280, 145] width 138 height 25
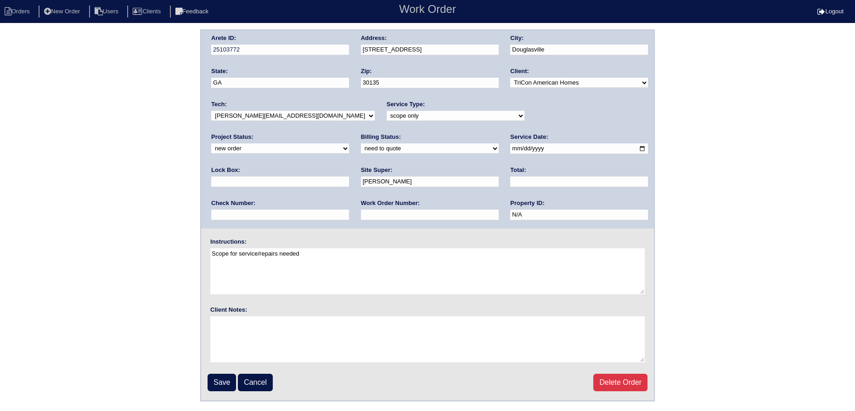
click at [349, 143] on select "new order assigned in progress field complete need to schedule admin review arc…" at bounding box center [280, 148] width 138 height 10
select select "assigned"
click at [349, 143] on select "new order assigned in progress field complete need to schedule admin review arc…" at bounding box center [280, 148] width 138 height 10
drag, startPoint x: 492, startPoint y: 148, endPoint x: 481, endPoint y: 166, distance: 21.4
click at [510, 148] on input "2025-10-13" at bounding box center [579, 148] width 138 height 11
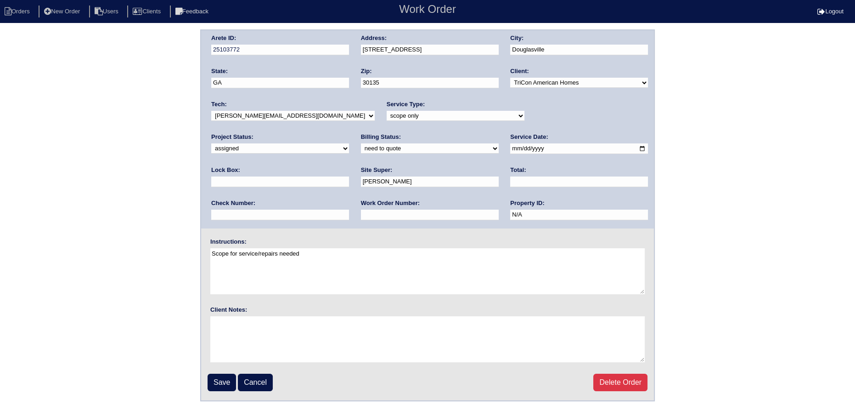
type input "[DATE]"
click at [216, 378] on input "Save" at bounding box center [222, 381] width 28 height 17
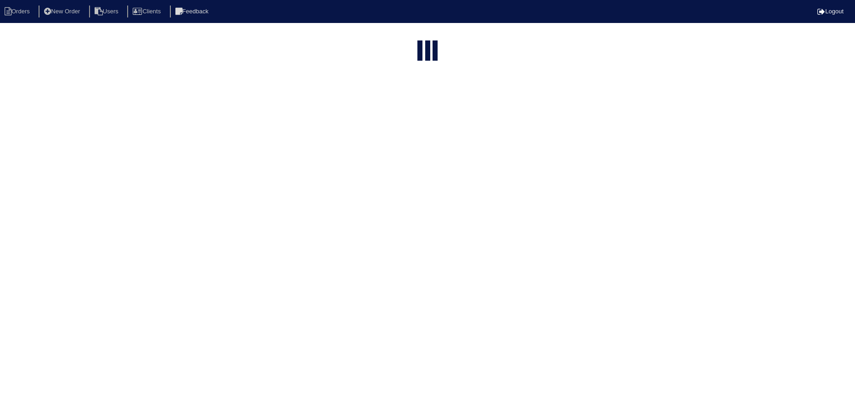
select select "15"
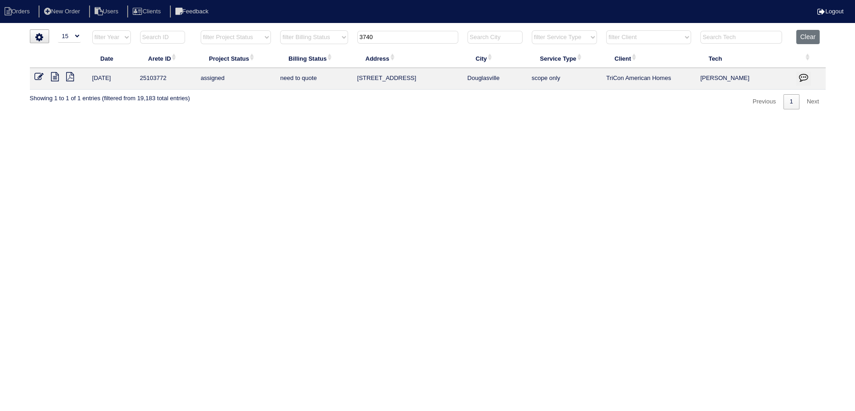
click at [41, 75] on icon at bounding box center [38, 76] width 9 height 9
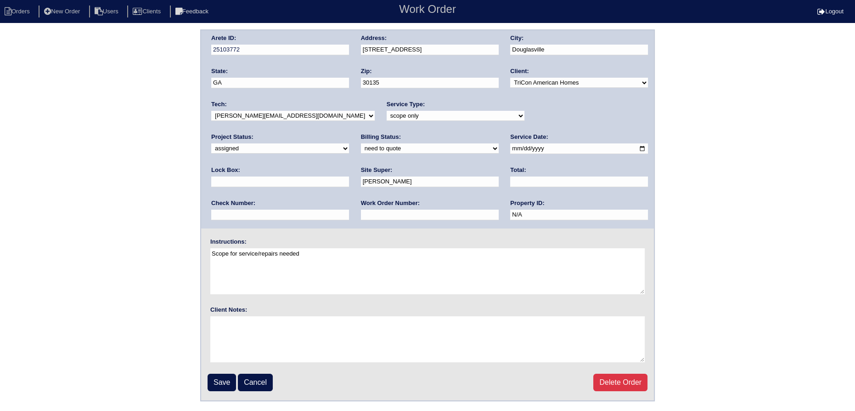
click at [288, 118] on select "-select- [EMAIL_ADDRESS][DOMAIN_NAME] [EMAIL_ADDRESS][DOMAIN_NAME] [EMAIL_ADDRE…" at bounding box center [292, 116] width 163 height 10
select select "151"
click at [211, 111] on select "-select- aretesmg+backup-tech@gmail.com benjohnholt88@gmail.com callisonhvac@ya…" at bounding box center [292, 116] width 163 height 10
click at [218, 381] on input "Save" at bounding box center [222, 381] width 28 height 17
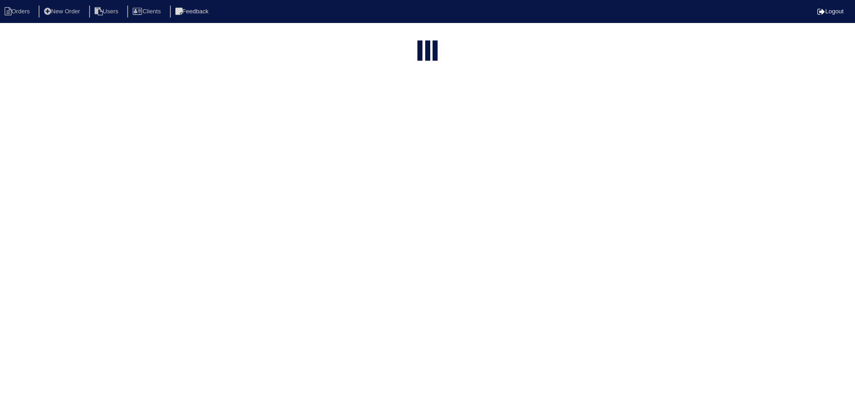
select select "15"
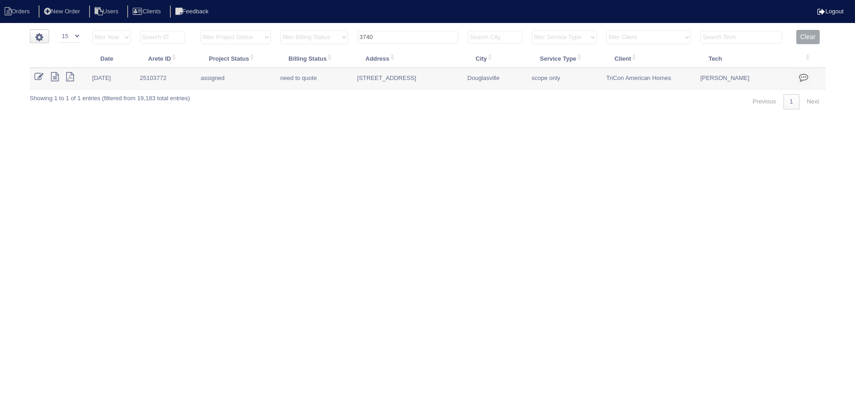
click at [407, 35] on input "3740" at bounding box center [407, 37] width 101 height 13
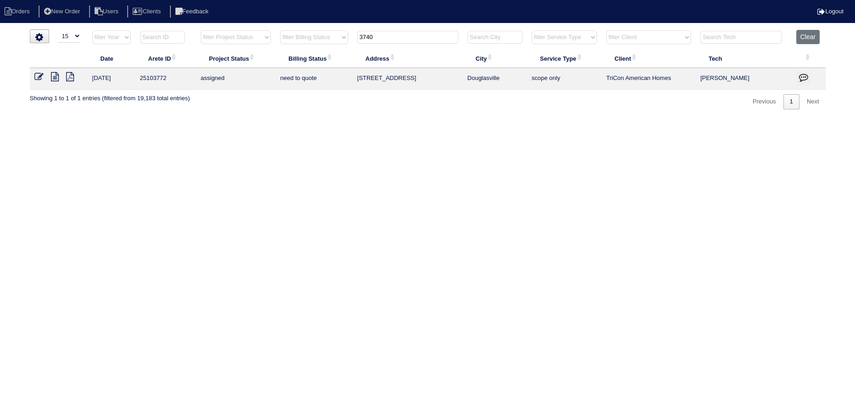
click at [407, 35] on input "3740" at bounding box center [407, 37] width 101 height 13
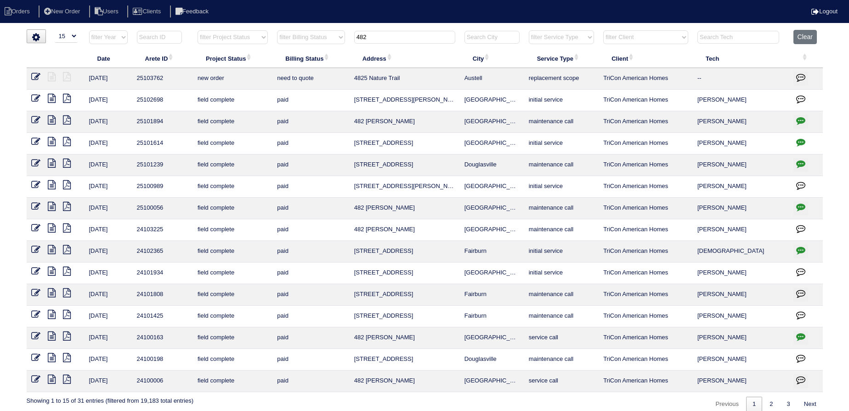
type input "482"
click at [38, 75] on icon at bounding box center [35, 76] width 9 height 9
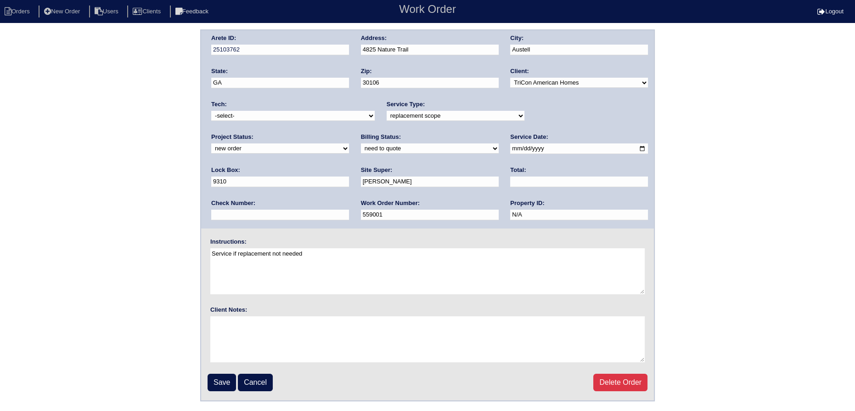
click at [257, 115] on select "-select- aretesmg+backup-tech@gmail.com benjohnholt88@gmail.com callisonhvac@ya…" at bounding box center [292, 116] width 163 height 10
select select "151"
click at [211, 111] on select "-select- aretesmg+backup-tech@gmail.com benjohnholt88@gmail.com callisonhvac@ya…" at bounding box center [292, 116] width 163 height 10
click at [349, 133] on div "Project Status: new order assigned in progress field complete need to schedule …" at bounding box center [280, 145] width 138 height 25
select select "assigned"
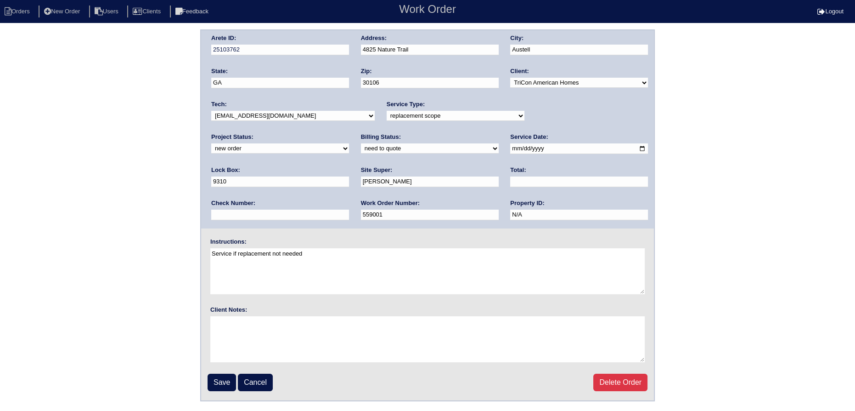
click at [349, 143] on select "new order assigned in progress field complete need to schedule admin review arc…" at bounding box center [280, 148] width 138 height 10
click at [510, 147] on input "2025-10-13" at bounding box center [579, 148] width 138 height 11
type input "2025-10-14"
click at [219, 374] on input "Save" at bounding box center [222, 381] width 28 height 17
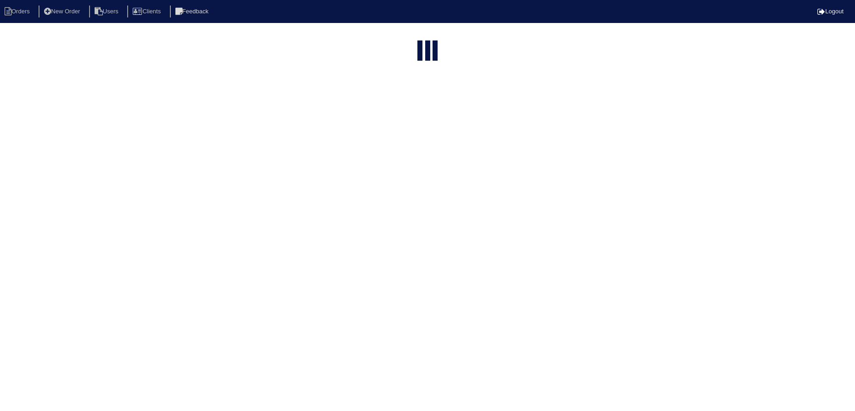
select select "15"
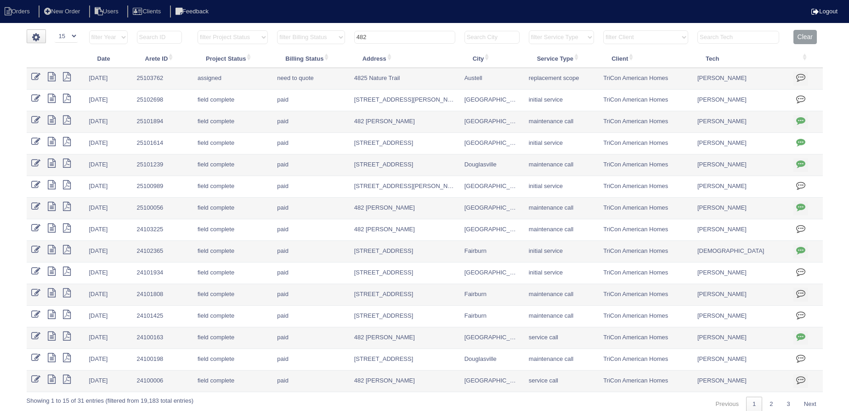
drag, startPoint x: 368, startPoint y: 35, endPoint x: 321, endPoint y: 35, distance: 47.3
click at [321, 35] on tr "filter Year -- Any Year -- 2025 2024 2023 2022 2021 2020 2019 filter Project St…" at bounding box center [425, 39] width 796 height 19
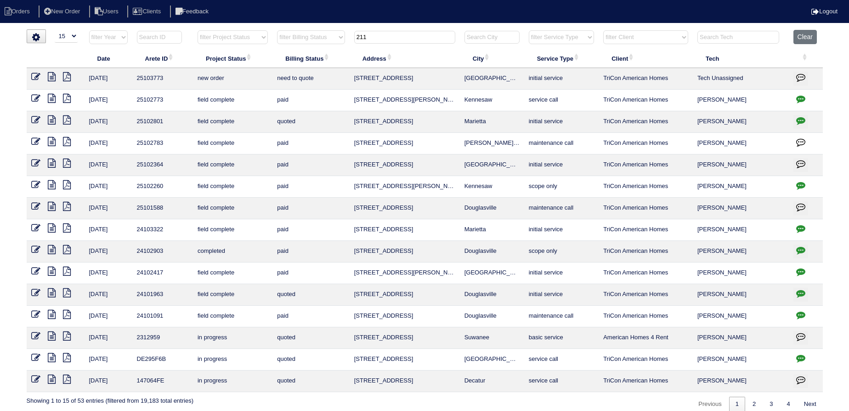
type input "211"
click at [37, 73] on icon at bounding box center [35, 76] width 9 height 9
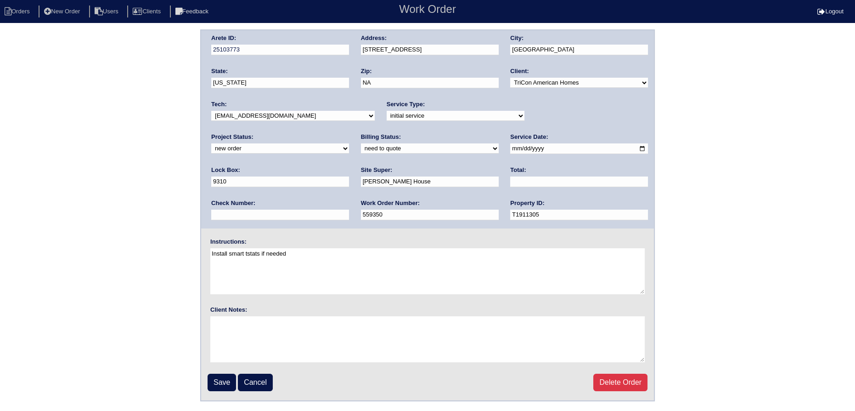
click at [349, 143] on select "new order assigned in progress field complete need to schedule admin review arc…" at bounding box center [280, 148] width 138 height 10
select select "assigned"
click at [349, 143] on select "new order assigned in progress field complete need to schedule admin review arc…" at bounding box center [280, 148] width 138 height 10
click at [510, 148] on input "2025-10-13" at bounding box center [579, 148] width 138 height 11
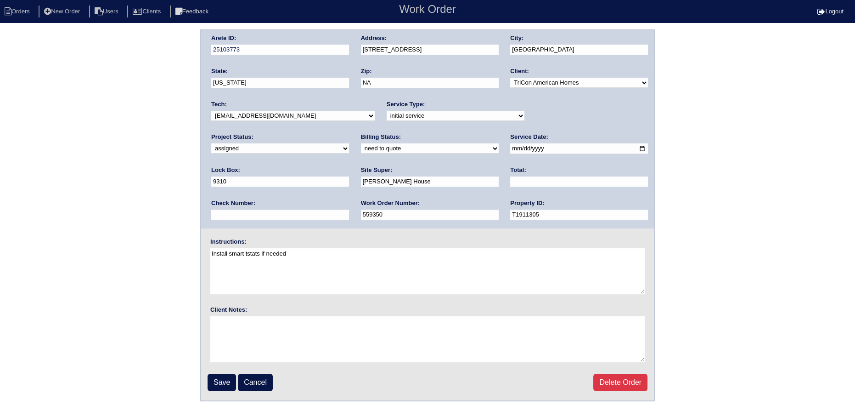
type input "2025-10-14"
click at [304, 119] on select "-select- aretesmg+backup-tech@gmail.com benjohnholt88@gmail.com callisonhvac@ya…" at bounding box center [292, 116] width 163 height 10
select select "151"
click at [211, 111] on select "-select- aretesmg+backup-tech@gmail.com benjohnholt88@gmail.com callisonhvac@ya…" at bounding box center [292, 116] width 163 height 10
click at [214, 380] on input "Save" at bounding box center [222, 381] width 28 height 17
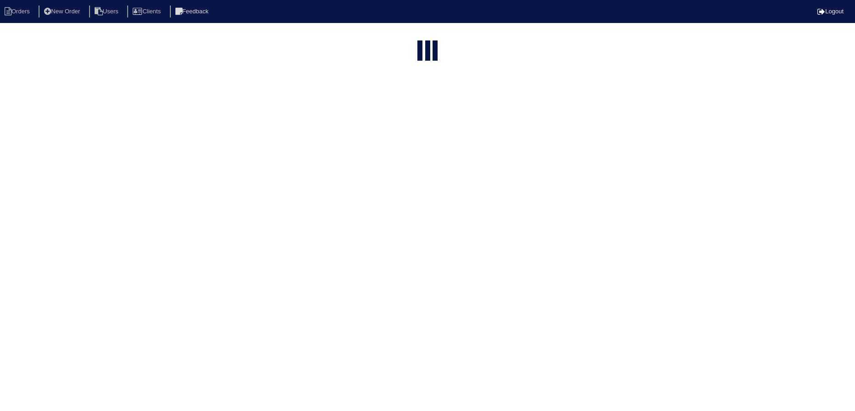
select select "15"
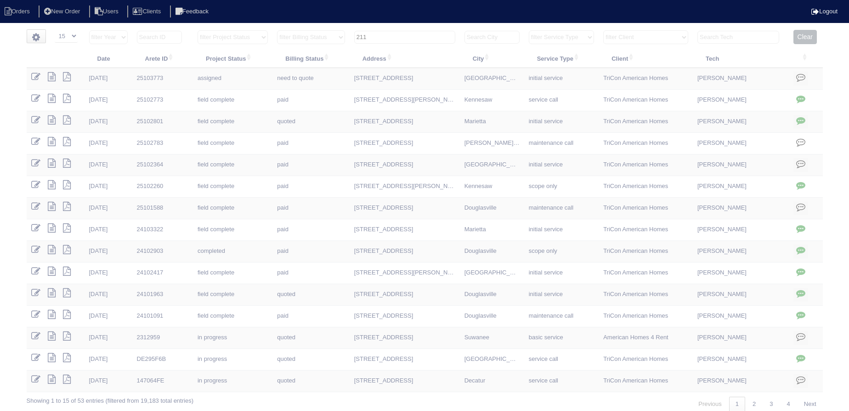
click at [403, 35] on input "211" at bounding box center [404, 37] width 101 height 13
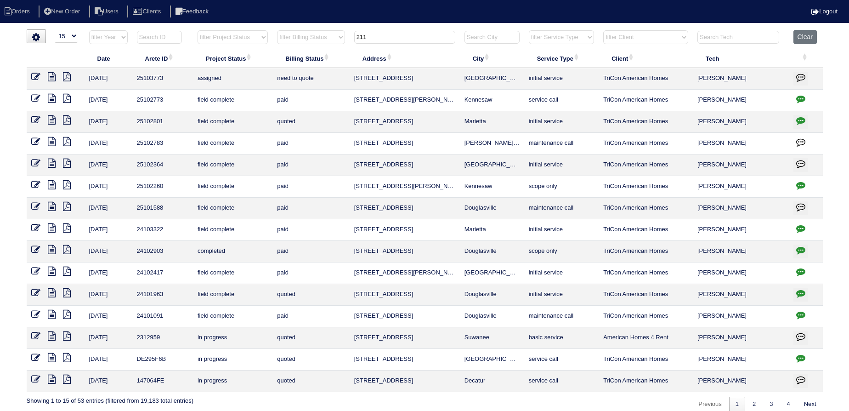
click at [403, 35] on input "211" at bounding box center [404, 37] width 101 height 13
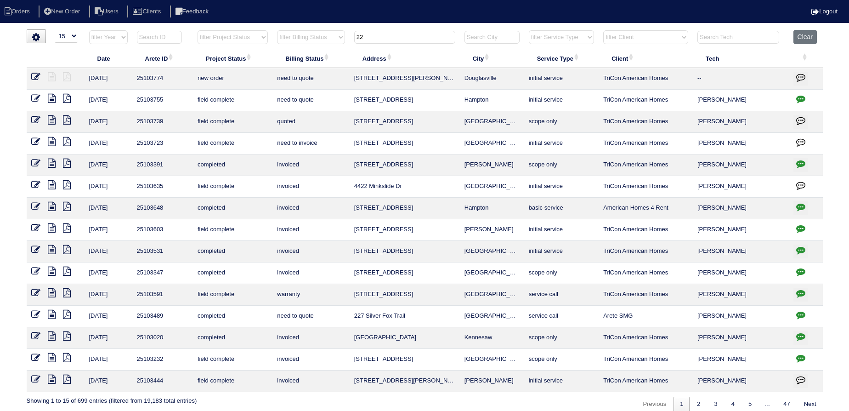
type input "22"
click at [35, 75] on icon at bounding box center [35, 76] width 9 height 9
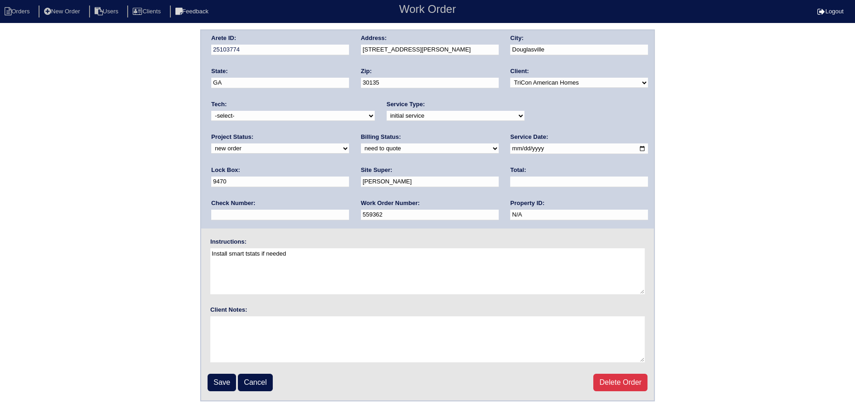
drag, startPoint x: 562, startPoint y: 113, endPoint x: 559, endPoint y: 119, distance: 6.8
click at [349, 143] on select "new order assigned in progress field complete need to schedule admin review arc…" at bounding box center [280, 148] width 138 height 10
select select "assigned"
click at [349, 143] on select "new order assigned in progress field complete need to schedule admin review arc…" at bounding box center [280, 148] width 138 height 10
click at [510, 148] on input "2025-10-13" at bounding box center [579, 148] width 138 height 11
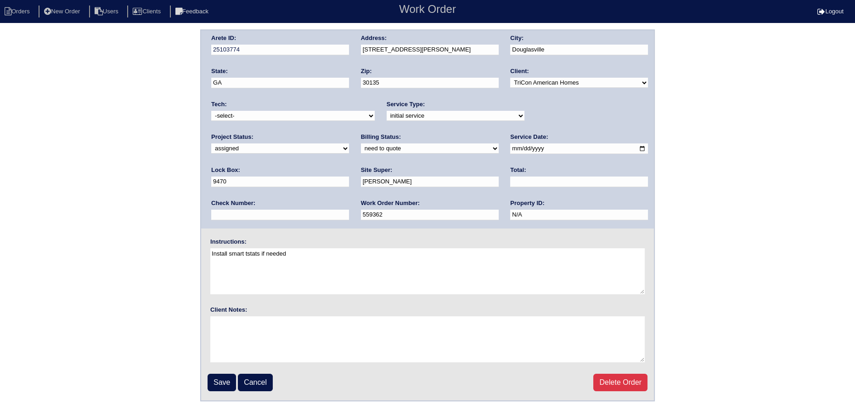
click at [510, 149] on input "2025-10-13" at bounding box center [579, 148] width 138 height 11
type input "[DATE]"
click at [303, 112] on select "-select- [EMAIL_ADDRESS][DOMAIN_NAME] [EMAIL_ADDRESS][DOMAIN_NAME] [EMAIL_ADDRE…" at bounding box center [292, 116] width 163 height 10
select select "151"
click at [211, 111] on select "-select- aretesmg+backup-tech@gmail.com benjohnholt88@gmail.com callisonhvac@ya…" at bounding box center [292, 116] width 163 height 10
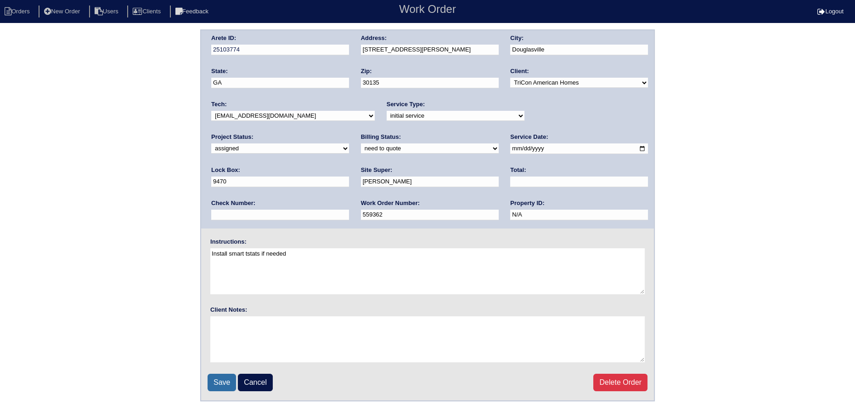
click at [222, 378] on input "Save" at bounding box center [222, 381] width 28 height 17
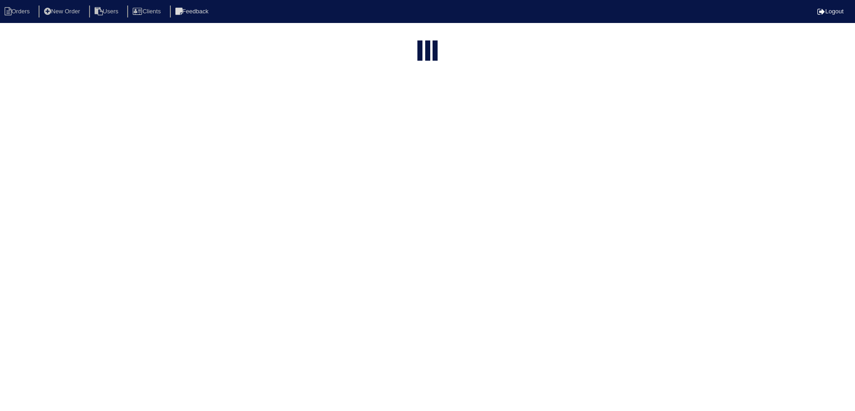
select select "15"
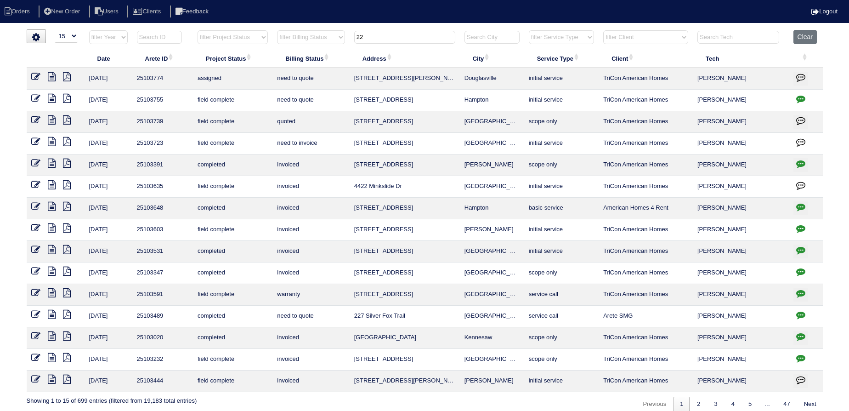
drag, startPoint x: 384, startPoint y: 38, endPoint x: 307, endPoint y: 39, distance: 76.7
click at [307, 39] on tr "filter Year -- Any Year -- 2025 2024 2023 2022 2021 2020 2019 filter Project St…" at bounding box center [425, 39] width 796 height 19
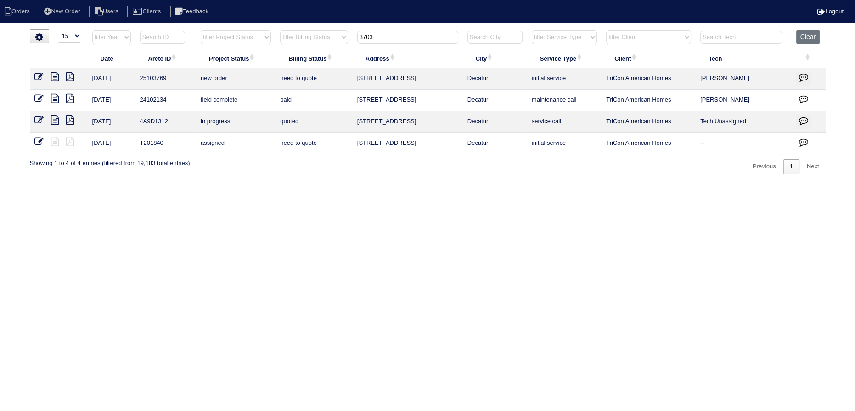
type input "3703"
click at [39, 77] on icon at bounding box center [38, 76] width 9 height 9
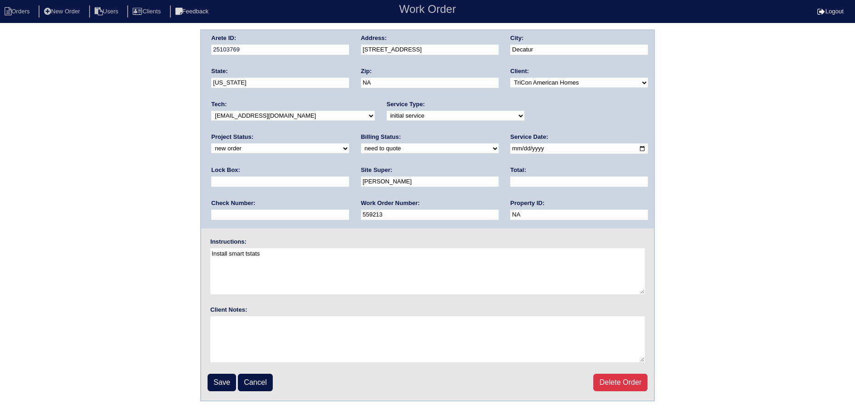
click at [256, 111] on select "-select- [EMAIL_ADDRESS][DOMAIN_NAME] [EMAIL_ADDRESS][DOMAIN_NAME] [EMAIL_ADDRE…" at bounding box center [292, 116] width 163 height 10
click at [254, 116] on select "-select- [EMAIL_ADDRESS][DOMAIN_NAME] [EMAIL_ADDRESS][DOMAIN_NAME] [EMAIL_ADDRE…" at bounding box center [292, 116] width 163 height 10
click at [257, 113] on select "-select- [EMAIL_ADDRESS][DOMAIN_NAME] [EMAIL_ADDRESS][DOMAIN_NAME] [EMAIL_ADDRE…" at bounding box center [292, 116] width 163 height 10
click at [211, 111] on select "-select- [EMAIL_ADDRESS][DOMAIN_NAME] [EMAIL_ADDRESS][DOMAIN_NAME] [EMAIL_ADDRE…" at bounding box center [292, 116] width 163 height 10
click at [292, 120] on select "-select- [EMAIL_ADDRESS][DOMAIN_NAME] [EMAIL_ADDRESS][DOMAIN_NAME] [EMAIL_ADDRE…" at bounding box center [292, 116] width 163 height 10
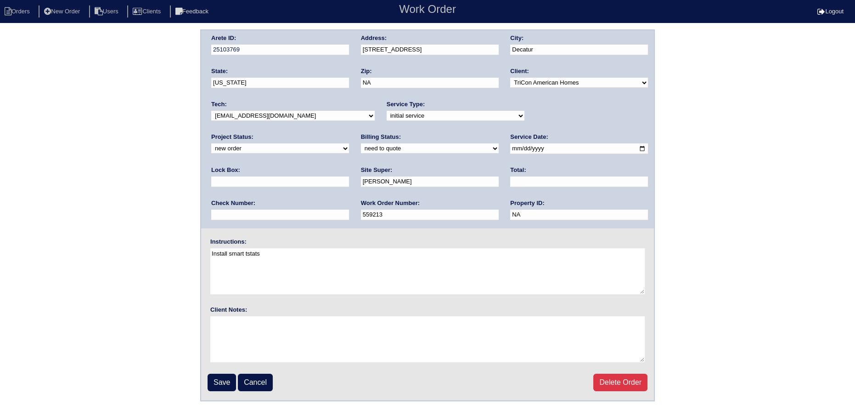
select select "36"
click at [211, 111] on select "-select- aretesmg+backup-tech@gmail.com benjohnholt88@gmail.com callisonhvac@ya…" at bounding box center [292, 116] width 163 height 10
drag, startPoint x: 547, startPoint y: 113, endPoint x: 547, endPoint y: 119, distance: 6.4
click at [349, 143] on select "new order assigned in progress field complete need to schedule admin review arc…" at bounding box center [280, 148] width 138 height 10
select select "assigned"
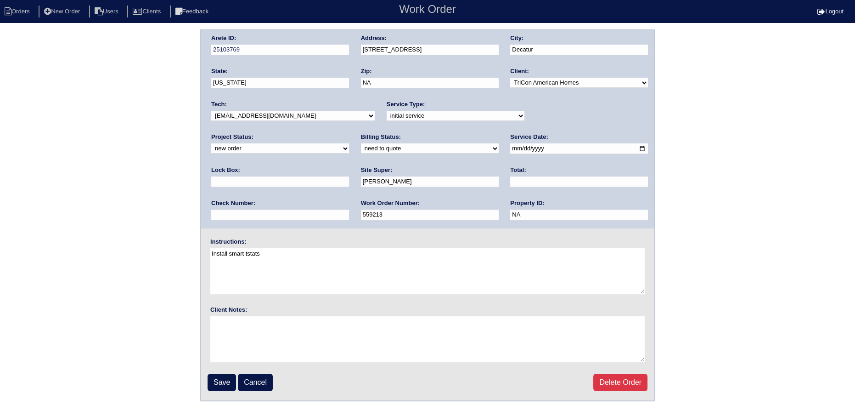
click at [349, 143] on select "new order assigned in progress field complete need to schedule admin review arc…" at bounding box center [280, 148] width 138 height 10
click at [240, 166] on label "Lock Box:" at bounding box center [225, 170] width 29 height 8
click at [510, 147] on input "2025-10-13" at bounding box center [579, 148] width 138 height 11
type input "2025-10-14"
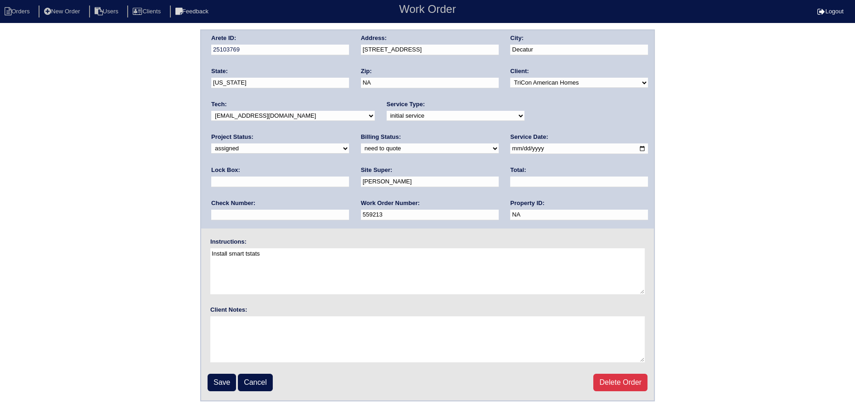
click at [200, 396] on form "Arete ID: 25103769 Address: 3703 Harvest Drive City: Decatur State: Georgia Zip…" at bounding box center [427, 215] width 455 height 372
click at [220, 382] on input "Save" at bounding box center [222, 381] width 28 height 17
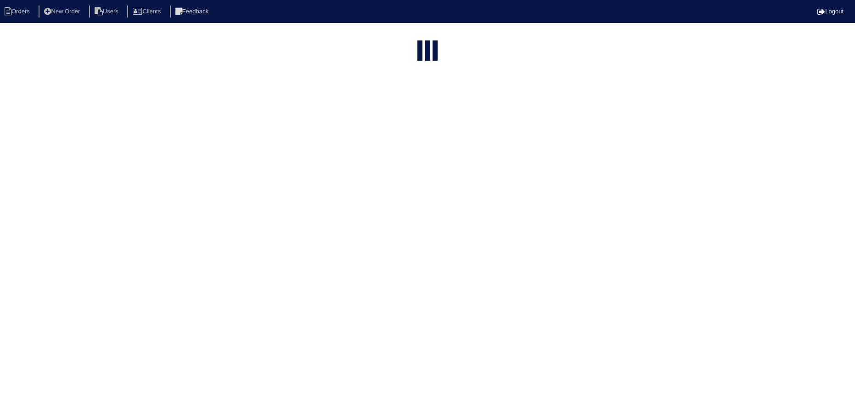
select select "15"
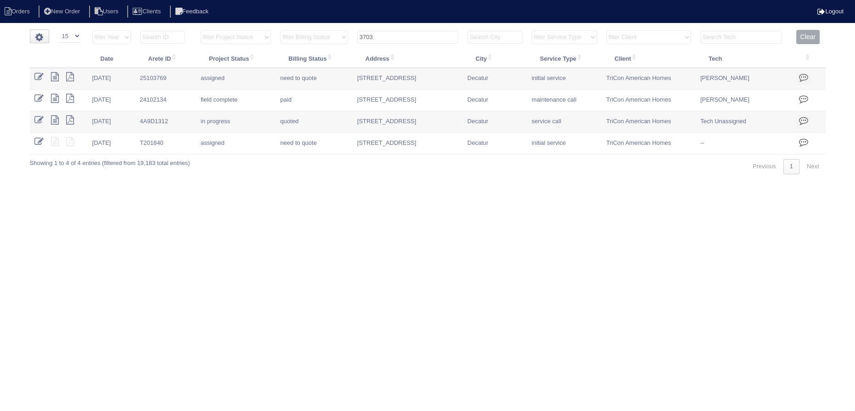
drag, startPoint x: 411, startPoint y: 37, endPoint x: 338, endPoint y: 31, distance: 72.8
click at [320, 32] on tr "filter Year -- Any Year -- 2025 2024 2023 2022 2021 2020 2019 filter Project St…" at bounding box center [428, 39] width 796 height 19
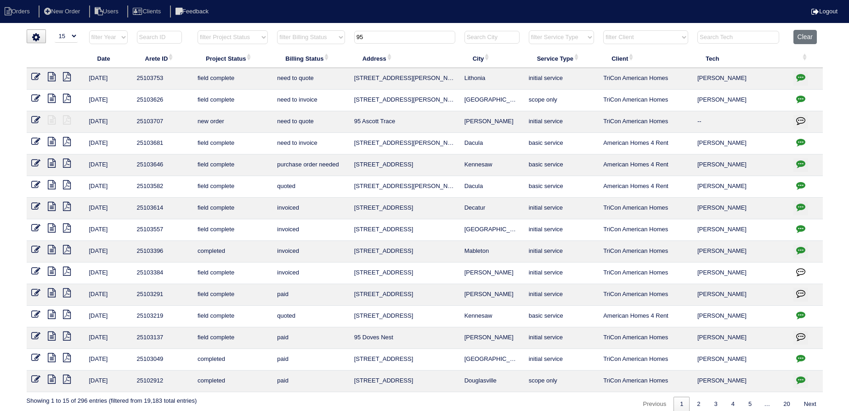
type input "95"
click at [34, 118] on icon at bounding box center [35, 119] width 9 height 9
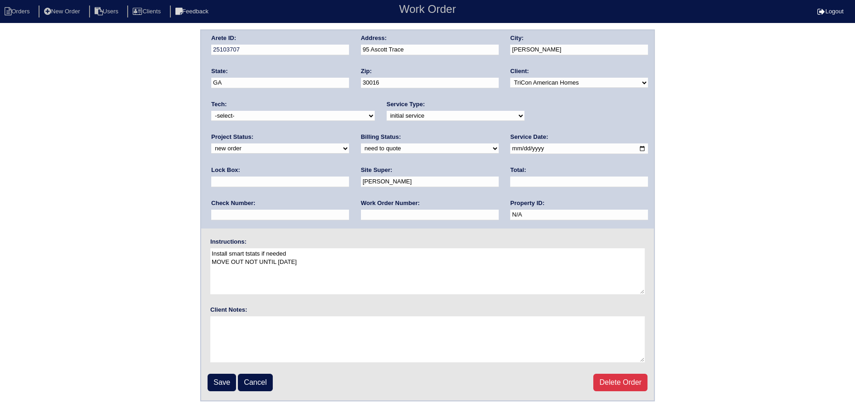
drag, startPoint x: 570, startPoint y: 120, endPoint x: 560, endPoint y: 135, distance: 17.5
click at [349, 133] on div "Project Status: new order assigned in progress field complete need to schedule …" at bounding box center [280, 145] width 138 height 25
click at [349, 166] on div "Lock Box:" at bounding box center [280, 179] width 138 height 26
drag, startPoint x: 562, startPoint y: 117, endPoint x: 559, endPoint y: 123, distance: 7.2
click at [349, 133] on div "Project Status: new order assigned in progress field complete need to schedule …" at bounding box center [280, 145] width 138 height 25
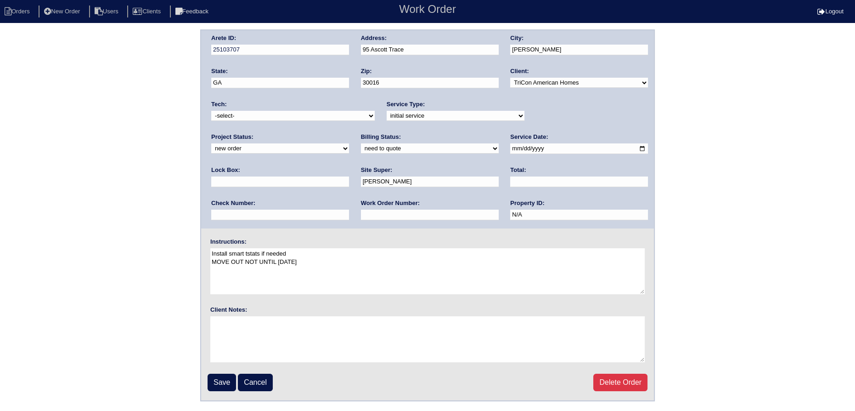
click at [349, 143] on select "new order assigned in progress field complete need to schedule admin review arc…" at bounding box center [280, 148] width 138 height 10
drag, startPoint x: 554, startPoint y: 115, endPoint x: 552, endPoint y: 119, distance: 4.9
click at [349, 143] on select "new order assigned in progress field complete need to schedule admin review arc…" at bounding box center [280, 148] width 138 height 10
select select "assigned"
click at [349, 143] on select "new order assigned in progress field complete need to schedule admin review arc…" at bounding box center [280, 148] width 138 height 10
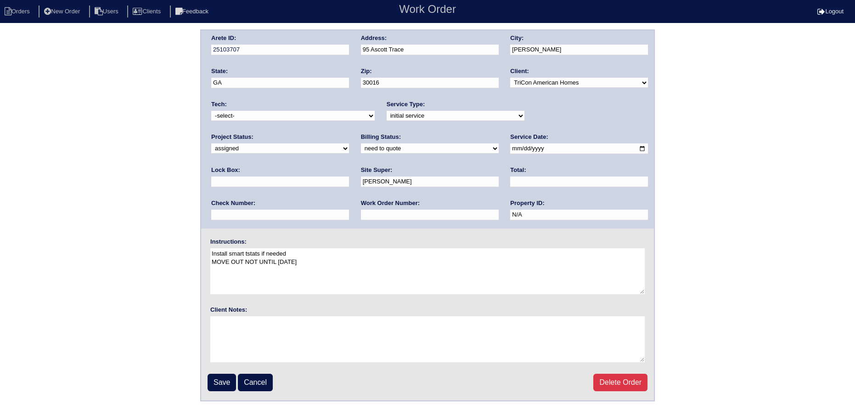
click at [510, 148] on input "[DATE]" at bounding box center [579, 148] width 138 height 11
type input "[DATE]"
click at [293, 119] on select "-select- aretesmg+backup-tech@gmail.com benjohnholt88@gmail.com callisonhvac@ya…" at bounding box center [292, 116] width 163 height 10
select select "36"
click at [211, 111] on select "-select- aretesmg+backup-tech@gmail.com benjohnholt88@gmail.com callisonhvac@ya…" at bounding box center [292, 116] width 163 height 10
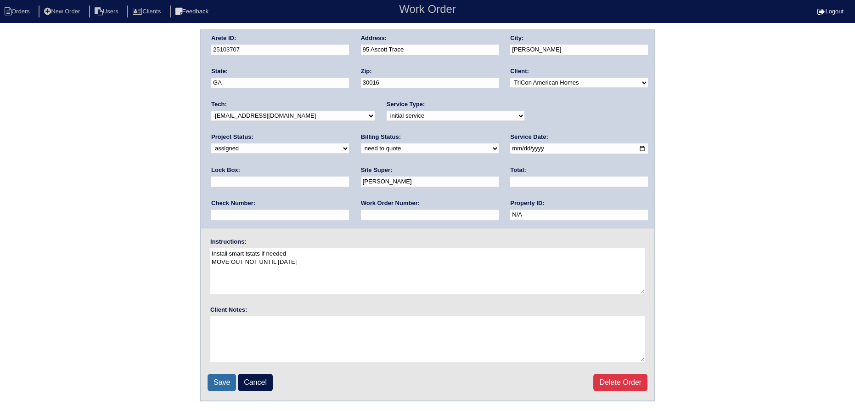
click at [224, 376] on input "Save" at bounding box center [222, 381] width 28 height 17
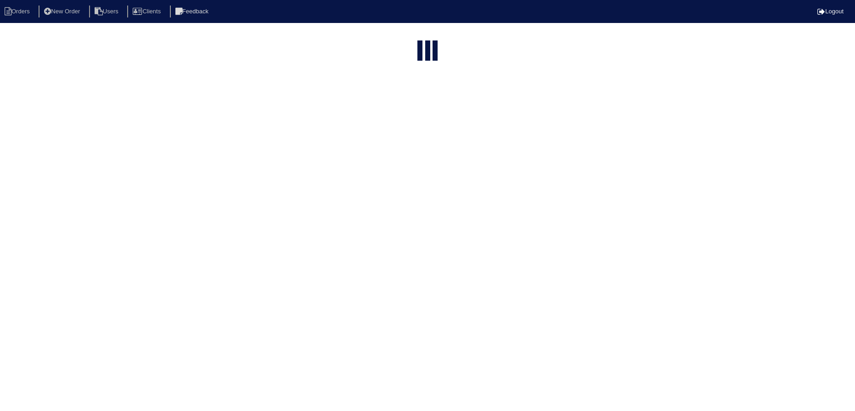
select select "15"
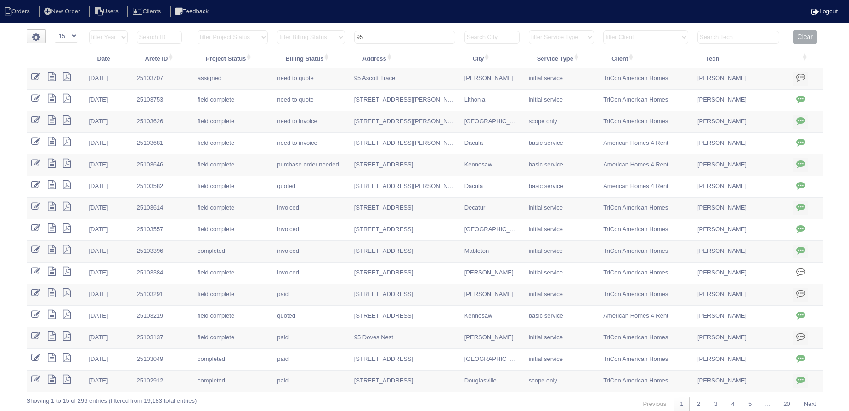
click at [408, 30] on th "95" at bounding box center [404, 39] width 110 height 19
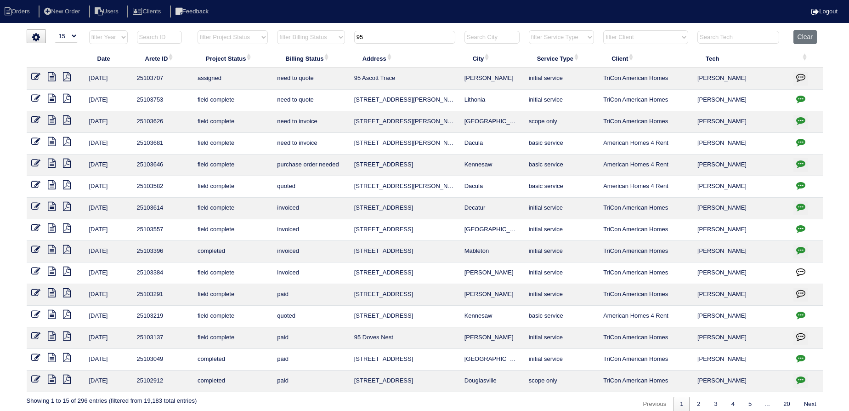
click at [406, 35] on input "95" at bounding box center [404, 37] width 101 height 13
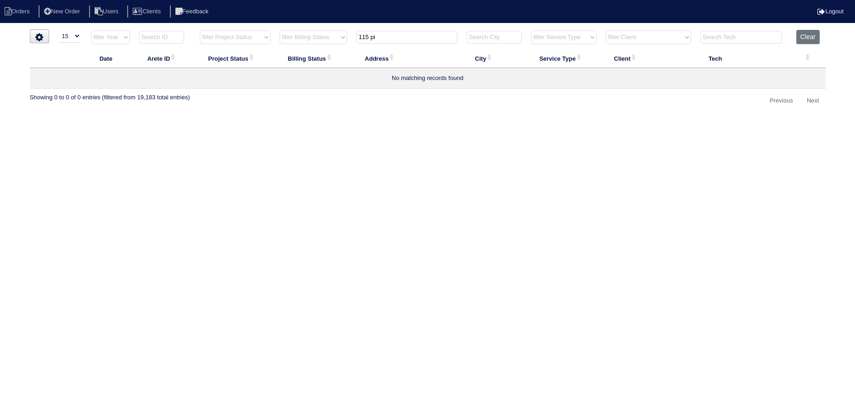
click at [363, 36] on input "115 pi" at bounding box center [406, 37] width 101 height 13
type input "15 pi"
click at [33, 78] on td at bounding box center [59, 79] width 58 height 22
click at [35, 78] on icon at bounding box center [38, 76] width 9 height 9
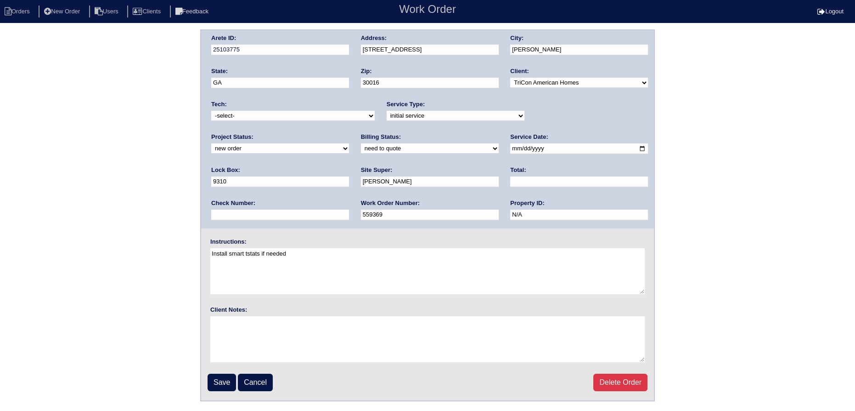
drag, startPoint x: 529, startPoint y: 120, endPoint x: 537, endPoint y: 132, distance: 13.9
click at [349, 133] on div "Project Status: new order assigned in progress field complete need to schedule …" at bounding box center [280, 145] width 138 height 25
select select "assigned"
click at [349, 143] on select "new order assigned in progress field complete need to schedule admin review arc…" at bounding box center [280, 148] width 138 height 10
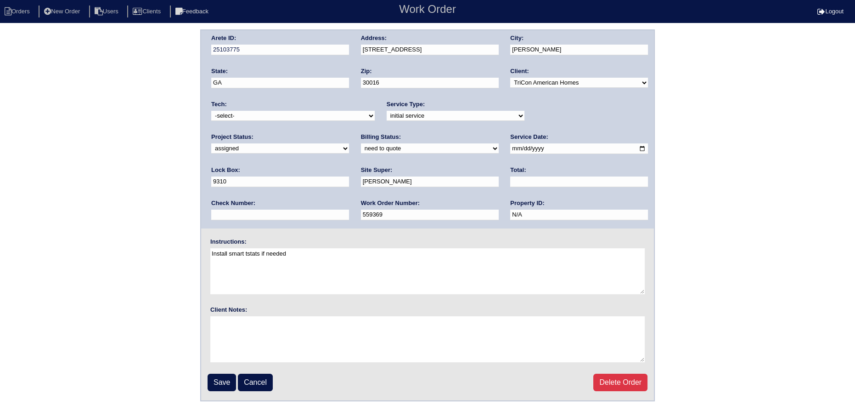
click at [510, 149] on input "2025-10-13" at bounding box center [579, 148] width 138 height 11
type input "2025-10-14"
click at [307, 114] on select "-select- aretesmg+backup-tech@gmail.com benjohnholt88@gmail.com callisonhvac@ya…" at bounding box center [292, 116] width 163 height 10
select select "36"
click at [211, 111] on select "-select- aretesmg+backup-tech@gmail.com benjohnholt88@gmail.com callisonhvac@ya…" at bounding box center [292, 116] width 163 height 10
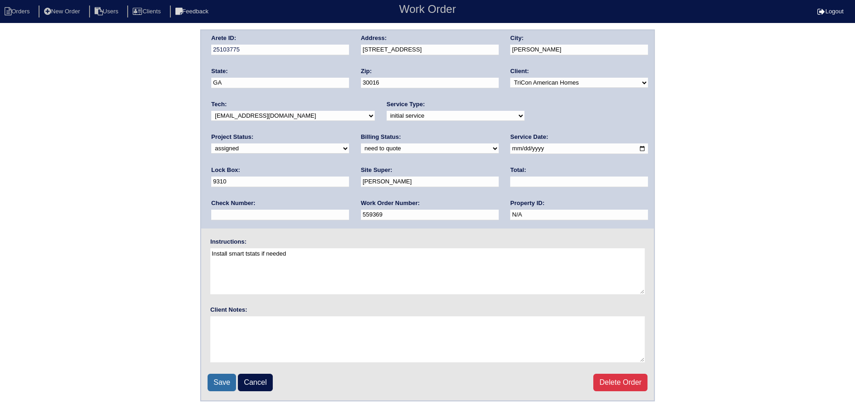
click at [221, 375] on input "Save" at bounding box center [222, 381] width 28 height 17
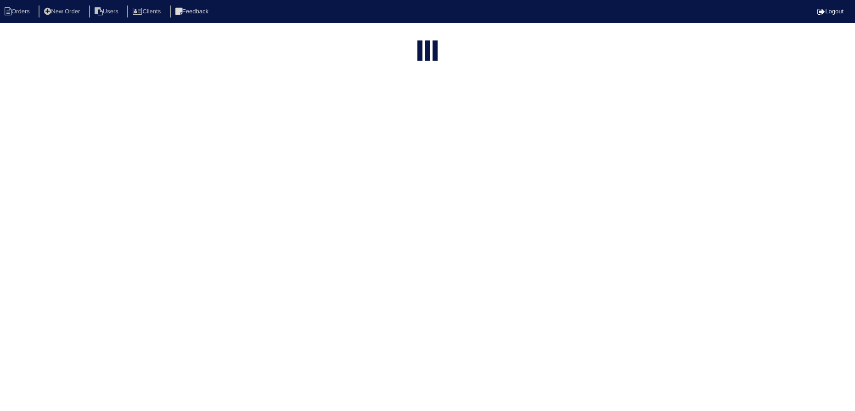
select select "15"
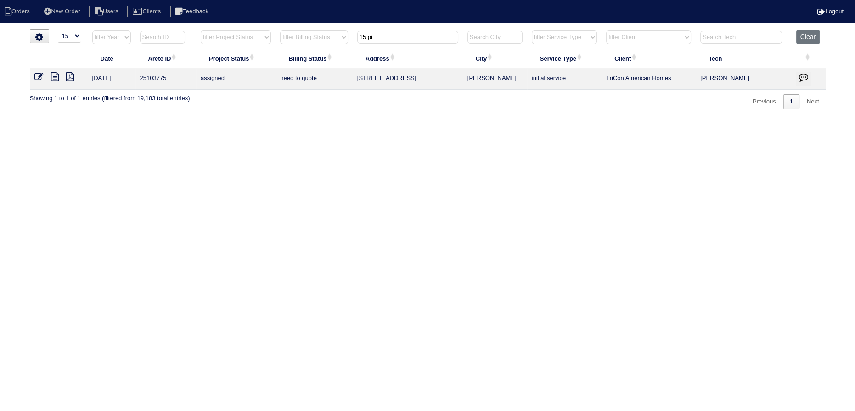
drag, startPoint x: 378, startPoint y: 35, endPoint x: 332, endPoint y: 37, distance: 46.0
click at [332, 37] on tr "filter Year -- Any Year -- 2025 2024 2023 2022 2021 2020 2019 filter Project St…" at bounding box center [428, 39] width 796 height 19
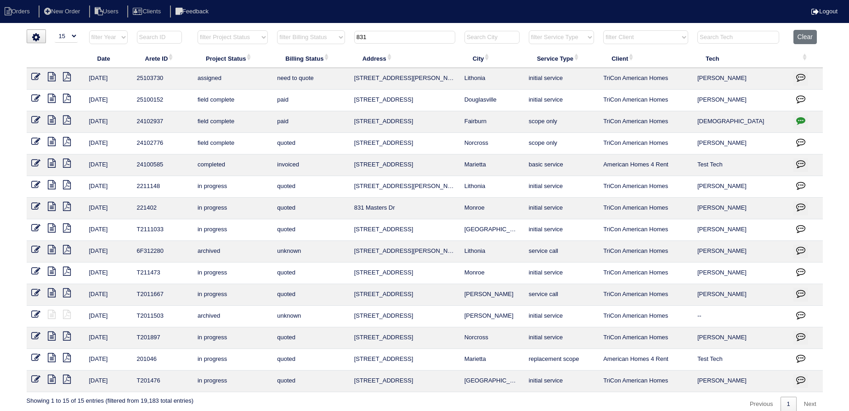
type input "831"
click at [35, 76] on icon at bounding box center [35, 76] width 9 height 9
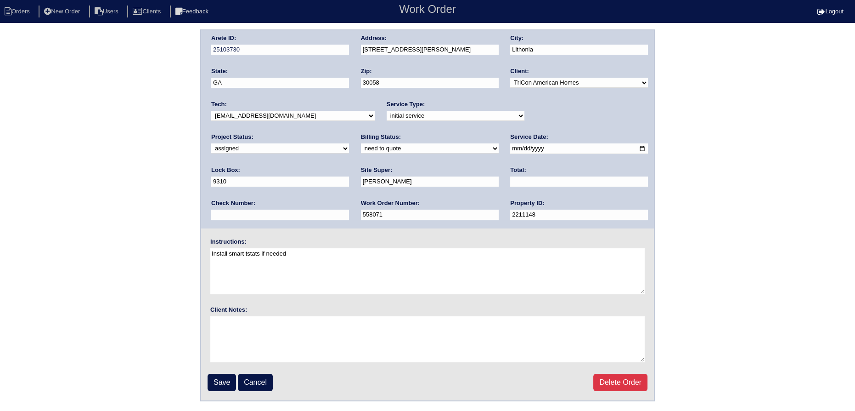
click at [270, 118] on select "-select- [EMAIL_ADDRESS][DOMAIN_NAME] [EMAIL_ADDRESS][DOMAIN_NAME] [EMAIL_ADDRE…" at bounding box center [292, 116] width 163 height 10
click at [211, 111] on select "-select- [EMAIL_ADDRESS][DOMAIN_NAME] [EMAIL_ADDRESS][DOMAIN_NAME] [EMAIL_ADDRE…" at bounding box center [292, 116] width 163 height 10
click at [272, 117] on select "-select- aretesmg+backup-tech@gmail.com benjohnholt88@gmail.com callisonhvac@ya…" at bounding box center [292, 116] width 163 height 10
select select "36"
click at [211, 111] on select "-select- aretesmg+backup-tech@gmail.com benjohnholt88@gmail.com callisonhvac@ya…" at bounding box center [292, 116] width 163 height 10
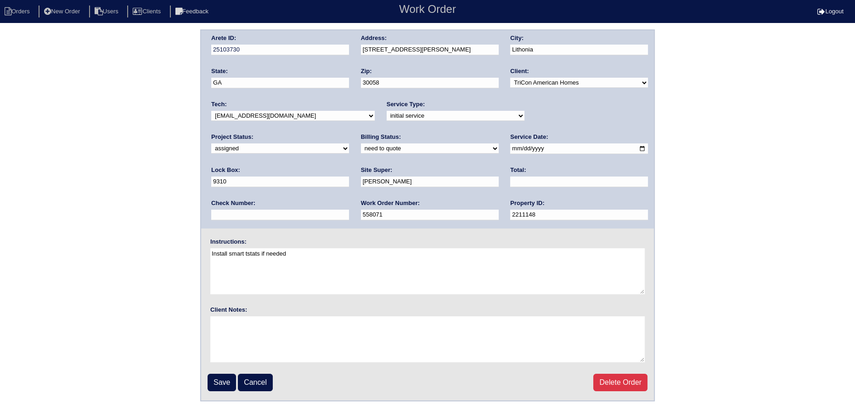
click at [510, 147] on input "2025-10-13" at bounding box center [579, 148] width 138 height 11
type input "[DATE]"
drag, startPoint x: 219, startPoint y: 383, endPoint x: 220, endPoint y: 378, distance: 5.4
click at [218, 383] on input "Save" at bounding box center [222, 381] width 28 height 17
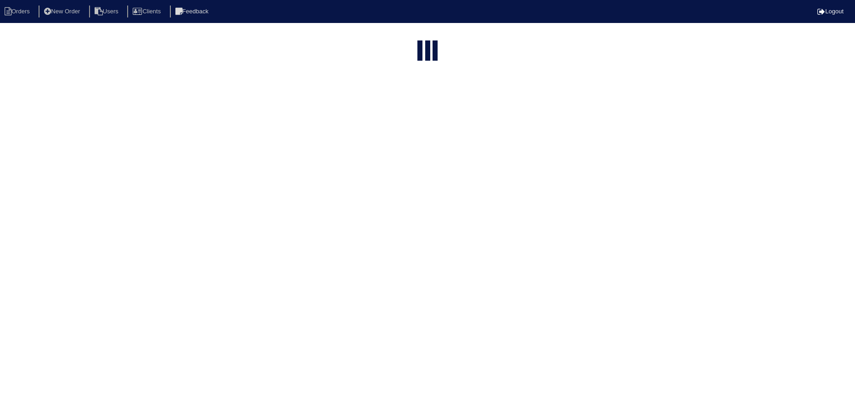
select select "15"
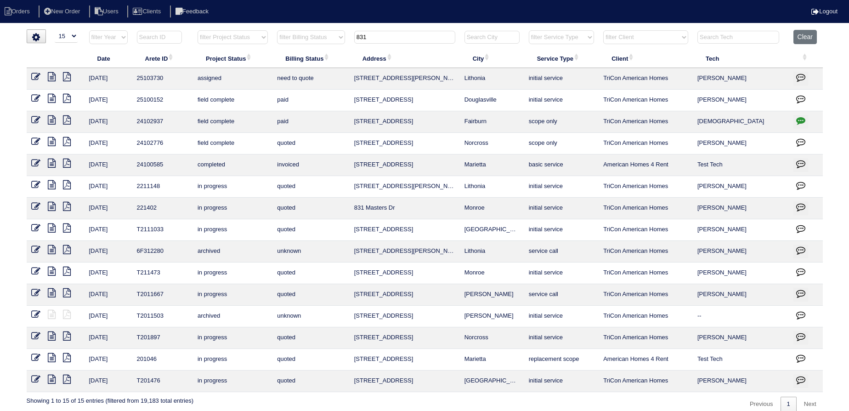
drag, startPoint x: 385, startPoint y: 34, endPoint x: 345, endPoint y: 32, distance: 39.5
click at [339, 31] on tr "filter Year -- Any Year -- 2025 2024 2023 2022 2021 2020 2019 filter Project St…" at bounding box center [425, 39] width 796 height 19
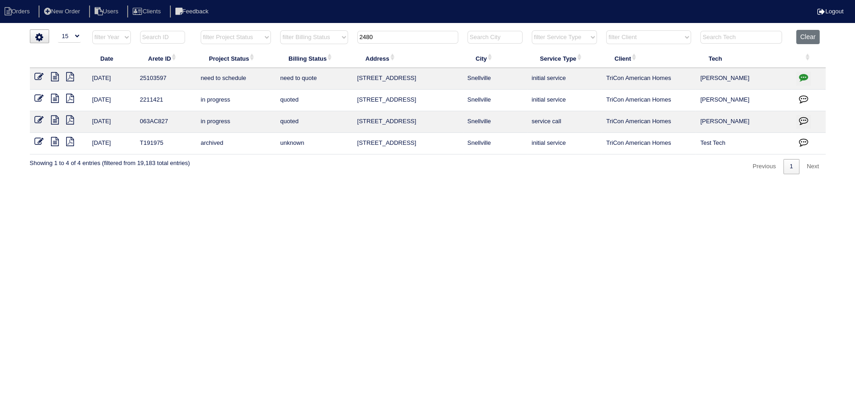
type input "2480"
click at [44, 75] on link at bounding box center [42, 77] width 17 height 7
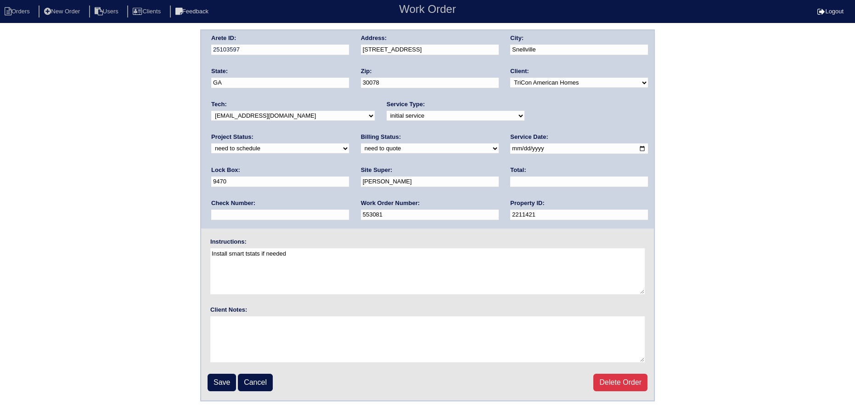
drag, startPoint x: 531, startPoint y: 119, endPoint x: 536, endPoint y: 121, distance: 4.8
click at [349, 133] on div "Project Status: new order assigned in progress field complete need to schedule …" at bounding box center [280, 145] width 138 height 25
select select "assigned"
click at [349, 143] on select "new order assigned in progress field complete need to schedule admin review arc…" at bounding box center [280, 148] width 138 height 10
click at [510, 149] on input "2025-10-01" at bounding box center [579, 148] width 138 height 11
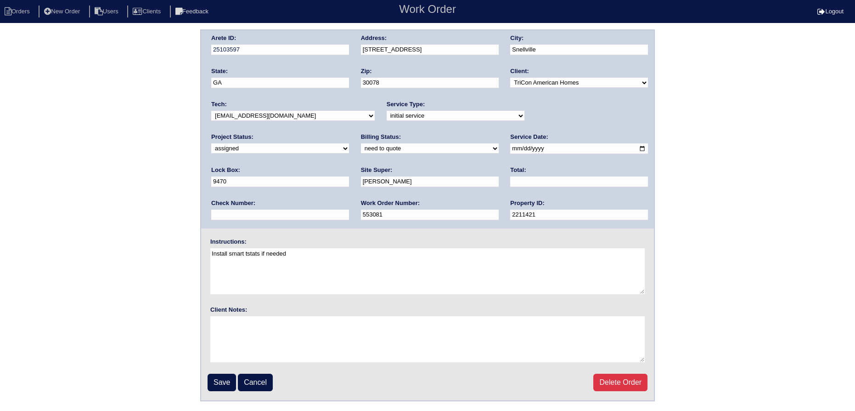
type input "2025-10-14"
click at [306, 116] on select "-select- aretesmg+backup-tech@gmail.com benjohnholt88@gmail.com callisonhvac@ya…" at bounding box center [292, 116] width 163 height 10
select select "36"
click at [211, 111] on select "-select- aretesmg+backup-tech@gmail.com benjohnholt88@gmail.com callisonhvac@ya…" at bounding box center [292, 116] width 163 height 10
click at [227, 384] on input "Save" at bounding box center [222, 381] width 28 height 17
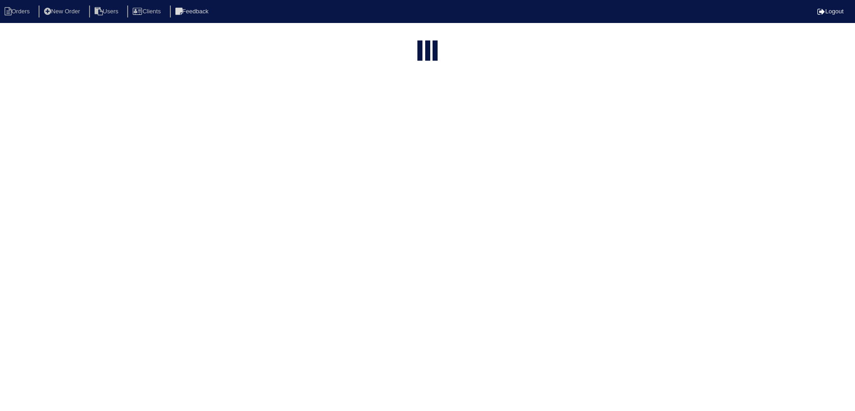
select select "15"
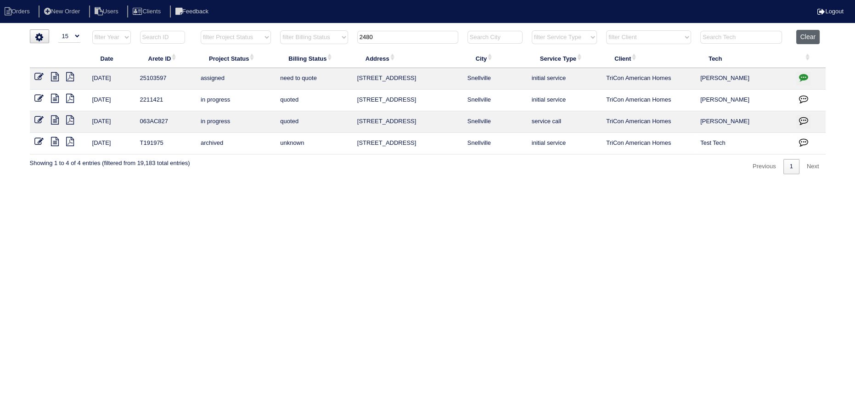
click at [805, 40] on button "Clear" at bounding box center [807, 37] width 23 height 14
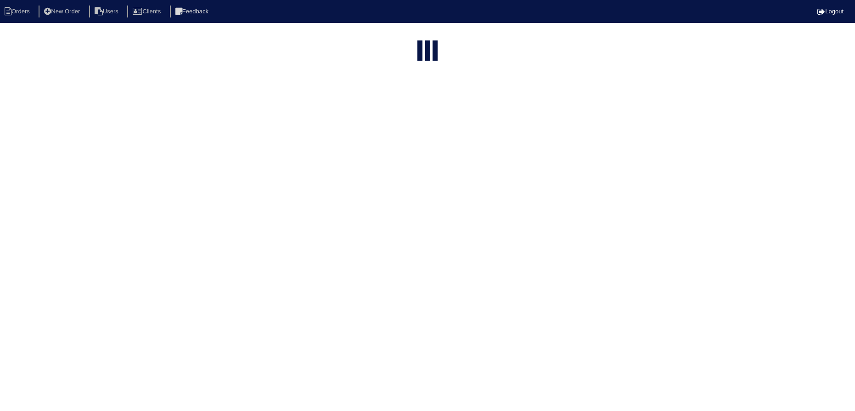
select select "15"
